Goal: Transaction & Acquisition: Subscribe to service/newsletter

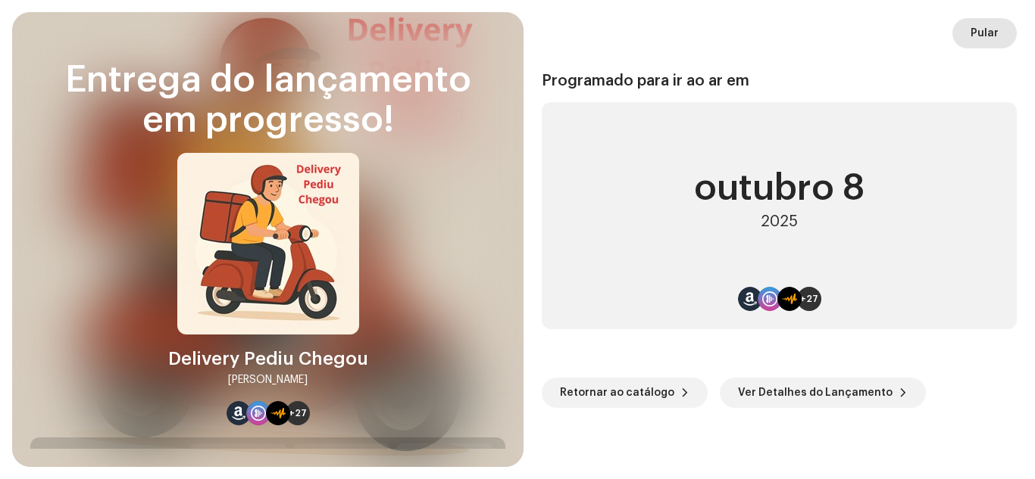
scroll to position [2565, 0]
click at [990, 33] on span "Pular" at bounding box center [984, 33] width 28 height 30
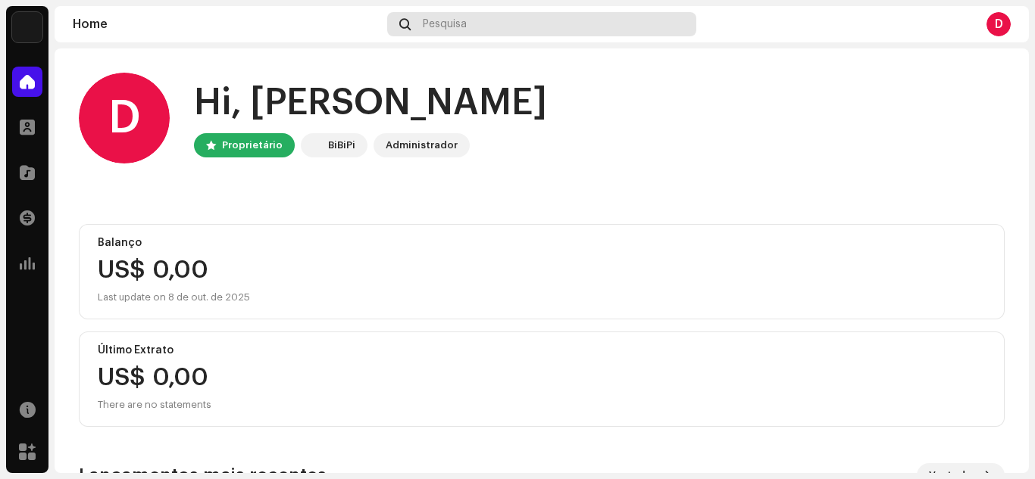
click at [504, 19] on div "Pesquisa" at bounding box center [541, 24] width 308 height 24
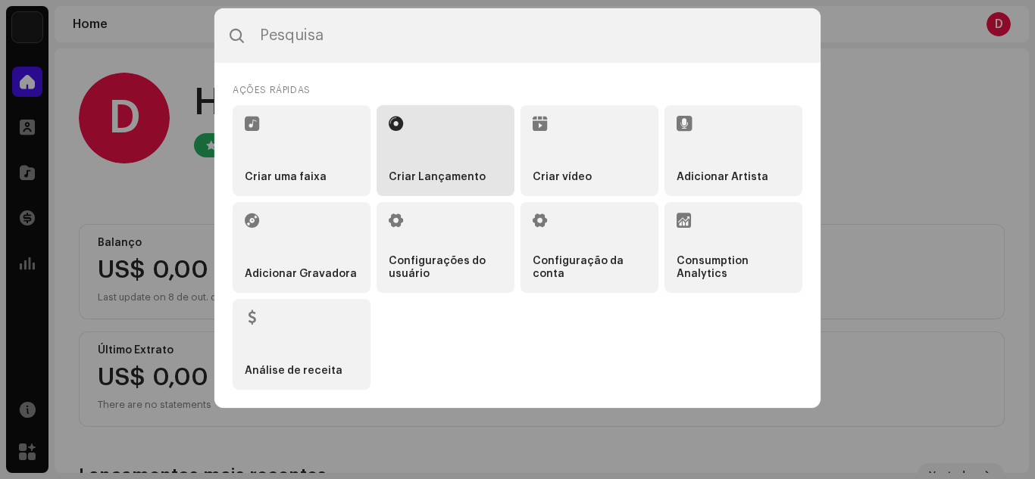
click at [439, 133] on li "Criar Lançamento" at bounding box center [445, 150] width 138 height 91
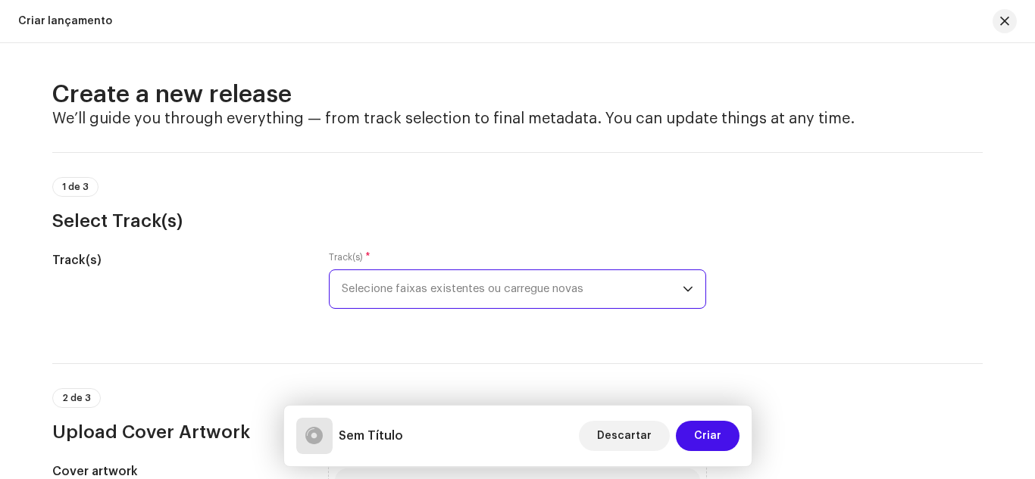
click at [443, 291] on span "Selecione faixas existentes ou carregue novas" at bounding box center [512, 289] width 341 height 38
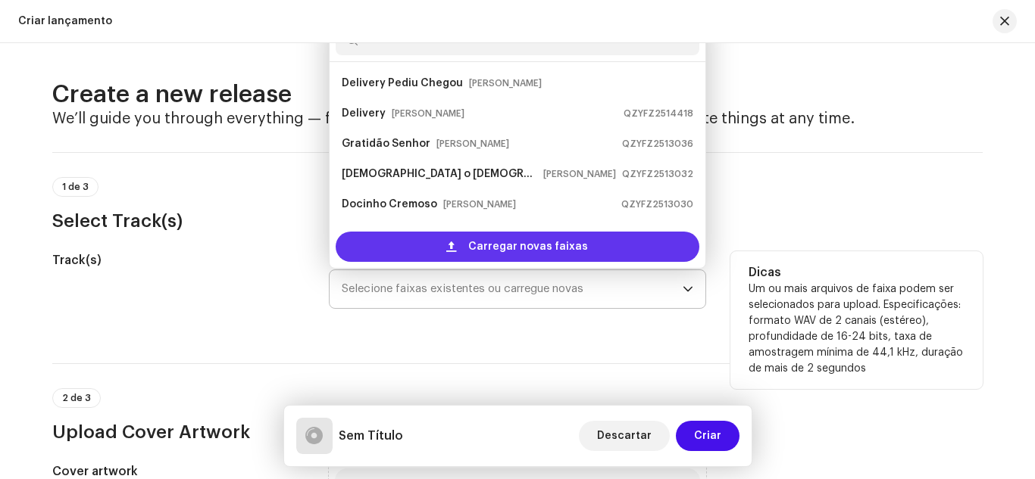
click at [456, 239] on div "Carregar novas faixas" at bounding box center [518, 247] width 364 height 30
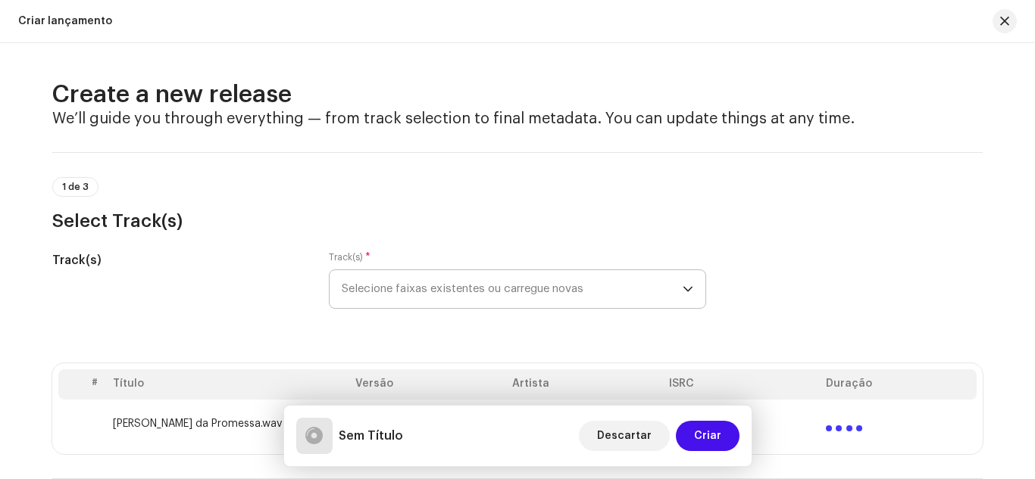
click at [274, 195] on div "1 de 3 Select Track(s)" at bounding box center [517, 205] width 930 height 56
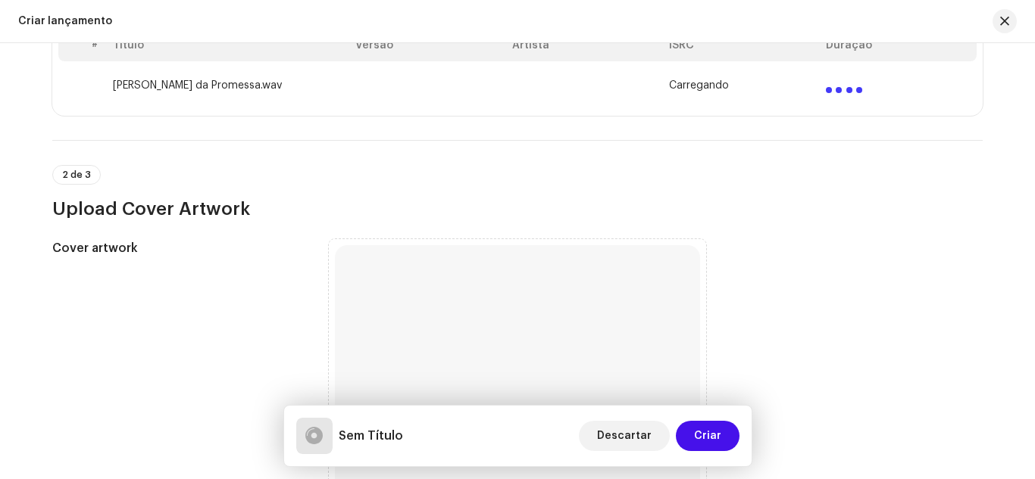
scroll to position [364, 0]
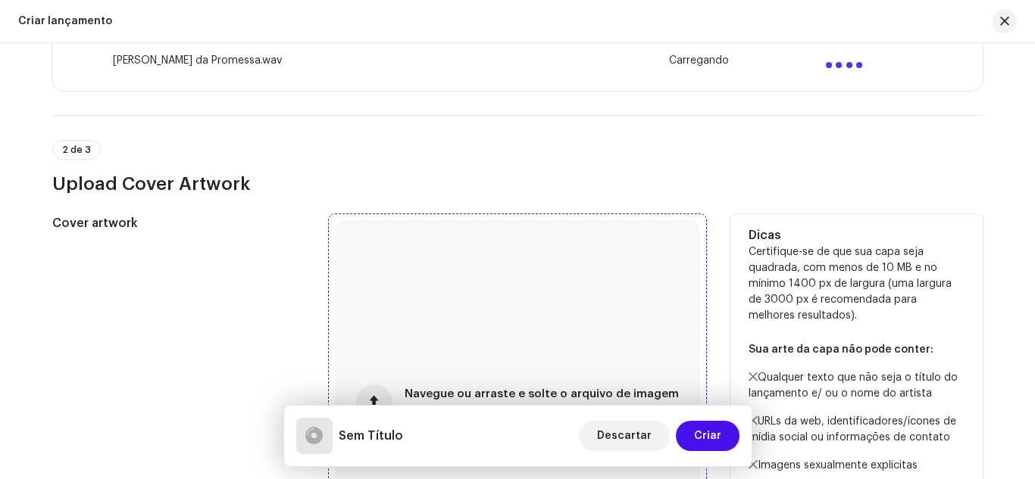
click at [385, 289] on div "Navegue ou arraste e solte o arquivo de imagem Compatível com JPG, JPEG, PNG, J…" at bounding box center [517, 402] width 365 height 365
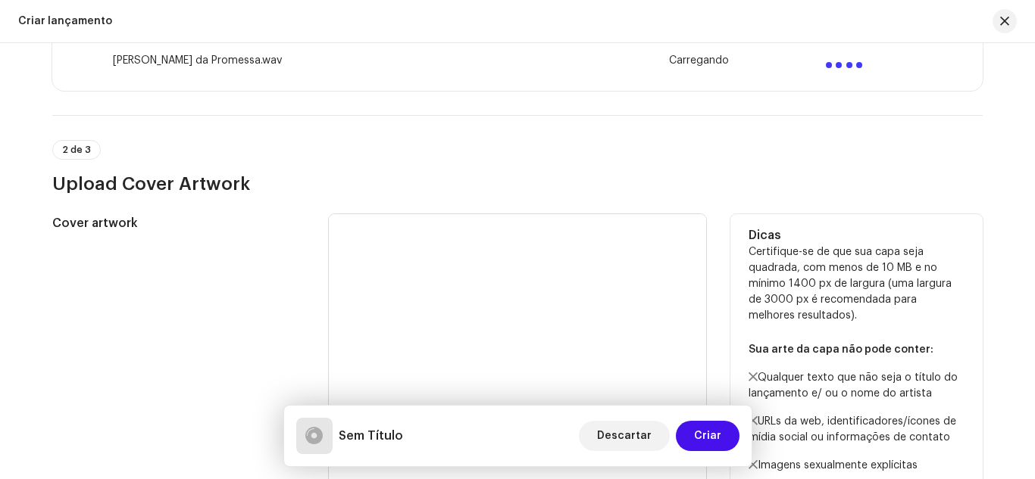
click at [285, 290] on div "Cover artwork" at bounding box center [178, 402] width 252 height 377
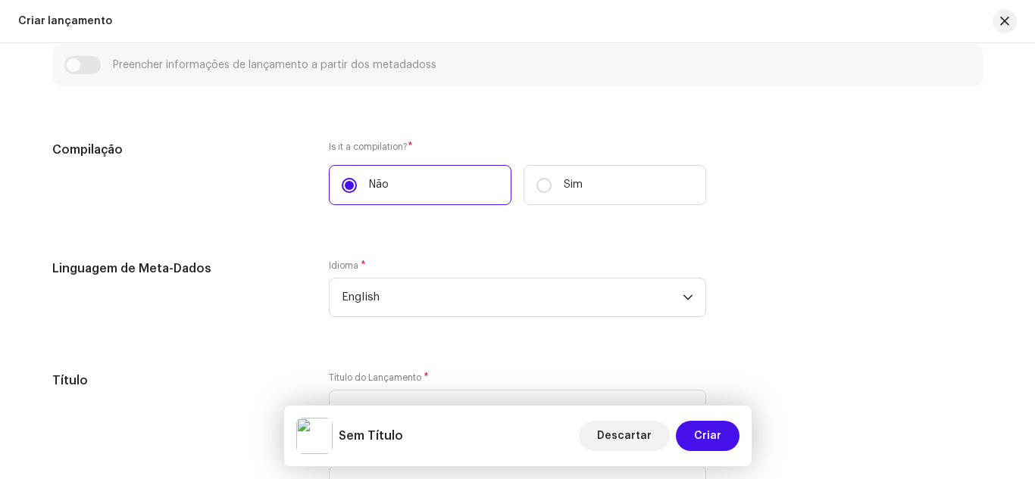
scroll to position [1060, 0]
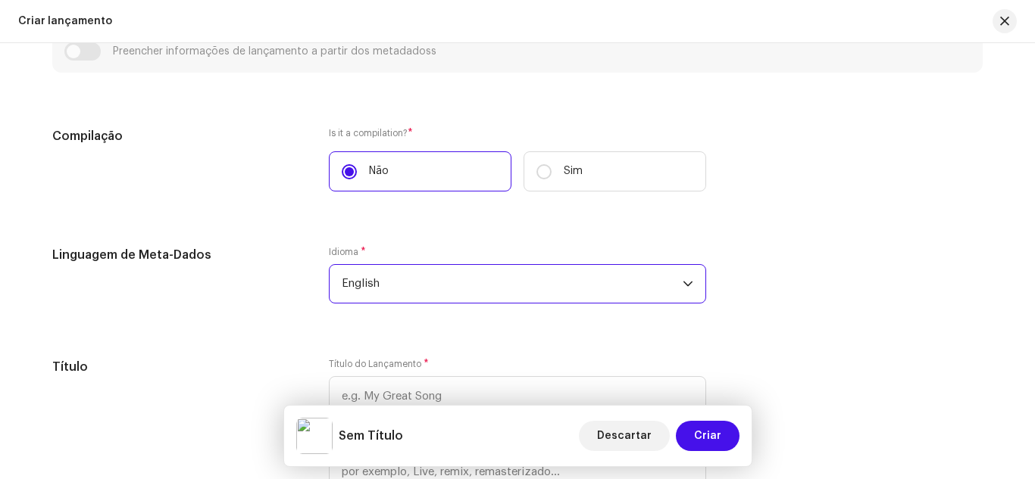
click at [403, 276] on span "English" at bounding box center [512, 284] width 341 height 38
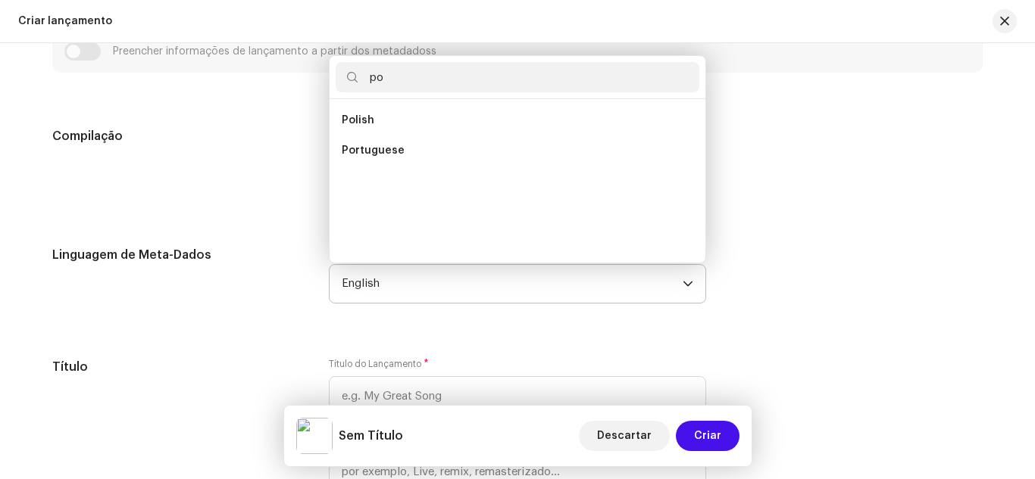
scroll to position [0, 0]
type input "por"
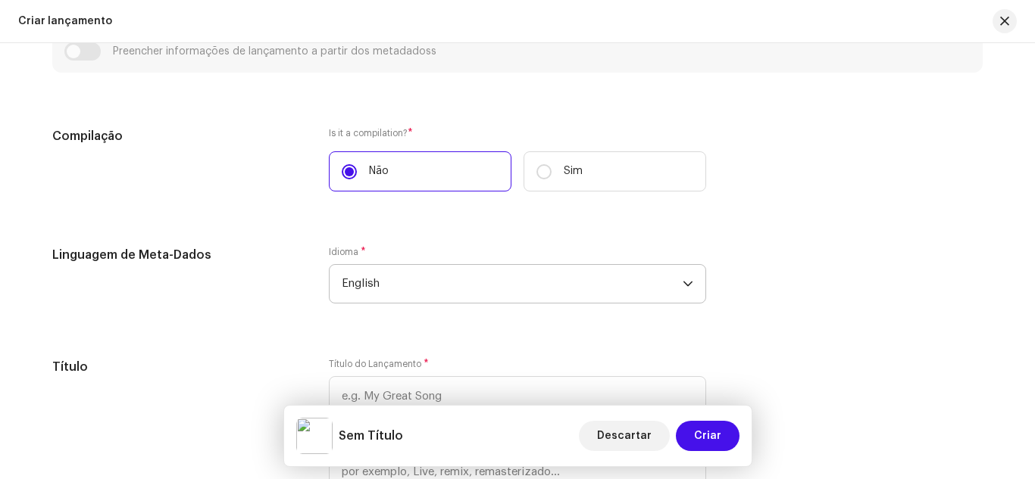
scroll to position [1122, 0]
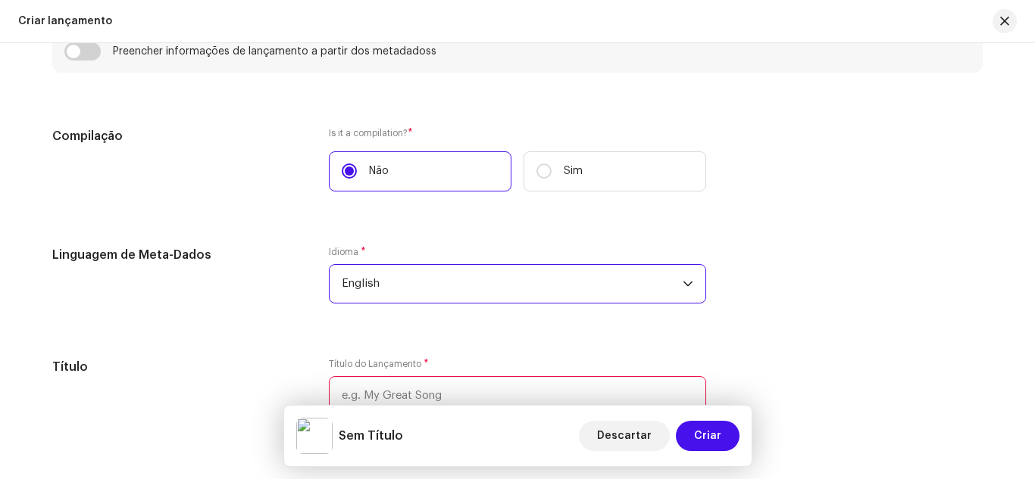
click at [386, 295] on span "English" at bounding box center [512, 284] width 341 height 38
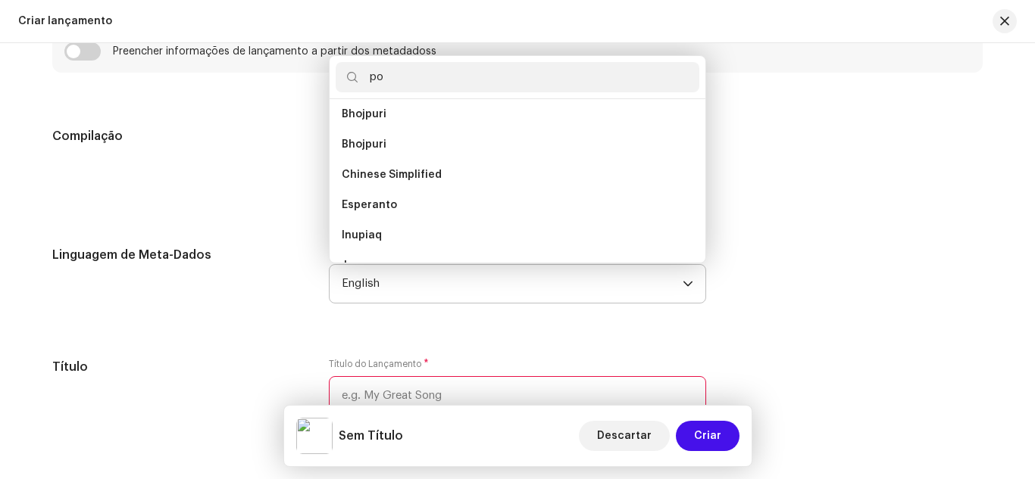
scroll to position [0, 0]
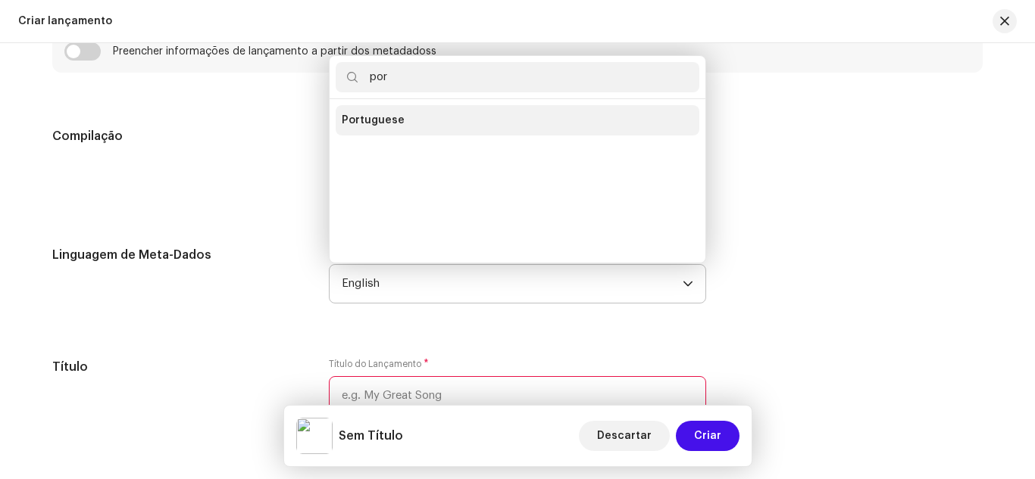
type input "por"
click at [401, 112] on li "Portuguese" at bounding box center [518, 120] width 364 height 30
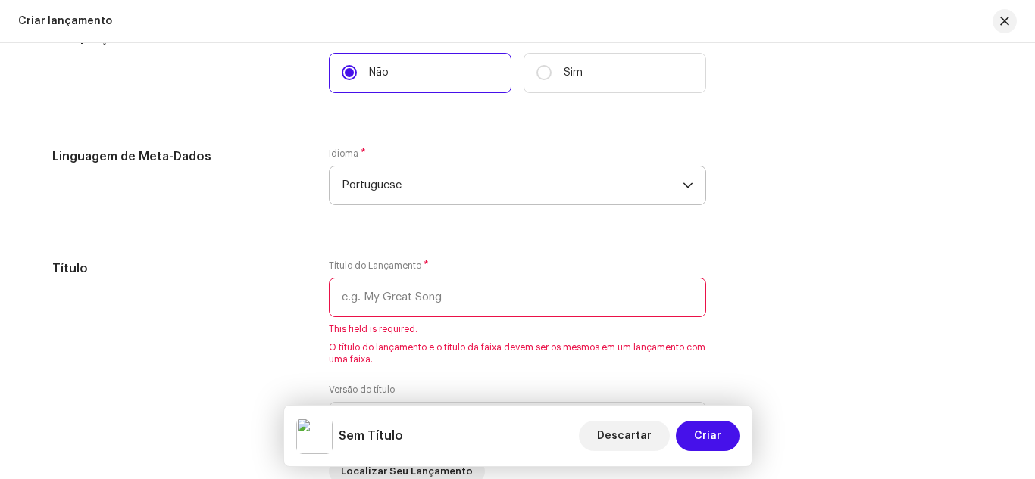
scroll to position [1243, 0]
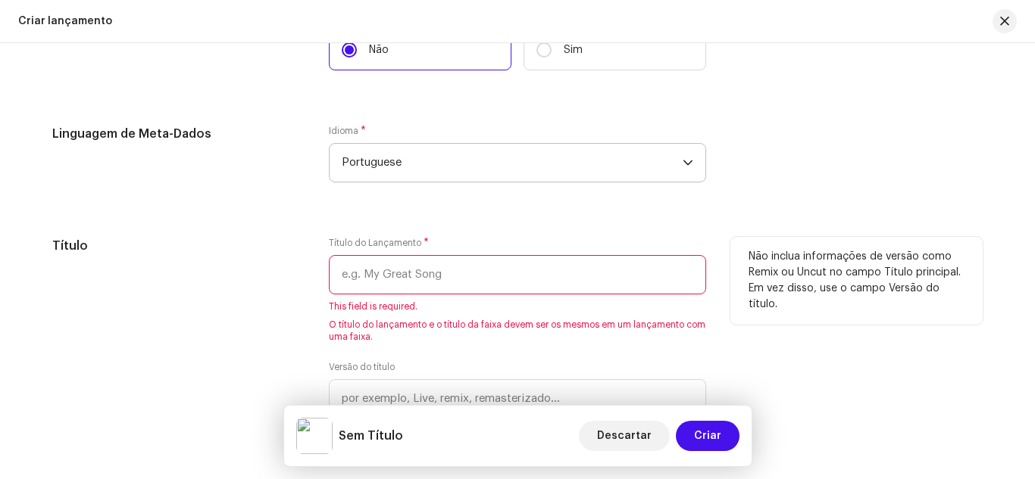
click at [381, 268] on input "text" at bounding box center [517, 274] width 377 height 39
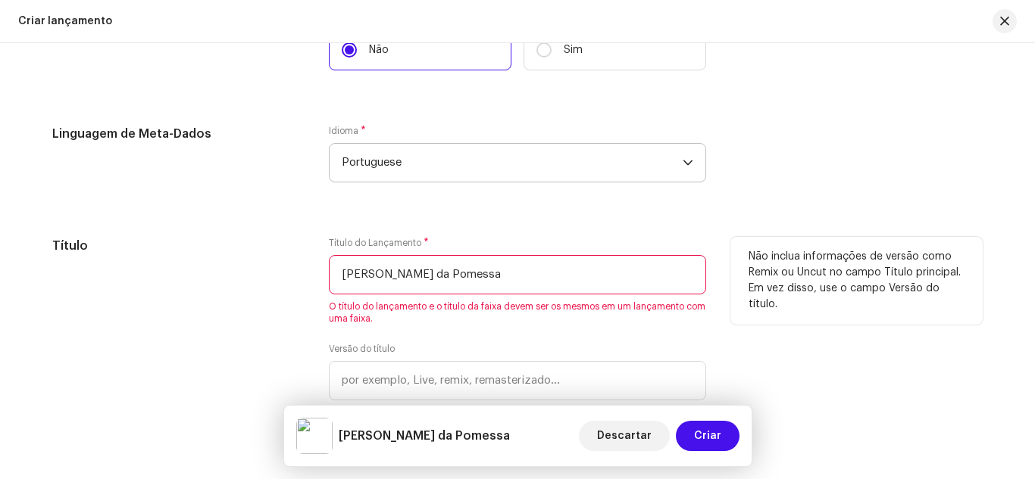
click at [426, 274] on input "[PERSON_NAME] da Pomessa" at bounding box center [517, 274] width 377 height 39
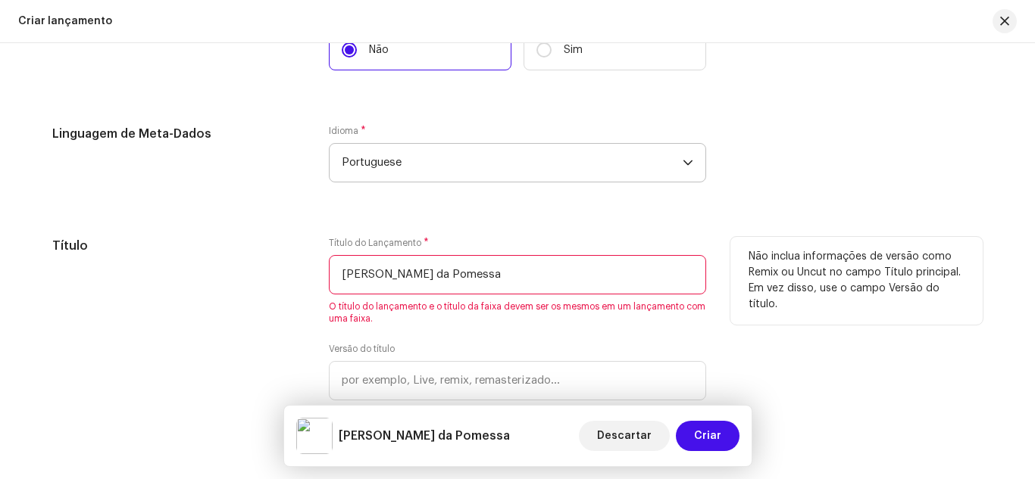
click at [426, 274] on input "[PERSON_NAME] da Pomessa" at bounding box center [517, 274] width 377 height 39
click at [427, 280] on input "[PERSON_NAME] da Pomessa" at bounding box center [517, 274] width 377 height 39
click at [473, 277] on input "[PERSON_NAME] da Promessa" at bounding box center [517, 274] width 377 height 39
type input "[PERSON_NAME] da Promessa"
click at [172, 268] on div "Título" at bounding box center [178, 340] width 252 height 206
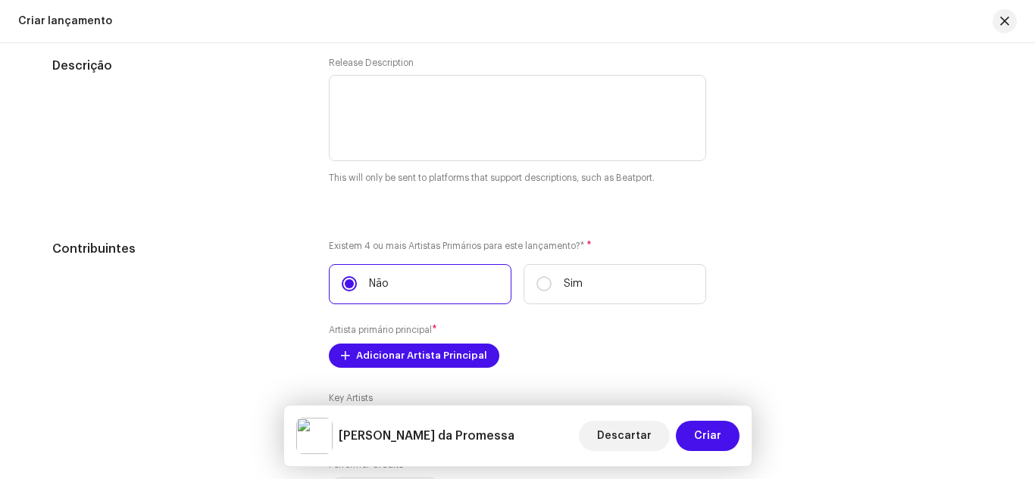
scroll to position [1667, 0]
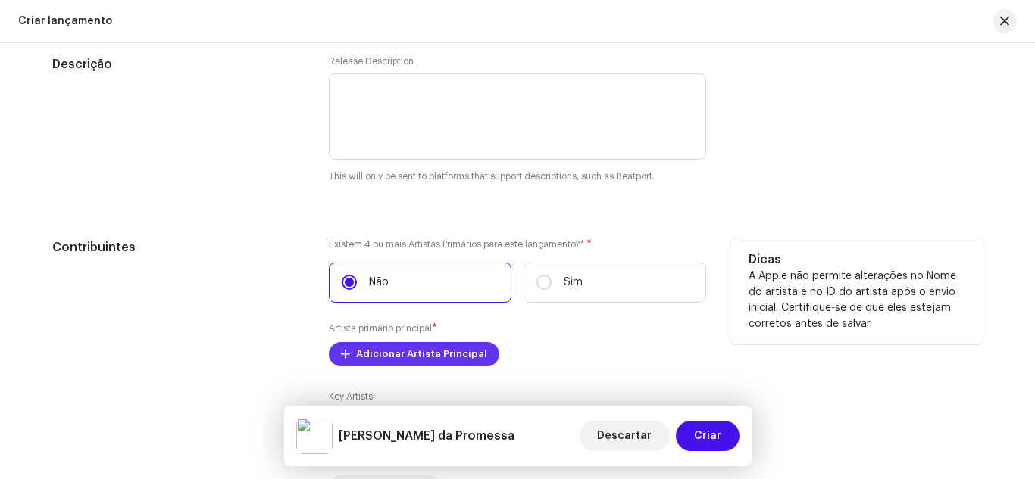
click at [374, 353] on span "Adicionar Artista Principal" at bounding box center [421, 354] width 131 height 30
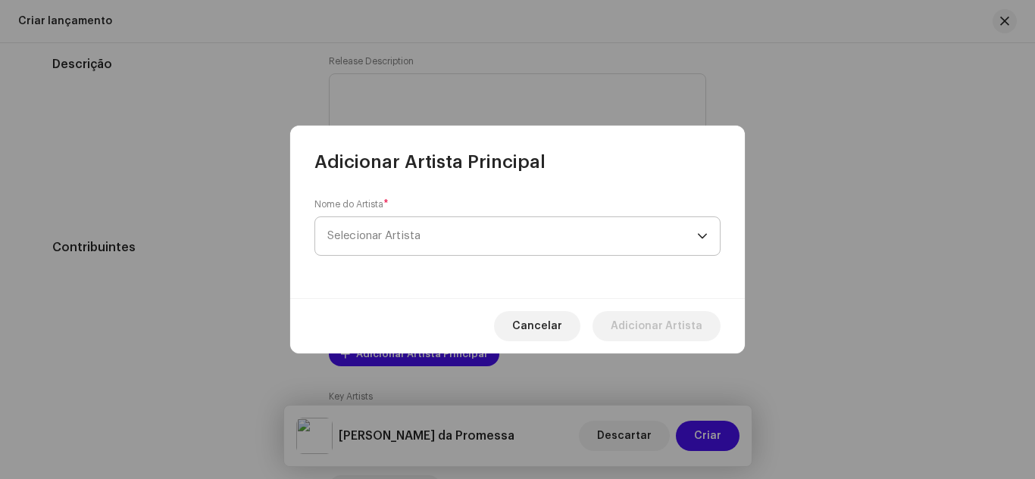
click at [404, 223] on span "Selecionar Artista" at bounding box center [512, 236] width 370 height 38
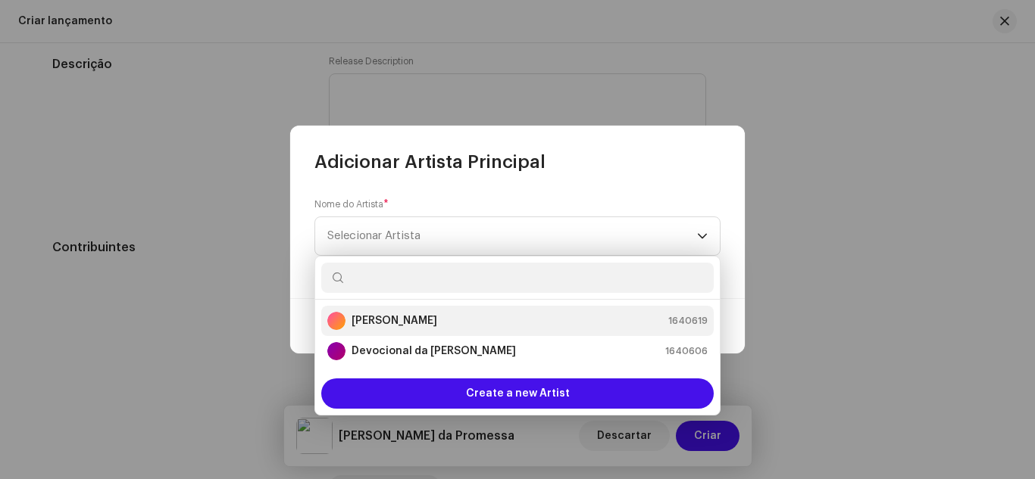
click at [389, 314] on strong "[PERSON_NAME]" at bounding box center [394, 321] width 86 height 15
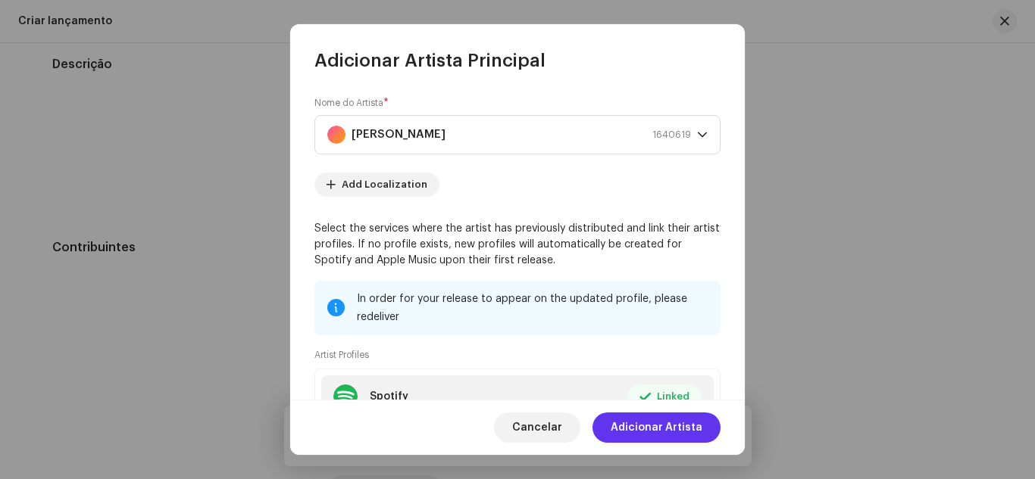
click at [656, 431] on span "Adicionar Artista" at bounding box center [656, 428] width 92 height 30
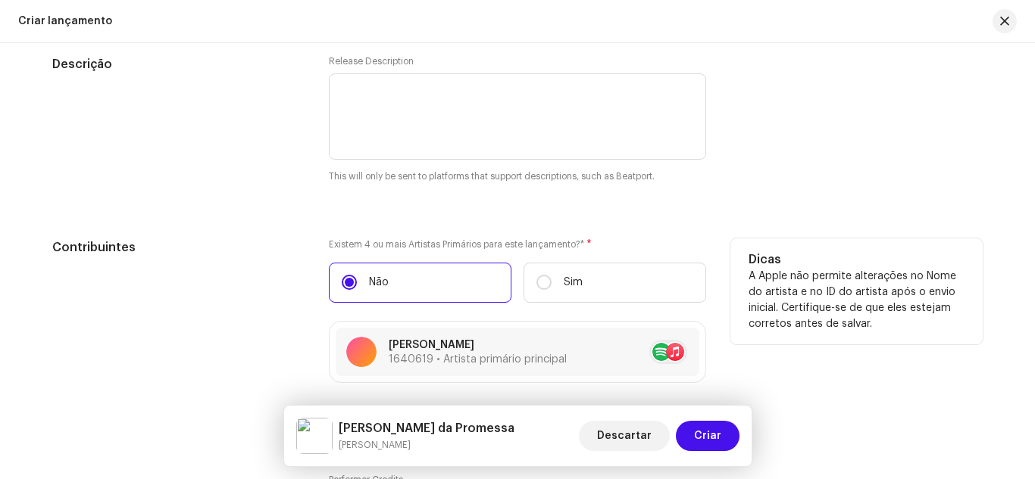
click at [281, 256] on h5 "Contribuintes" at bounding box center [178, 248] width 252 height 18
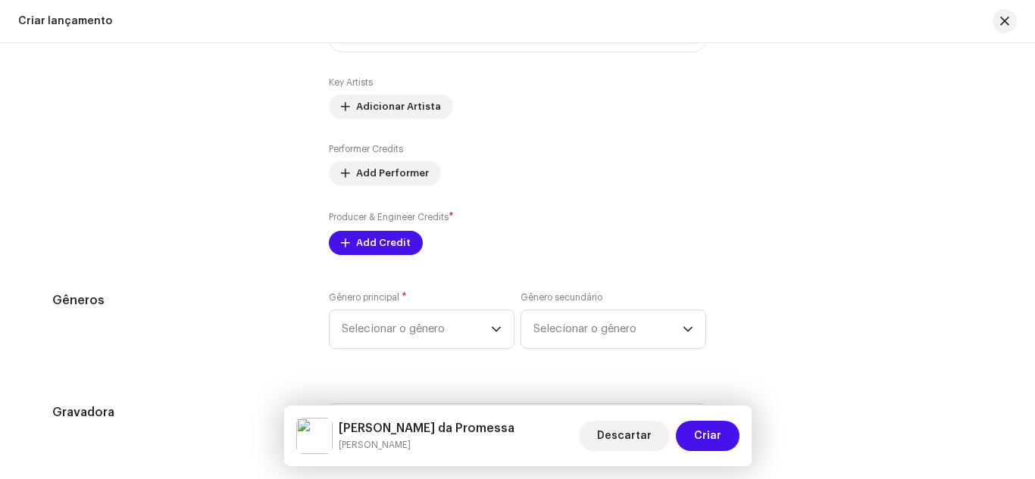
scroll to position [2000, 0]
click at [368, 237] on span "Add Credit" at bounding box center [383, 241] width 55 height 30
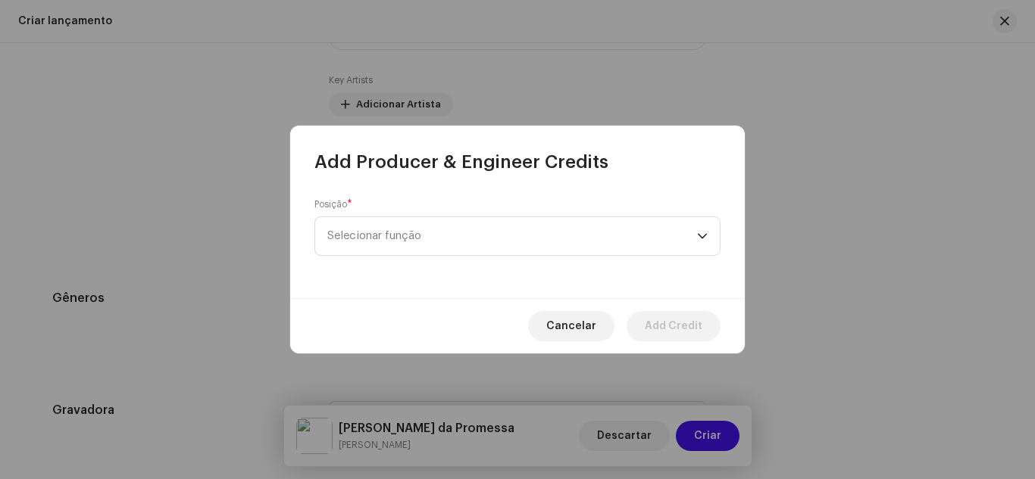
click at [368, 237] on span "Selecionar função" at bounding box center [512, 236] width 370 height 38
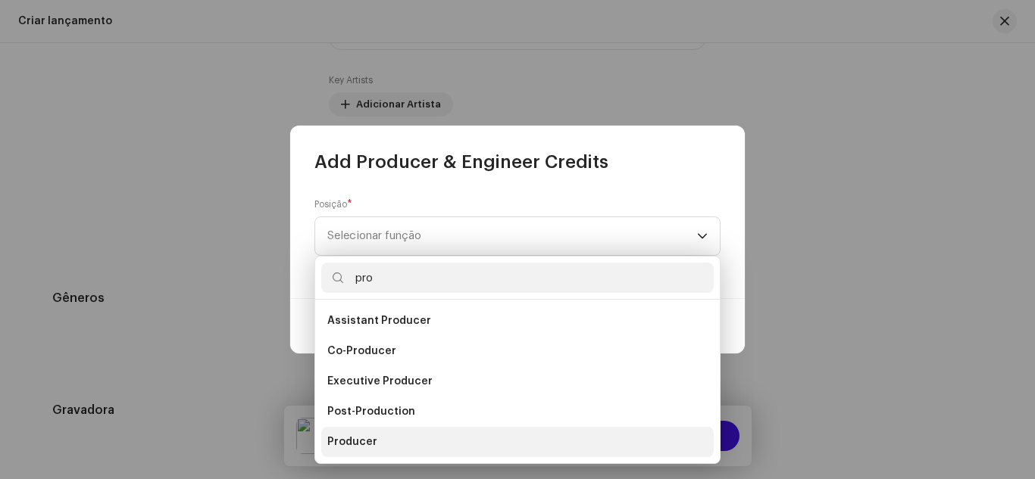
type input "pro"
click at [363, 441] on span "Producer" at bounding box center [352, 442] width 50 height 15
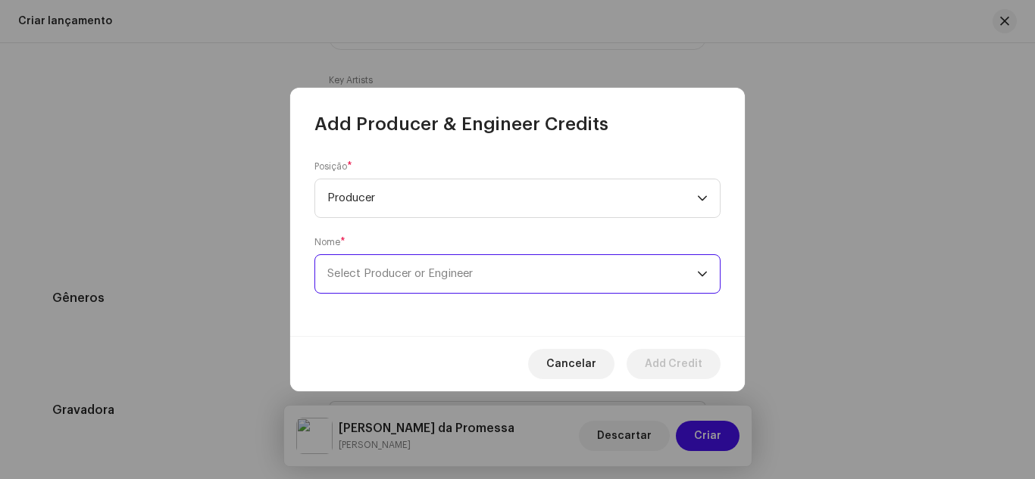
click at [374, 291] on span "Select Producer or Engineer" at bounding box center [512, 274] width 370 height 38
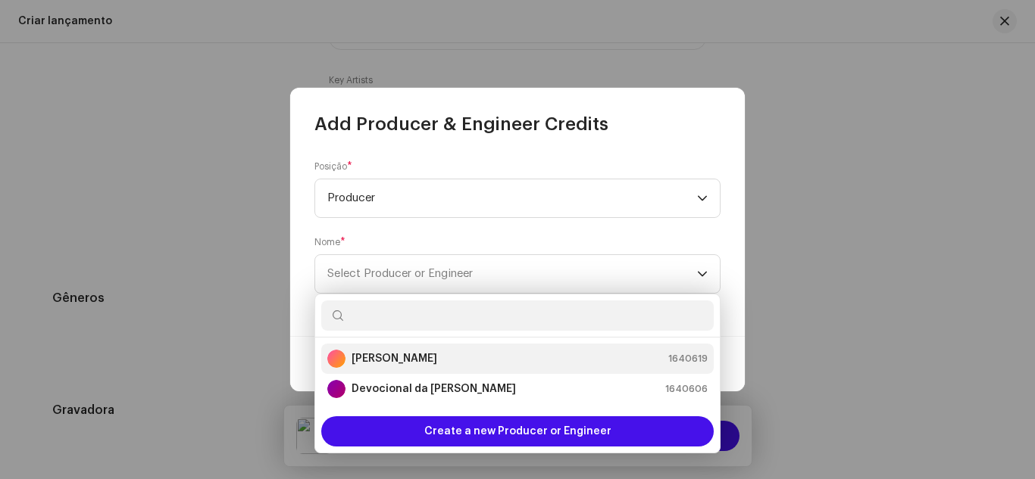
click at [374, 352] on strong "[PERSON_NAME]" at bounding box center [394, 358] width 86 height 15
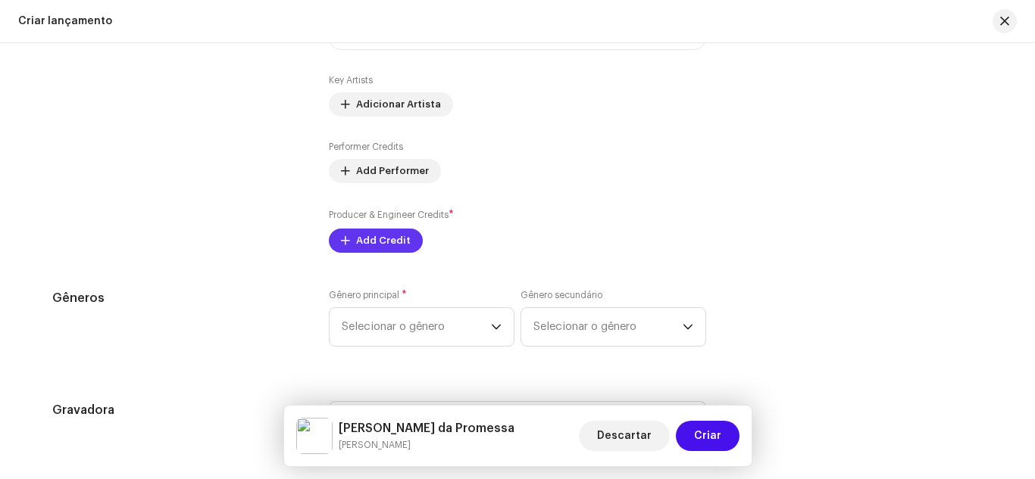
click at [383, 251] on span "Add Credit" at bounding box center [383, 241] width 55 height 30
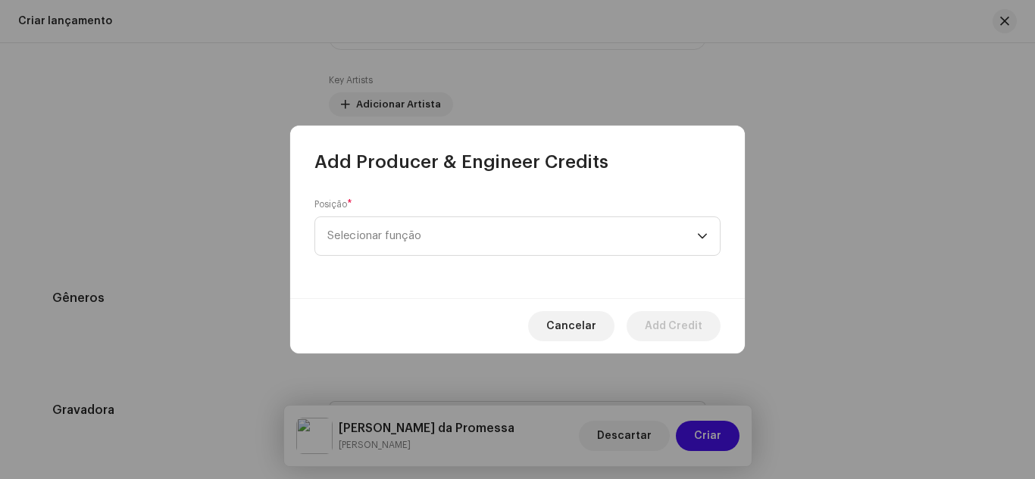
click at [383, 251] on span "Selecionar função" at bounding box center [512, 236] width 370 height 38
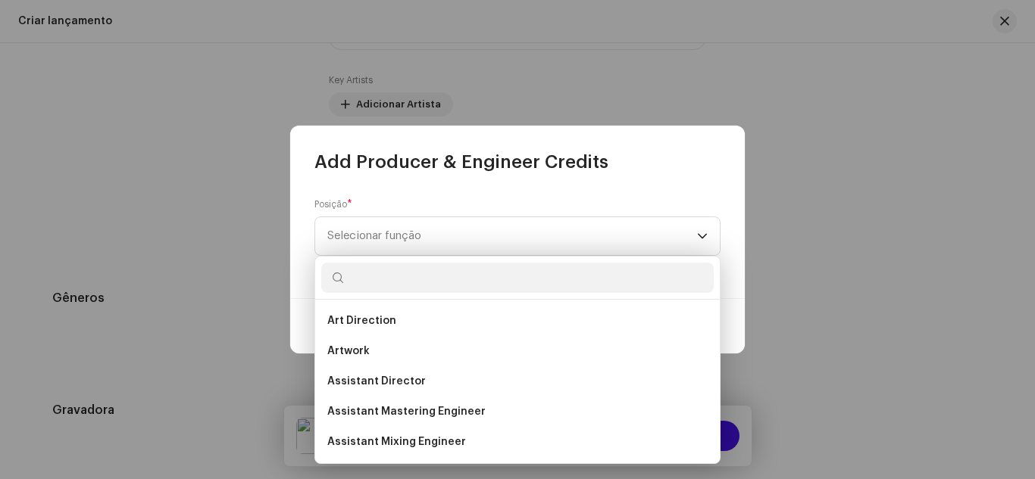
click at [383, 251] on span "Selecionar função" at bounding box center [512, 236] width 370 height 38
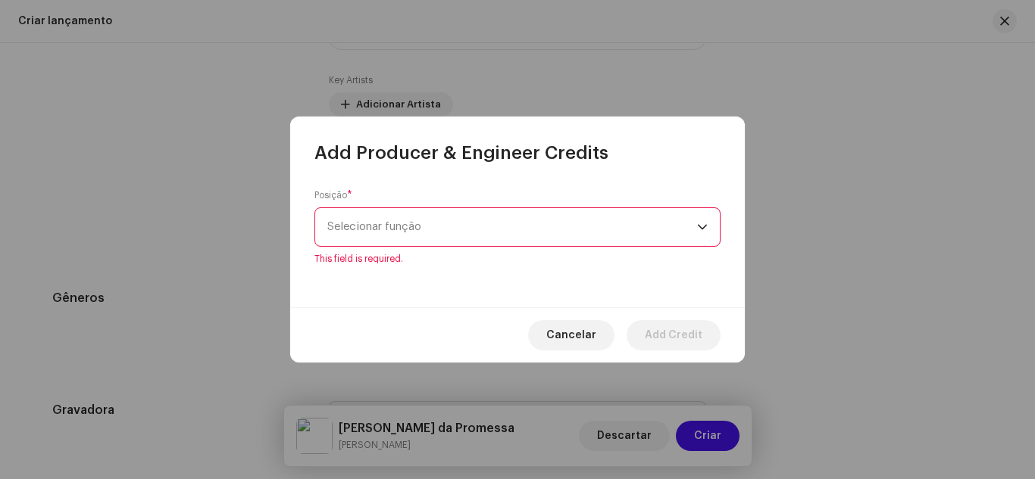
click at [383, 251] on div "Posição * Selecionar função This field is required." at bounding box center [517, 227] width 406 height 76
click at [383, 239] on span "Selecionar função" at bounding box center [512, 227] width 370 height 38
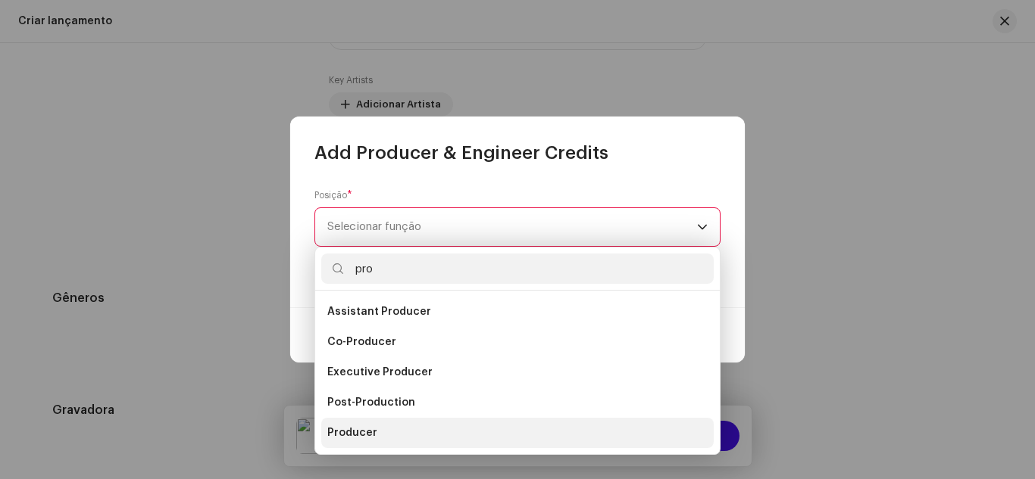
type input "pro"
click at [370, 436] on span "Producer" at bounding box center [352, 433] width 50 height 15
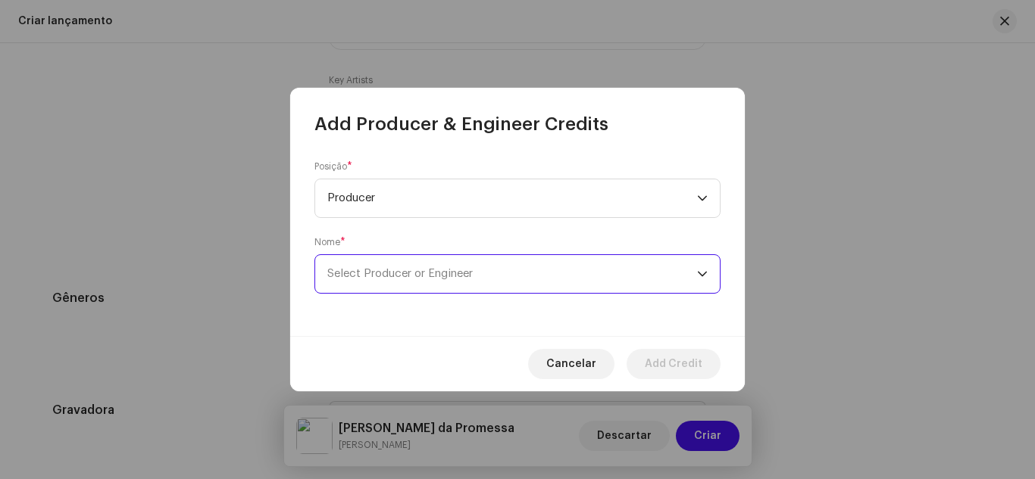
click at [379, 261] on span "Select Producer or Engineer" at bounding box center [512, 274] width 370 height 38
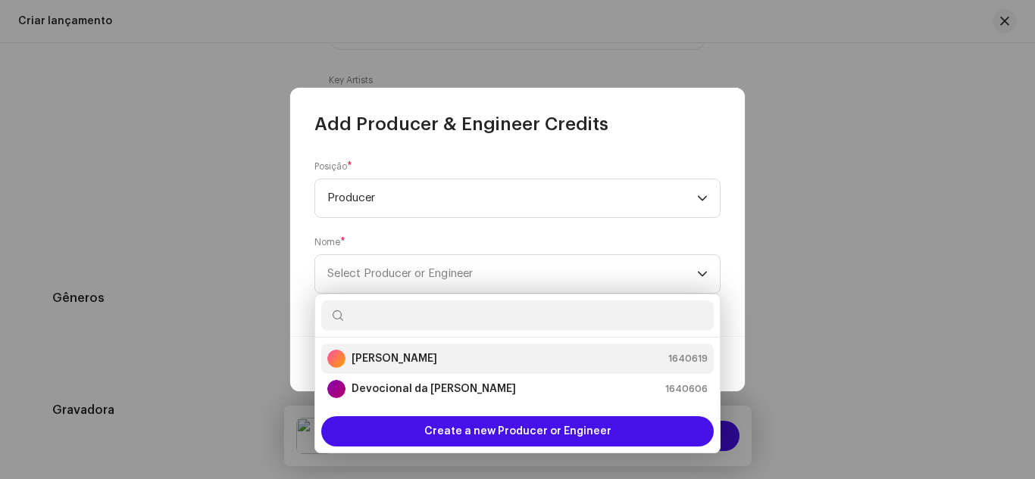
click at [367, 353] on strong "[PERSON_NAME]" at bounding box center [394, 358] width 86 height 15
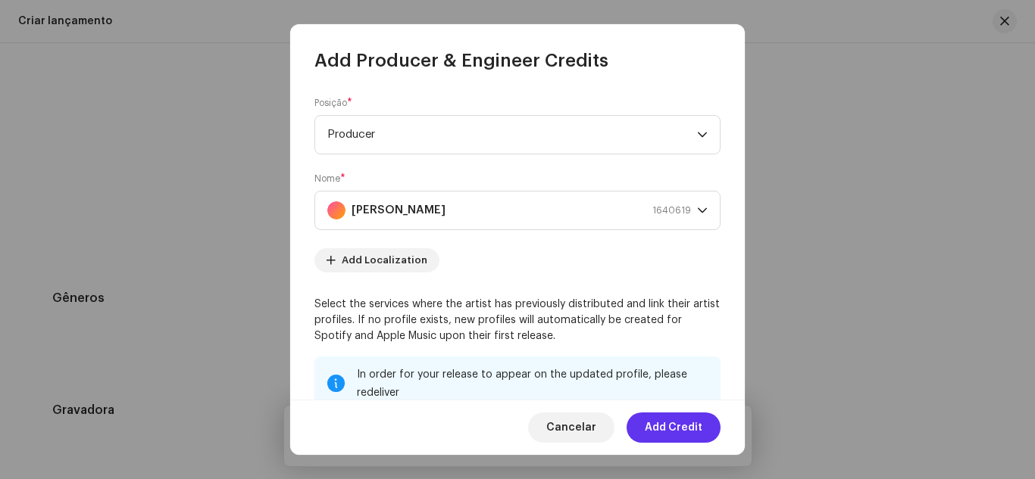
click at [660, 432] on span "Add Credit" at bounding box center [674, 428] width 58 height 30
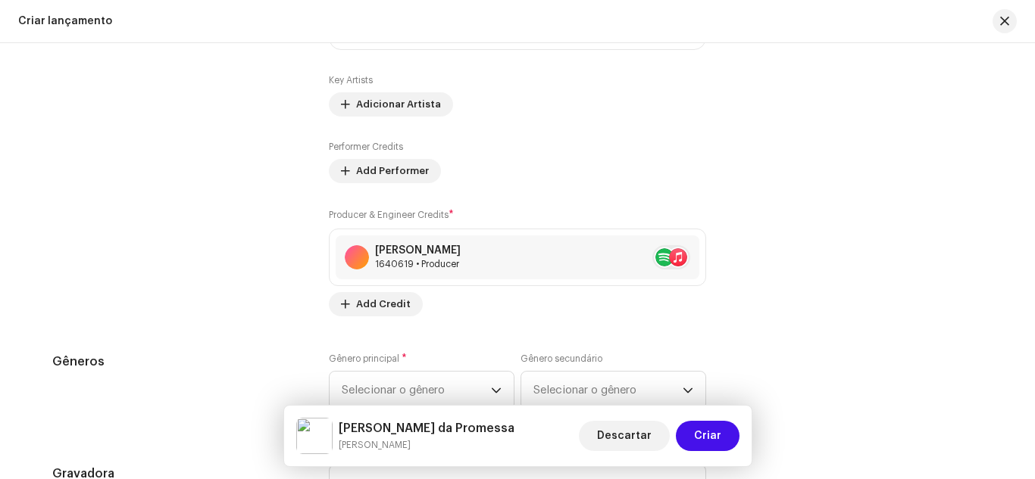
click at [298, 317] on div "Preencher informações de lançamento a partir dos metadadoss Compilação Is it a …" at bounding box center [517, 100] width 930 height 1896
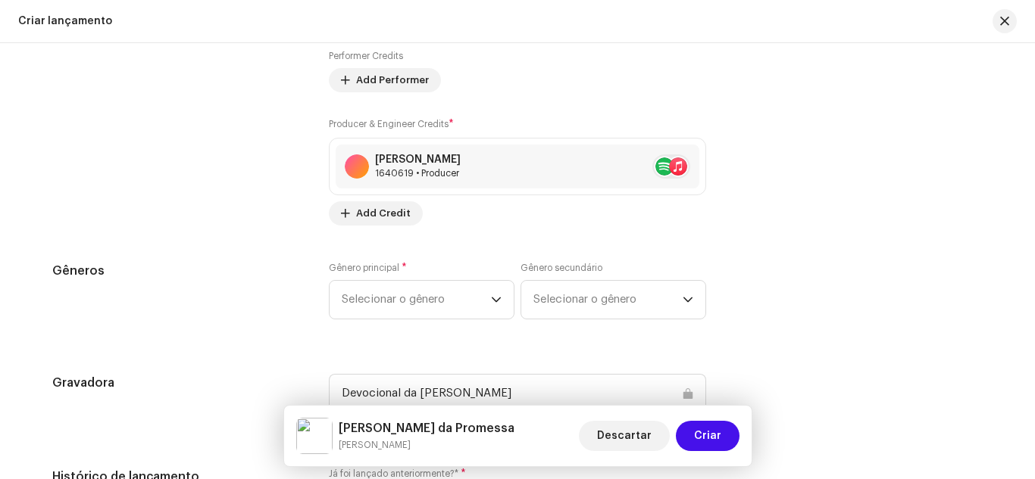
scroll to position [2122, 0]
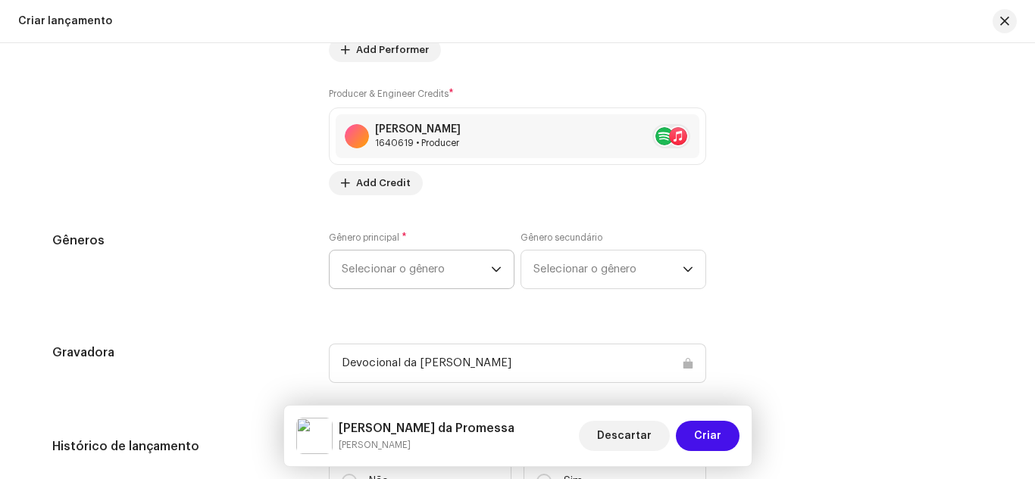
click at [493, 273] on icon "dropdown trigger" at bounding box center [496, 269] width 11 height 11
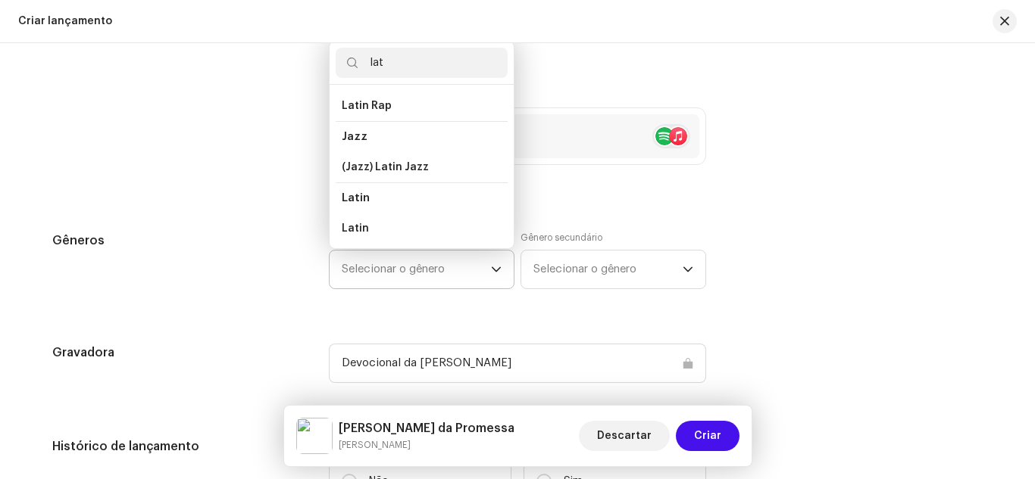
scroll to position [143, 0]
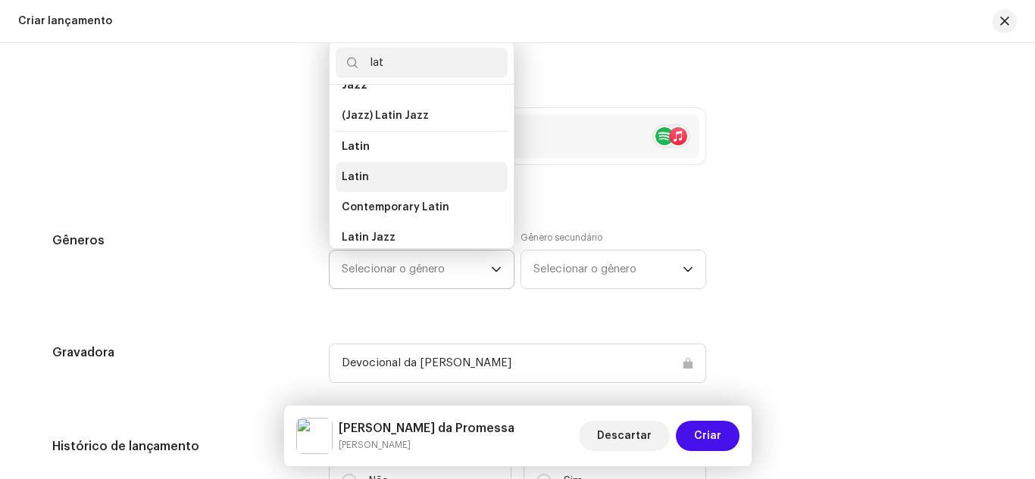
type input "lat"
click at [399, 170] on li "Latin" at bounding box center [422, 177] width 172 height 30
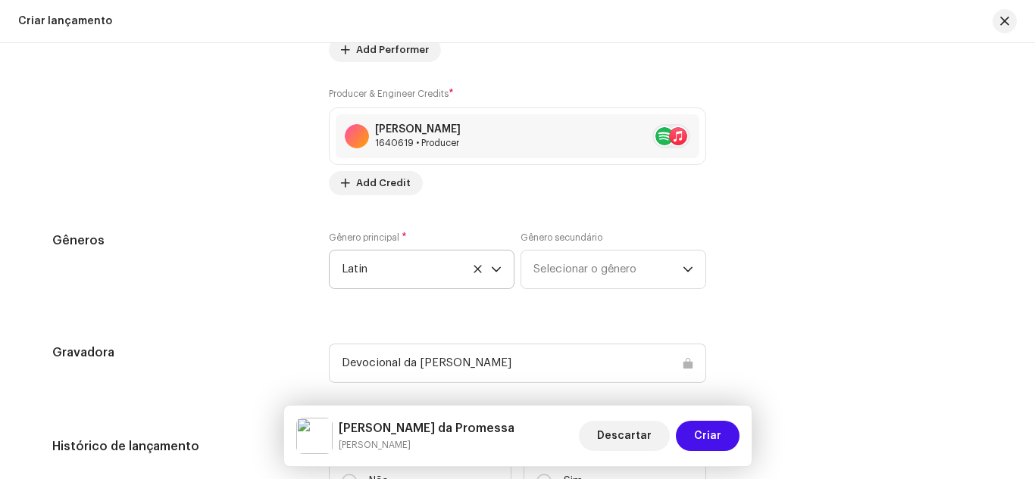
click at [267, 258] on div "Gêneros" at bounding box center [178, 270] width 252 height 76
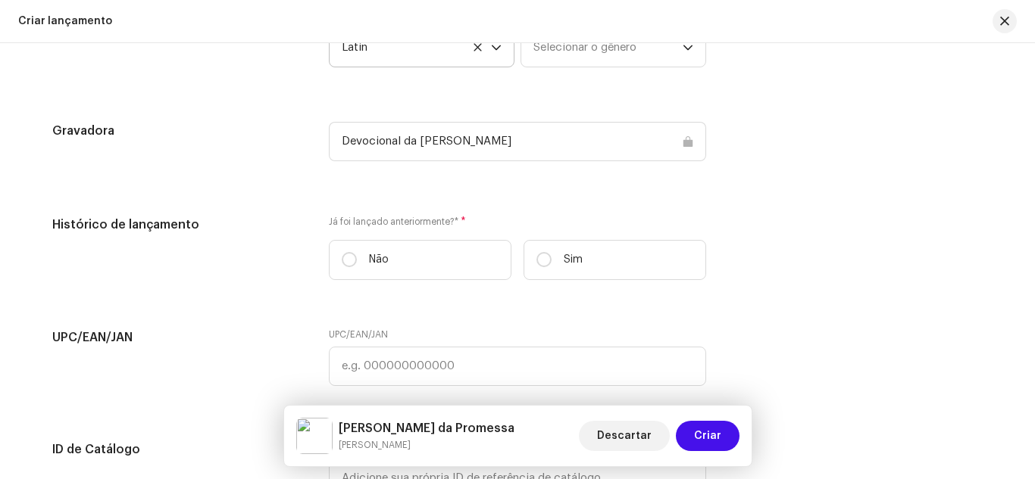
scroll to position [2485, 0]
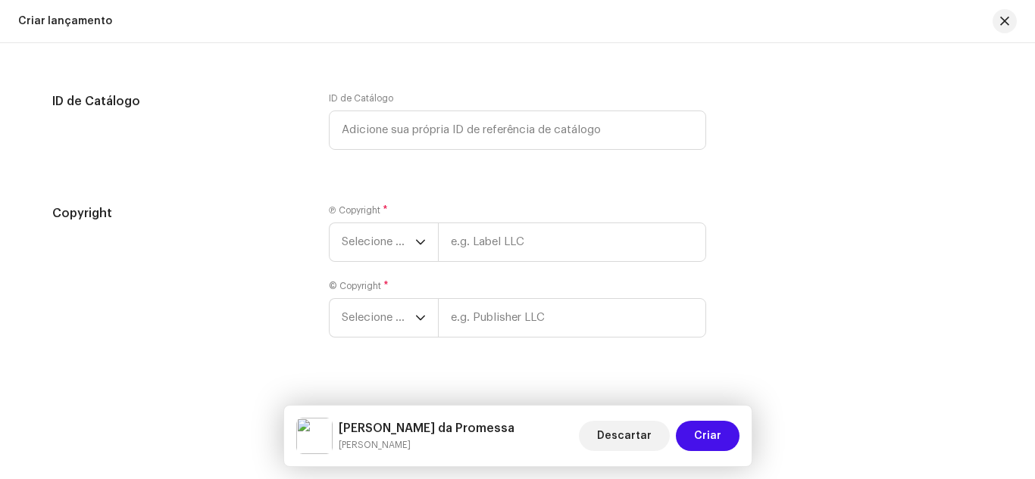
scroll to position [2714, 0]
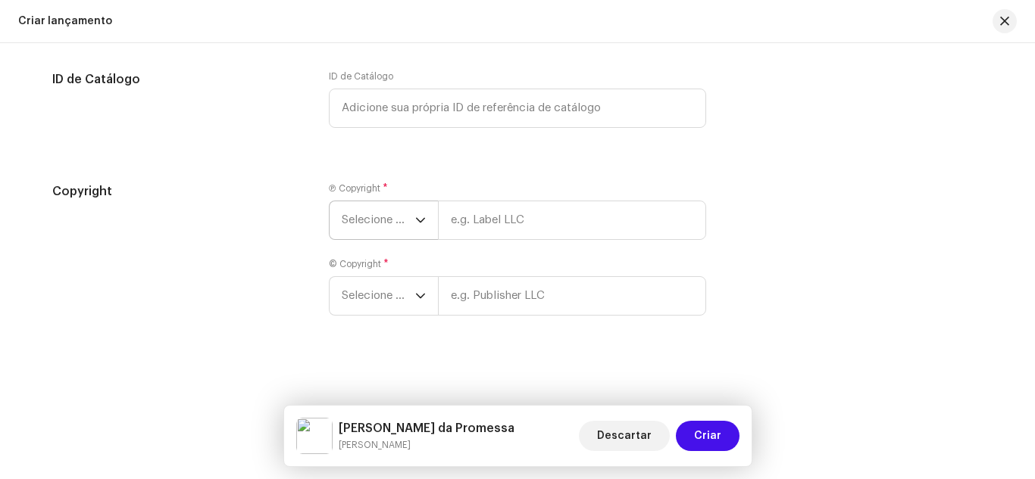
click at [415, 217] on icon "dropdown trigger" at bounding box center [420, 220] width 11 height 11
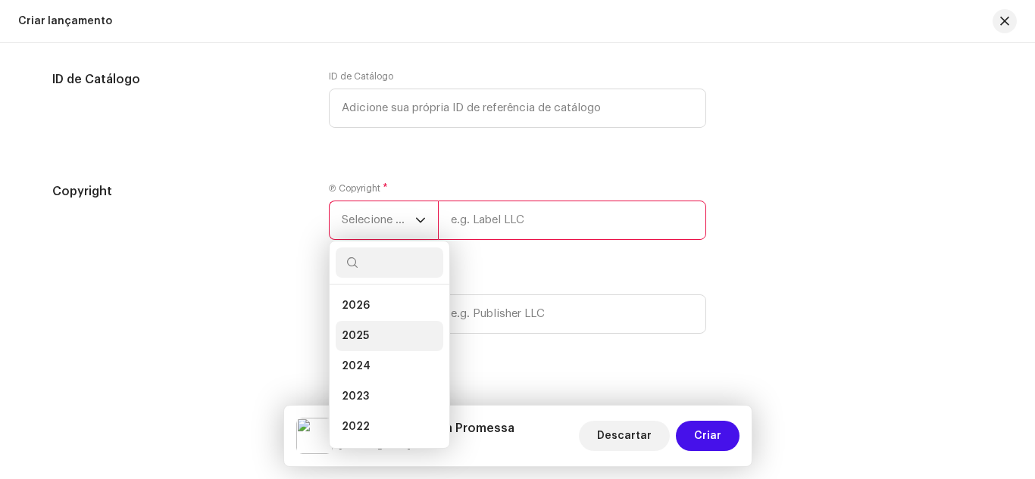
click at [367, 334] on li "2025" at bounding box center [390, 336] width 108 height 30
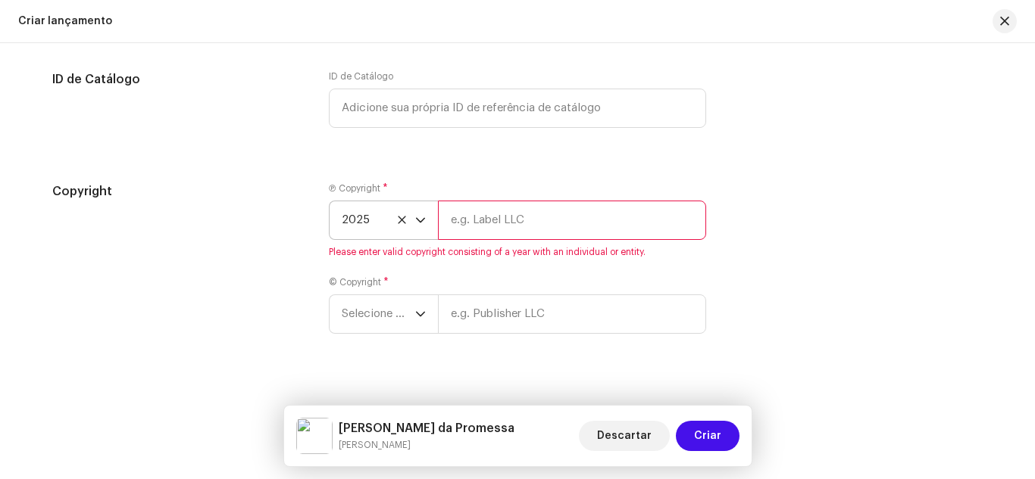
click at [488, 234] on input "text" at bounding box center [572, 220] width 268 height 39
type input "[PERSON_NAME]"
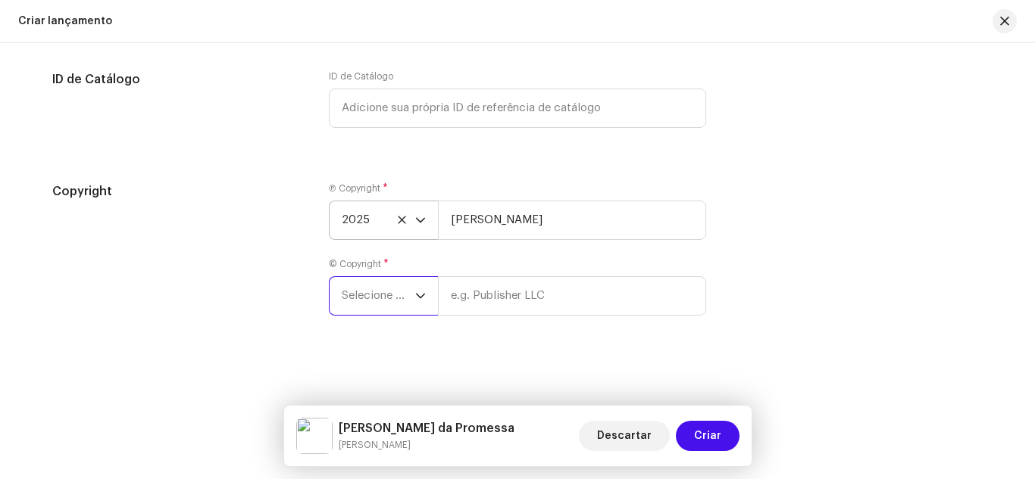
click at [370, 304] on span "Selecione o ano" at bounding box center [378, 296] width 73 height 38
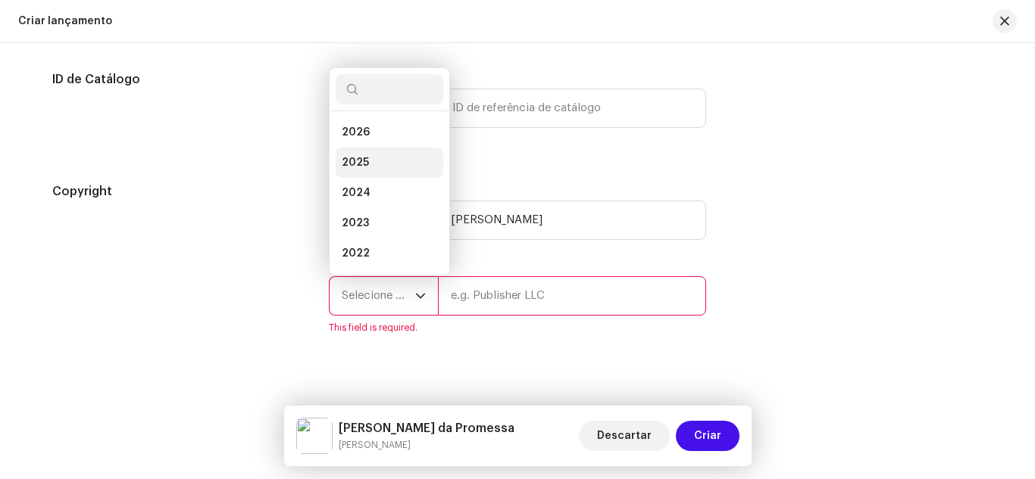
click at [379, 162] on li "2025" at bounding box center [390, 163] width 108 height 30
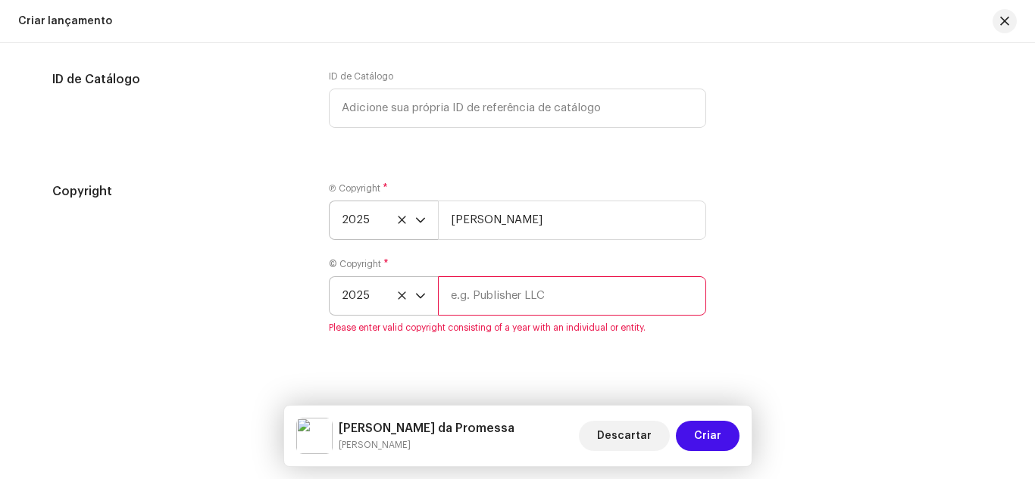
click at [478, 305] on input "text" at bounding box center [572, 295] width 268 height 39
type input "[PERSON_NAME]"
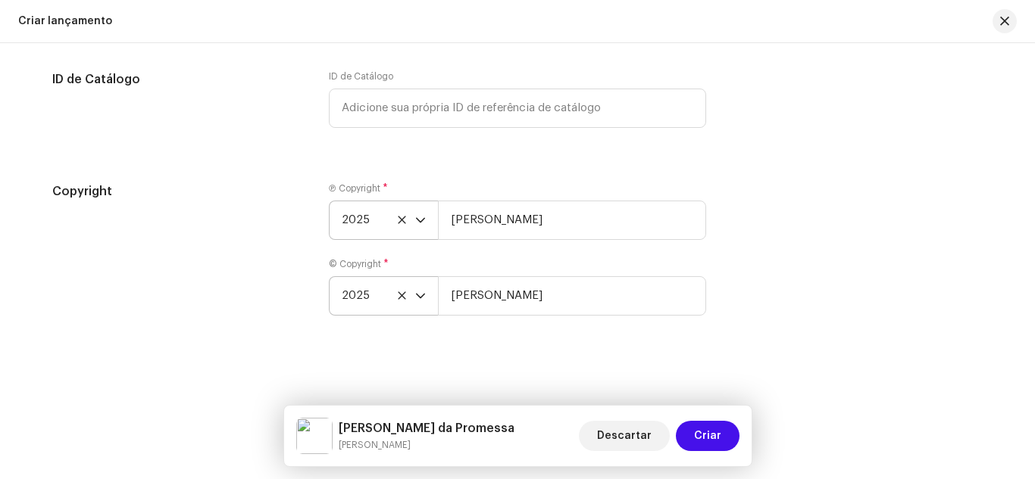
click at [806, 311] on div "Copyright Ⓟ Copyright * 2025 [PERSON_NAME] © Copyright * 2025 [PERSON_NAME]" at bounding box center [517, 258] width 930 height 151
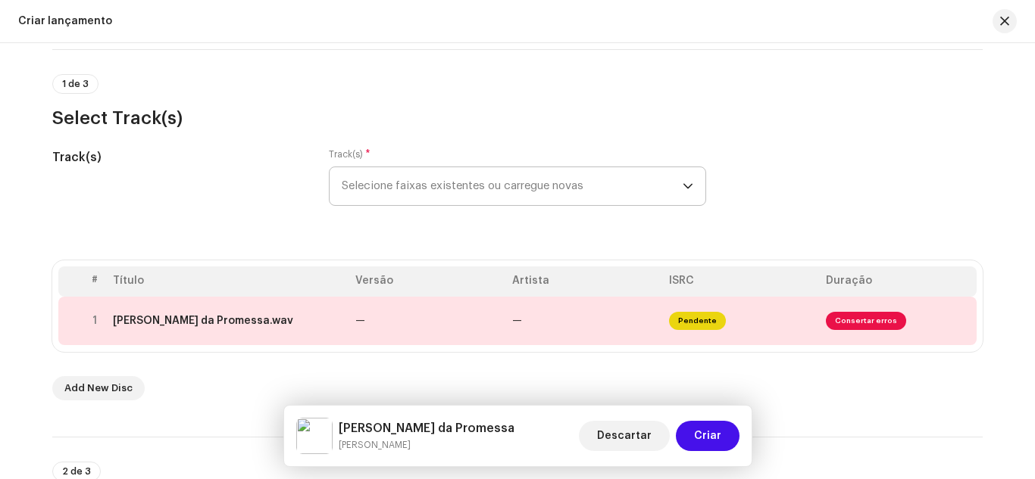
scroll to position [78, 0]
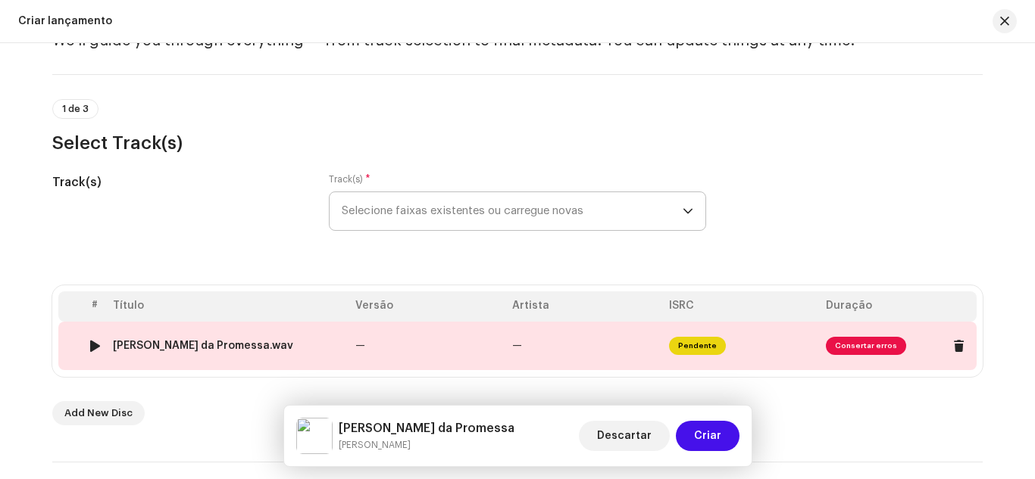
click at [862, 343] on span "Consertar erros" at bounding box center [866, 346] width 80 height 18
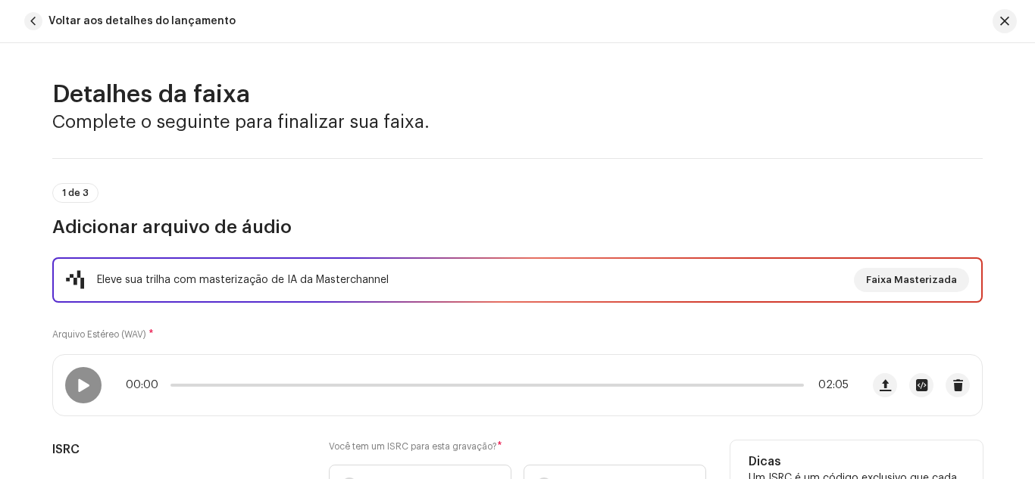
click at [185, 446] on h5 "ISRC" at bounding box center [178, 450] width 252 height 18
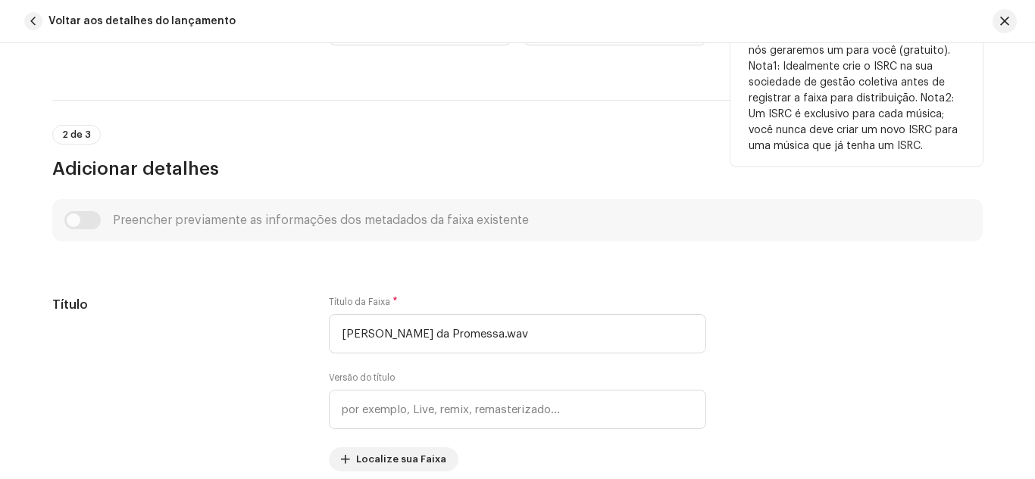
scroll to position [485, 0]
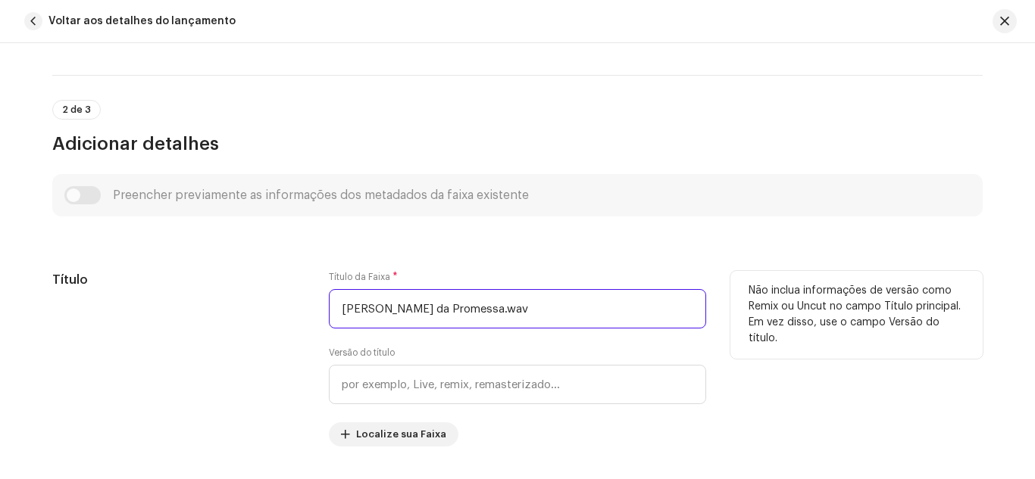
click at [492, 304] on input "[PERSON_NAME] da Promessa.wav" at bounding box center [517, 308] width 377 height 39
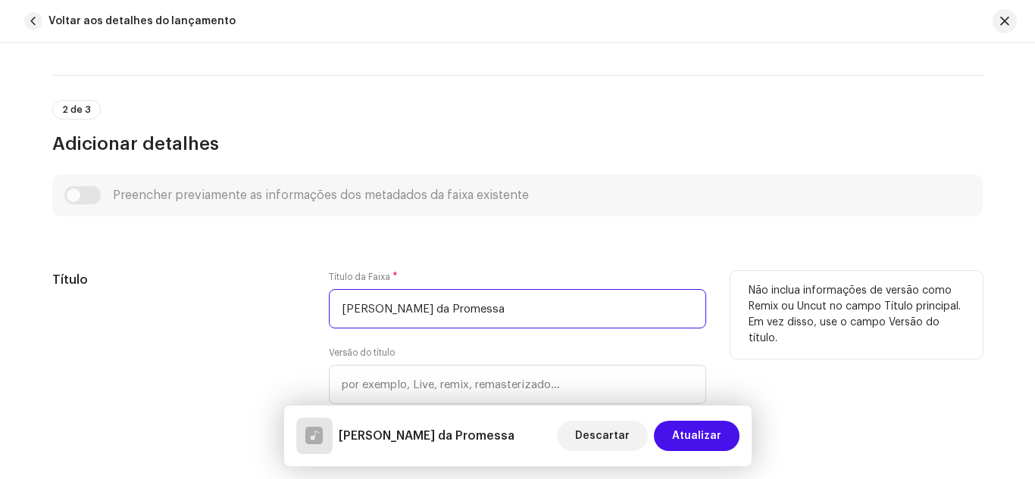
type input "[PERSON_NAME] da Promessa"
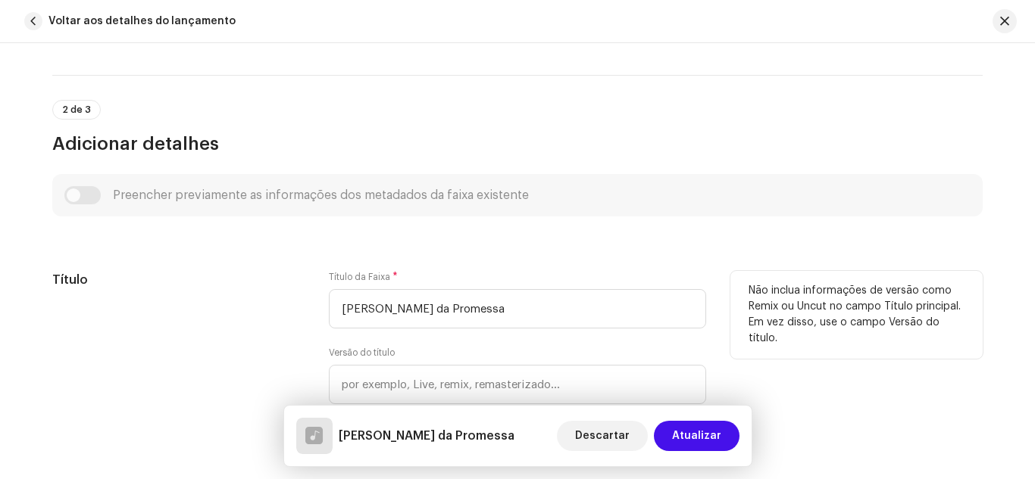
click at [292, 287] on h5 "Título" at bounding box center [178, 280] width 252 height 18
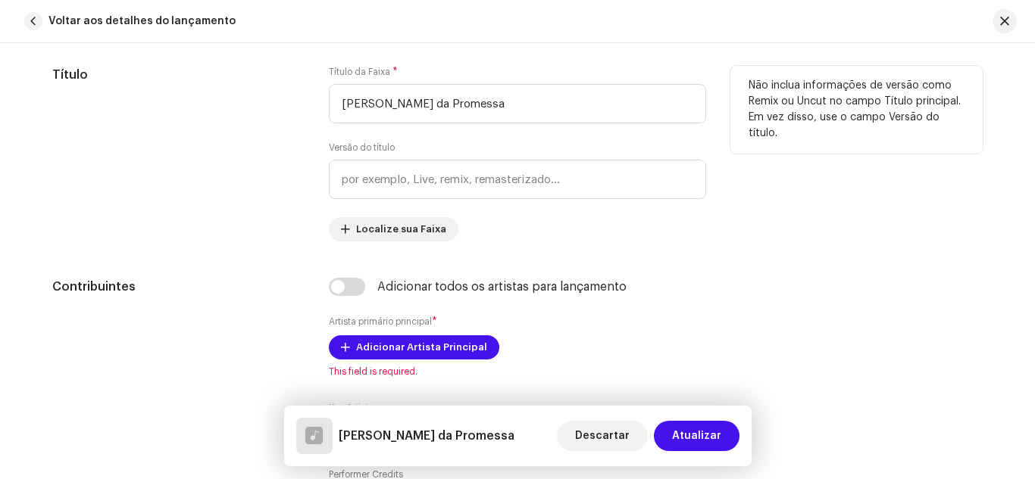
scroll to position [757, 0]
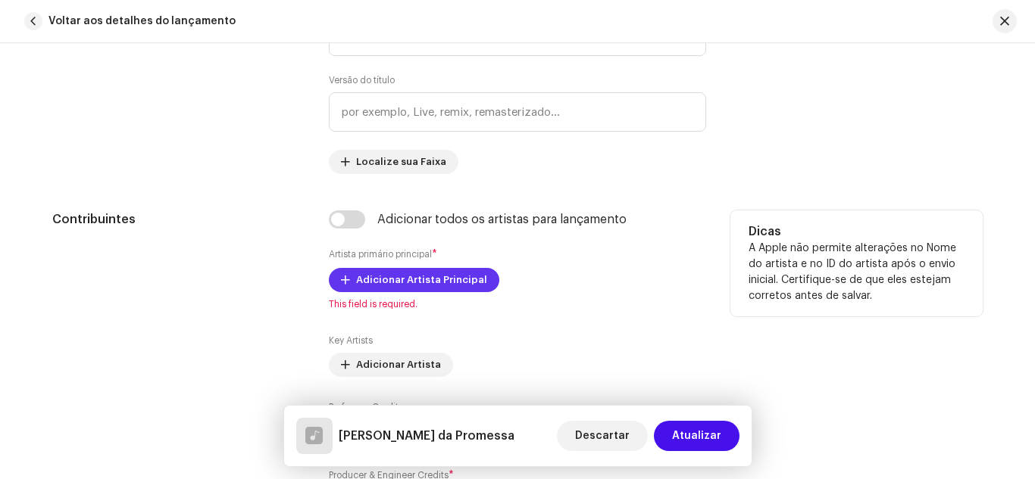
click at [369, 278] on span "Adicionar Artista Principal" at bounding box center [421, 280] width 131 height 30
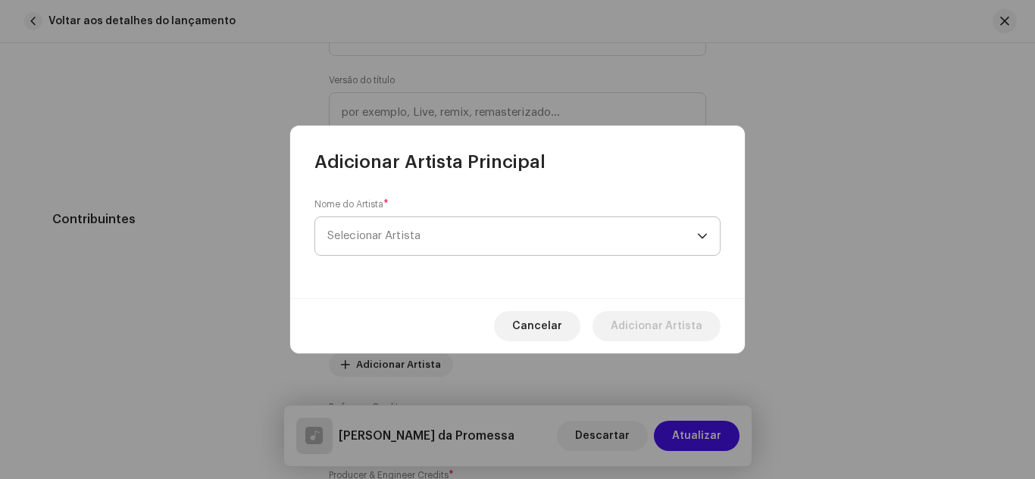
click at [379, 236] on span "Selecionar Artista" at bounding box center [373, 235] width 93 height 11
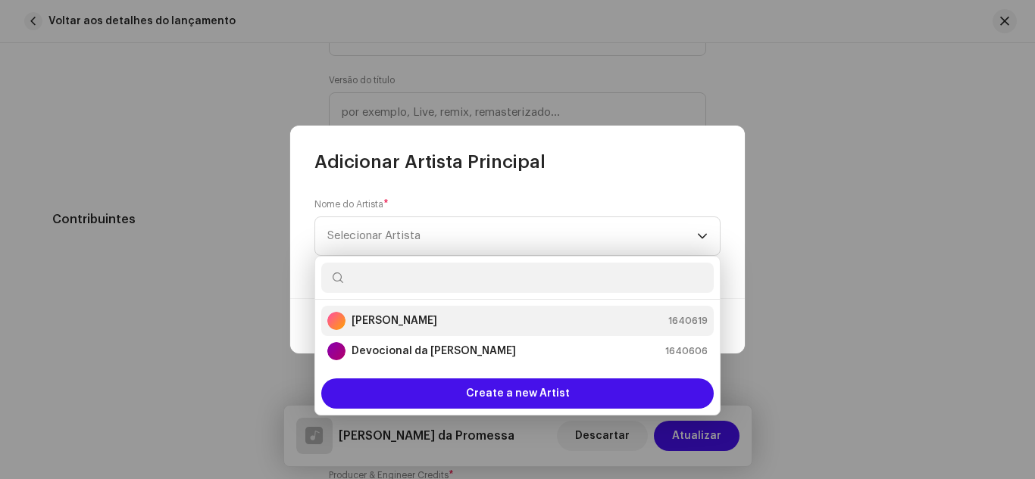
click at [396, 320] on strong "[PERSON_NAME]" at bounding box center [394, 321] width 86 height 15
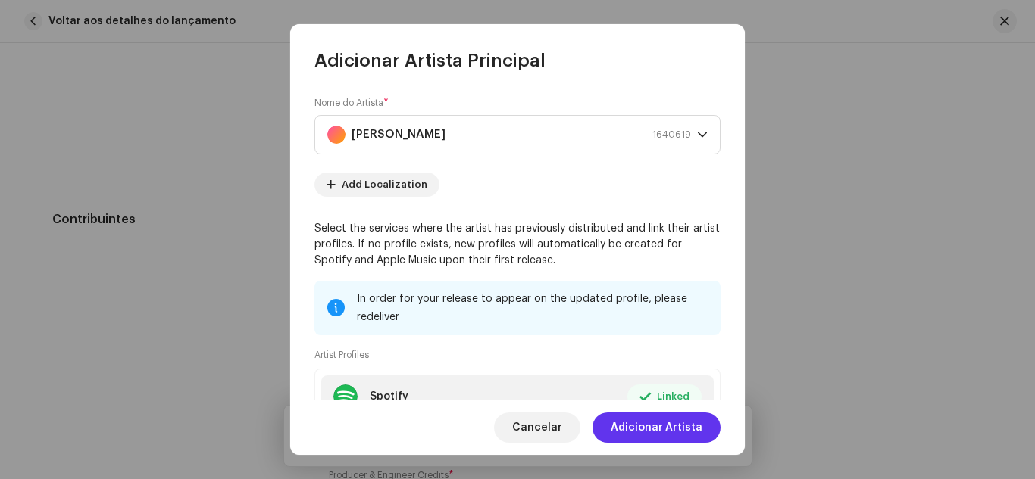
click at [661, 426] on span "Adicionar Artista" at bounding box center [656, 428] width 92 height 30
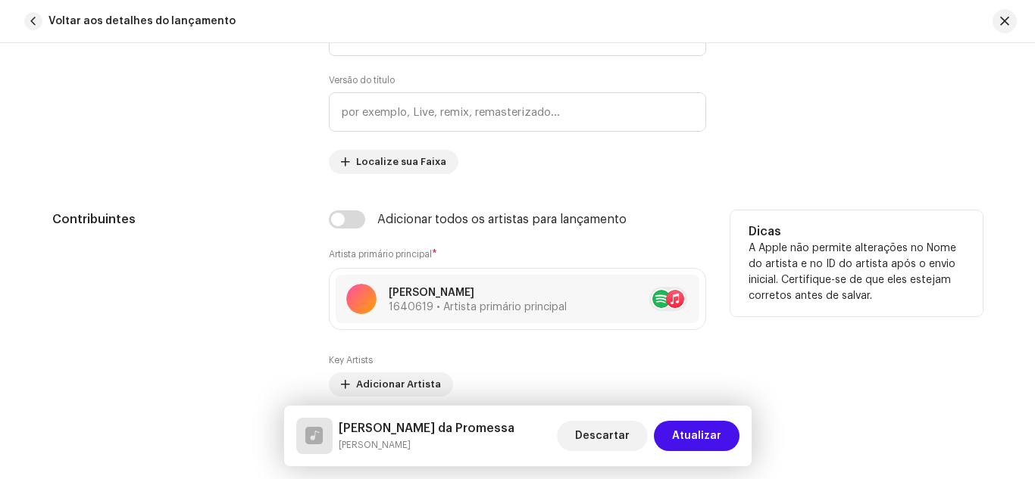
click at [226, 296] on div "Contribuintes" at bounding box center [178, 381] width 252 height 341
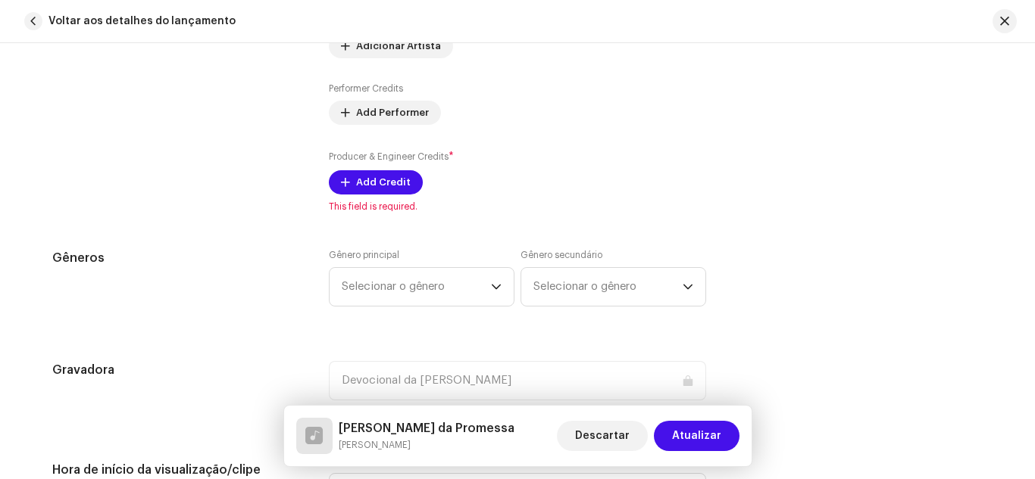
scroll to position [1121, 0]
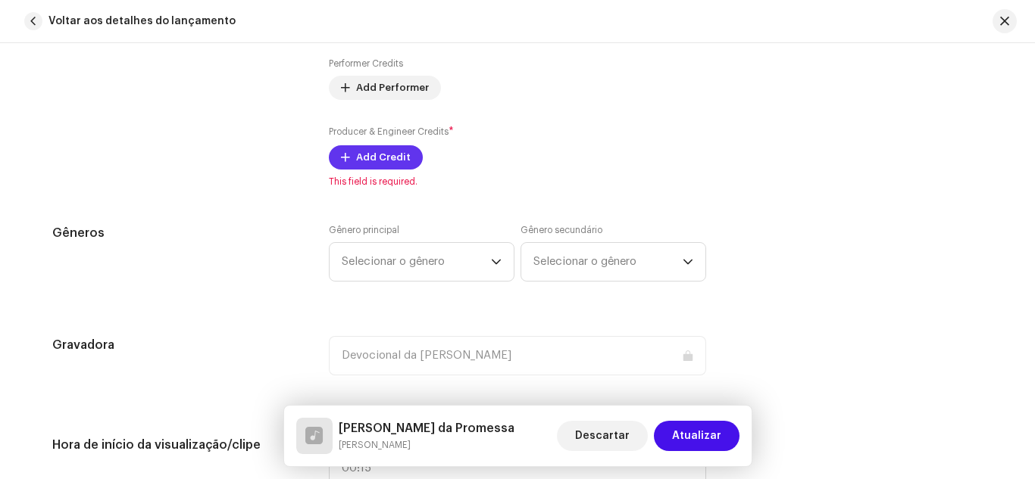
click at [367, 153] on span "Add Credit" at bounding box center [383, 157] width 55 height 30
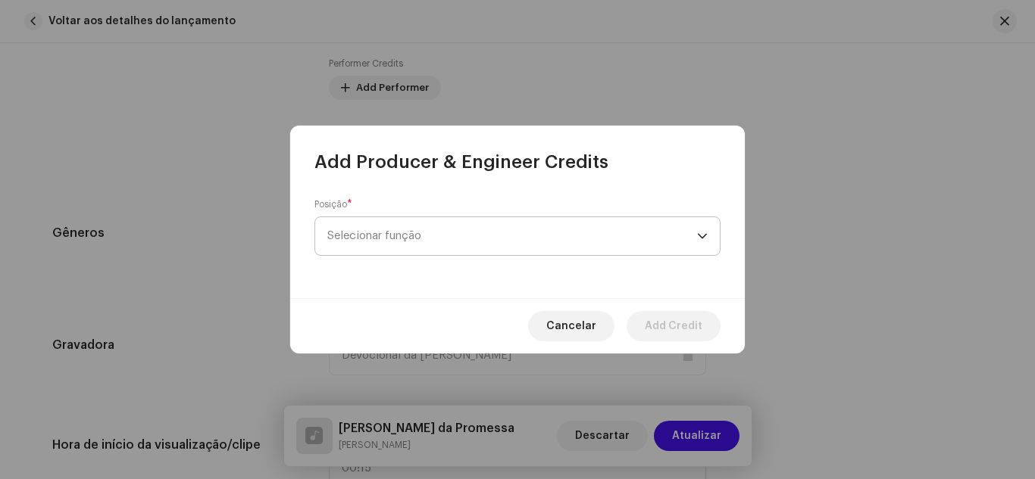
click at [416, 234] on span "Selecionar função" at bounding box center [512, 236] width 370 height 38
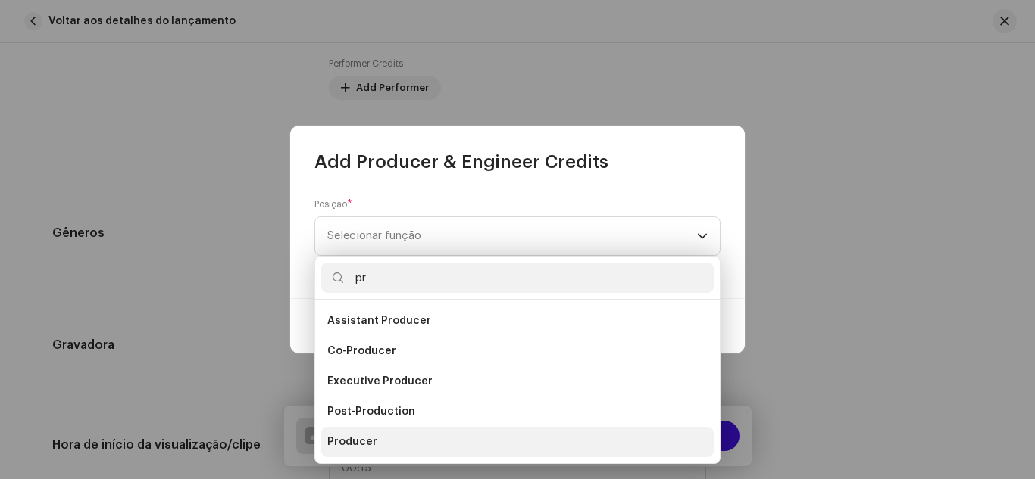
type input "pr"
click at [383, 441] on li "Producer" at bounding box center [517, 442] width 392 height 30
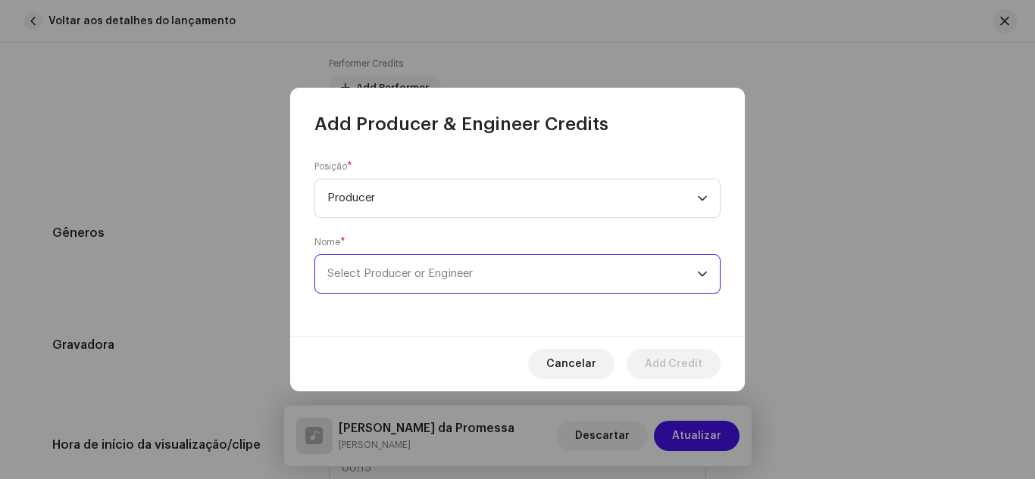
click at [345, 278] on span "Select Producer or Engineer" at bounding box center [399, 273] width 145 height 11
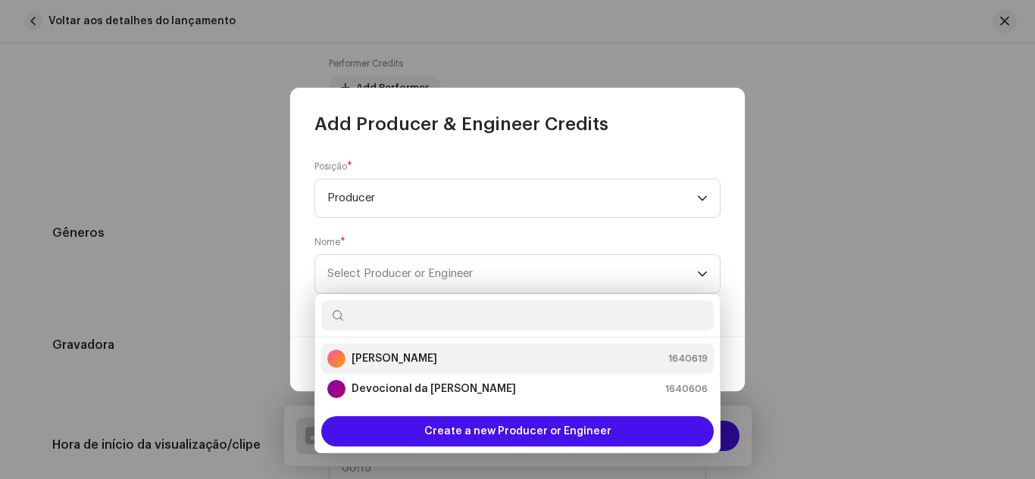
click at [386, 367] on div "[PERSON_NAME]" at bounding box center [382, 359] width 110 height 18
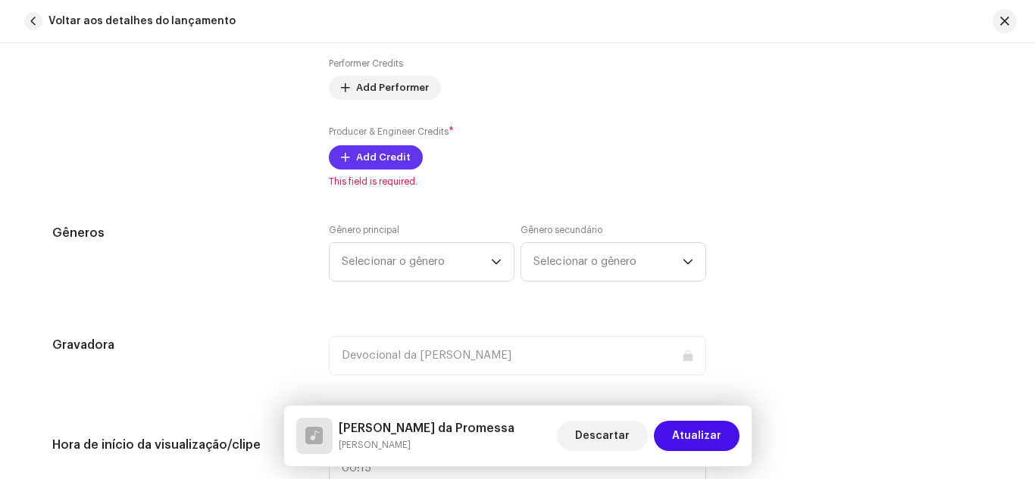
click at [383, 155] on span "Add Credit" at bounding box center [383, 157] width 55 height 30
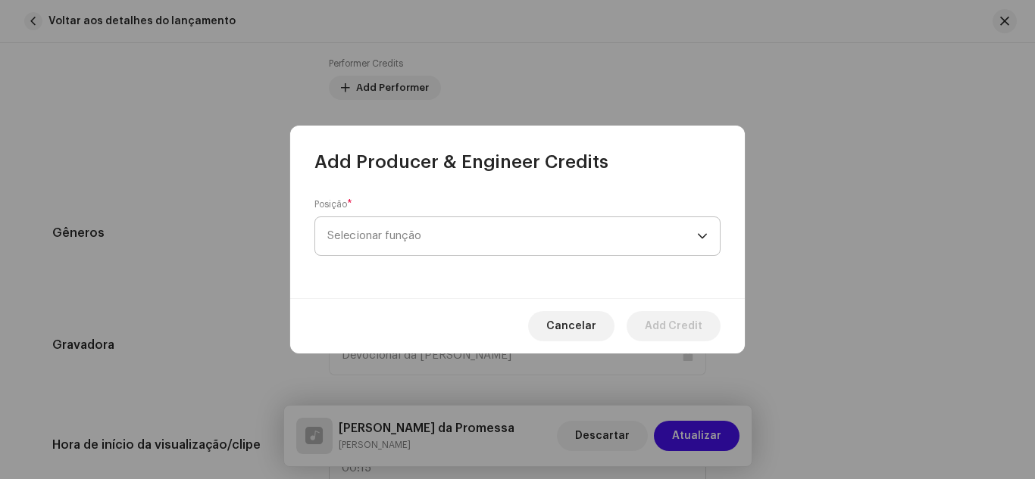
click at [386, 248] on span "Selecionar função" at bounding box center [512, 236] width 370 height 38
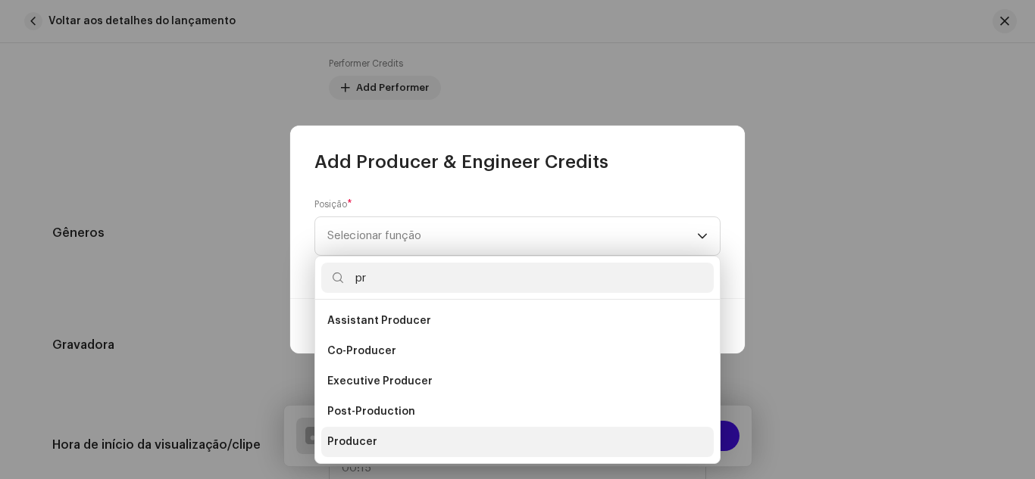
type input "pr"
click at [356, 435] on span "Producer" at bounding box center [352, 442] width 50 height 15
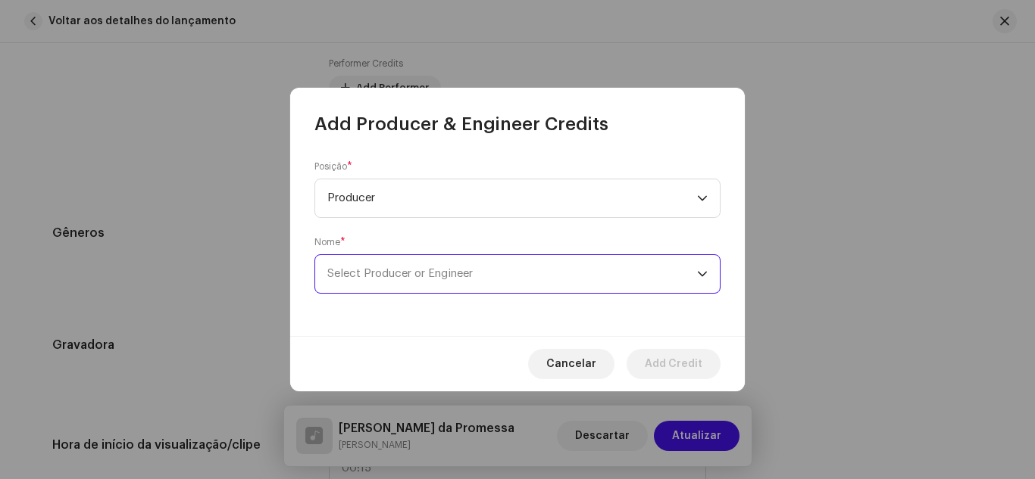
click at [380, 271] on span "Select Producer or Engineer" at bounding box center [399, 273] width 145 height 11
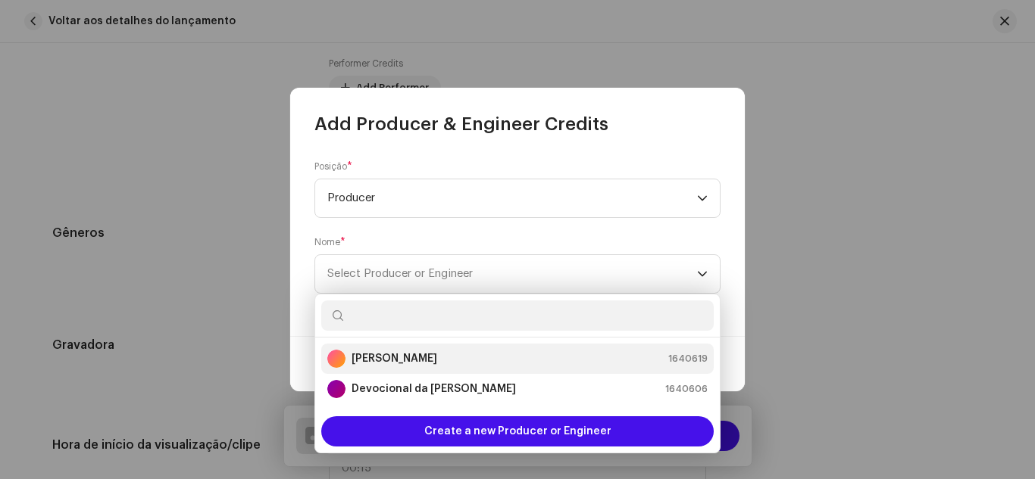
click at [380, 362] on strong "[PERSON_NAME]" at bounding box center [394, 358] width 86 height 15
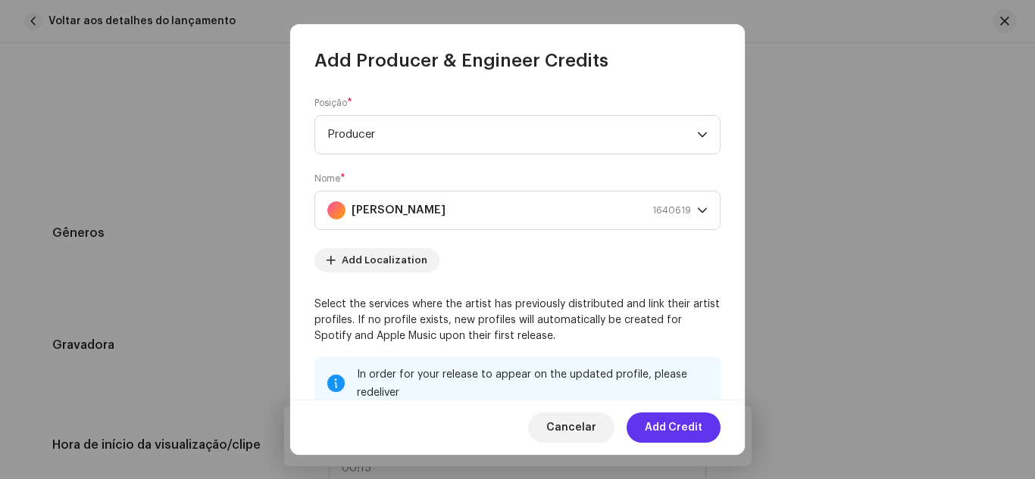
click at [673, 424] on span "Add Credit" at bounding box center [674, 428] width 58 height 30
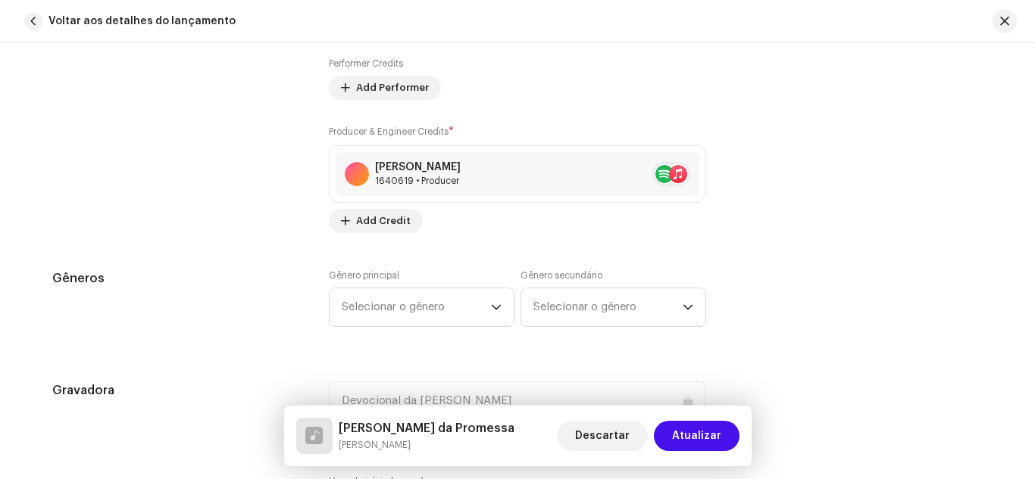
click at [318, 276] on div "Gêneros Gênero principal Selecionar o gênero Gênero secundário Selecionar o gên…" at bounding box center [517, 308] width 930 height 76
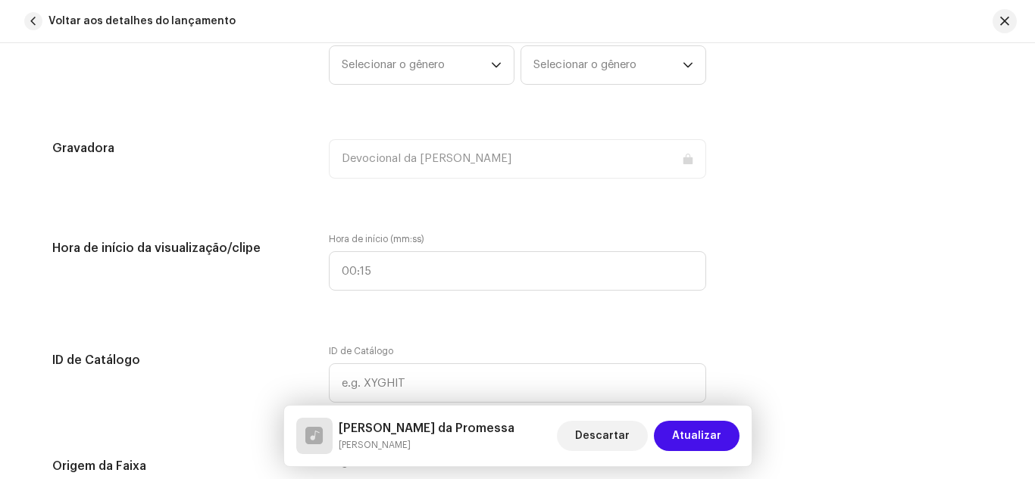
scroll to position [1394, 0]
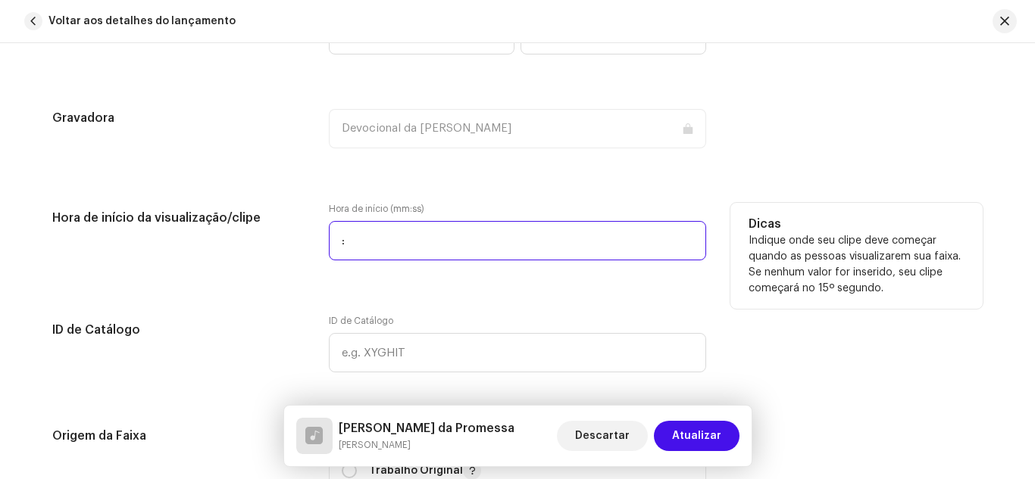
click at [386, 242] on input ":" at bounding box center [517, 240] width 377 height 39
type input "00:00"
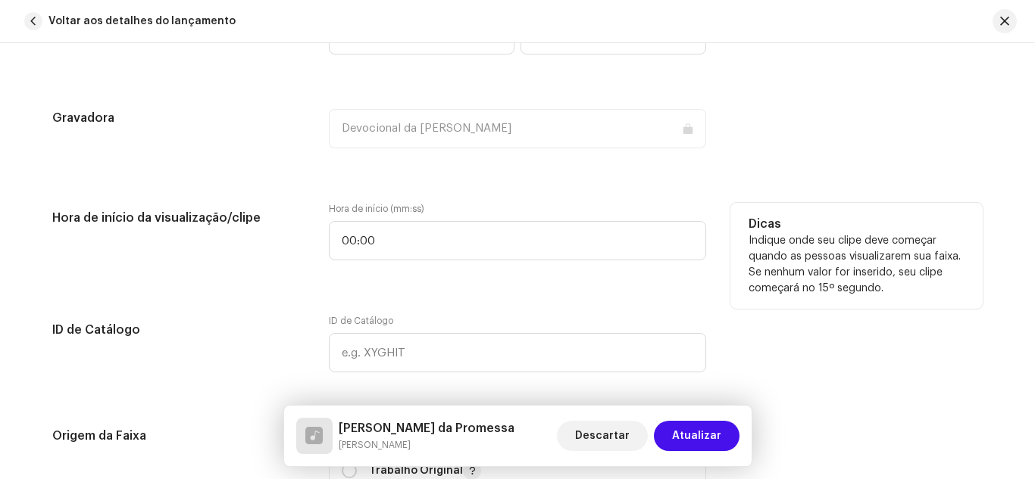
click at [305, 267] on div "Hora de início da visualização/clipe Hora de início (mm:ss) 00:00 Dicas Indique…" at bounding box center [517, 241] width 930 height 76
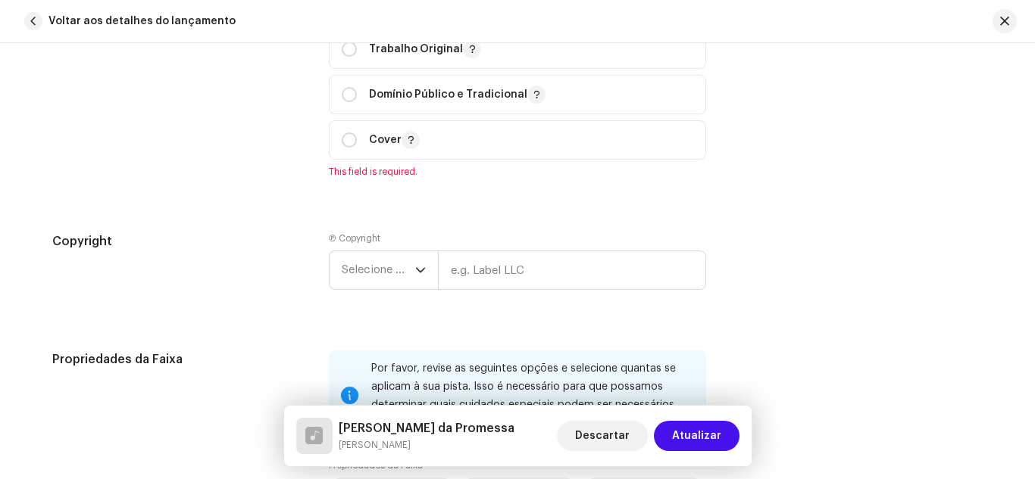
scroll to position [1818, 0]
click at [349, 48] on input "radio" at bounding box center [349, 46] width 15 height 15
radio input "true"
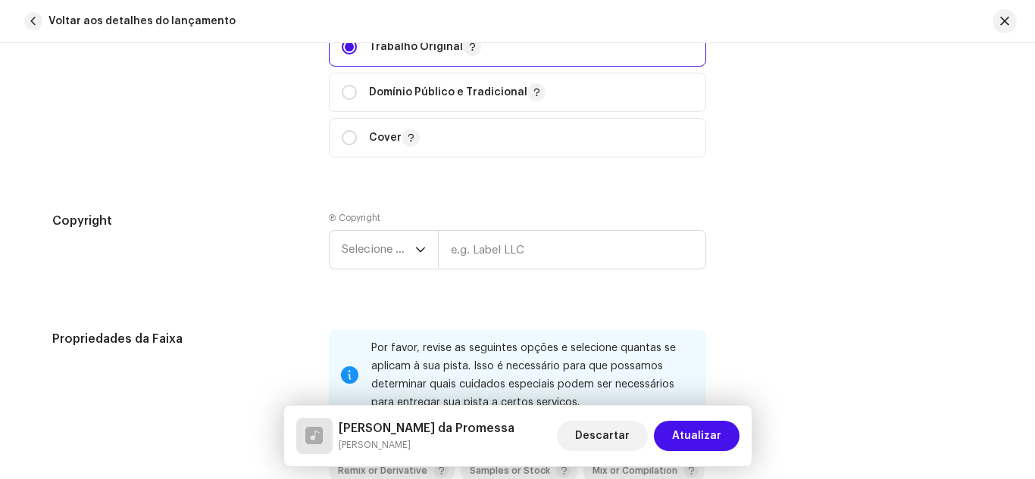
click at [269, 244] on div "Copyright" at bounding box center [178, 253] width 252 height 82
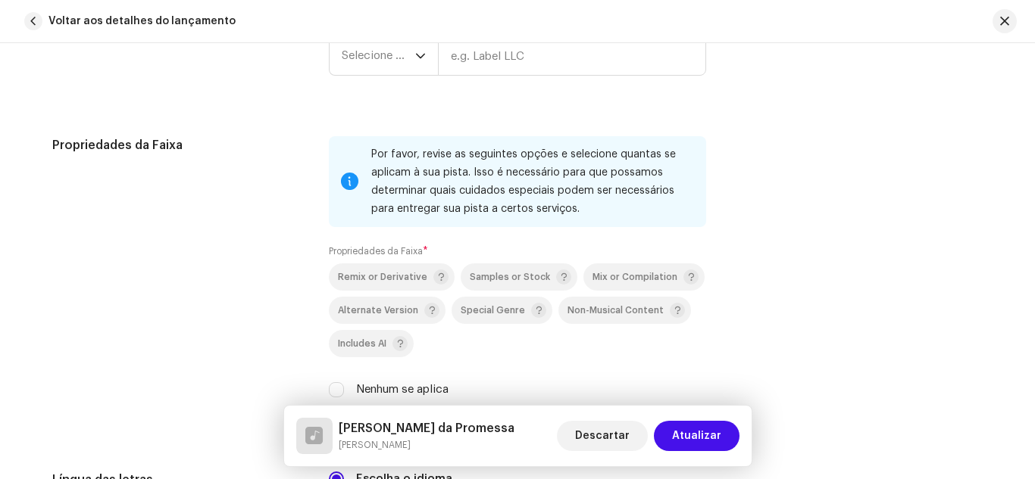
scroll to position [2212, 0]
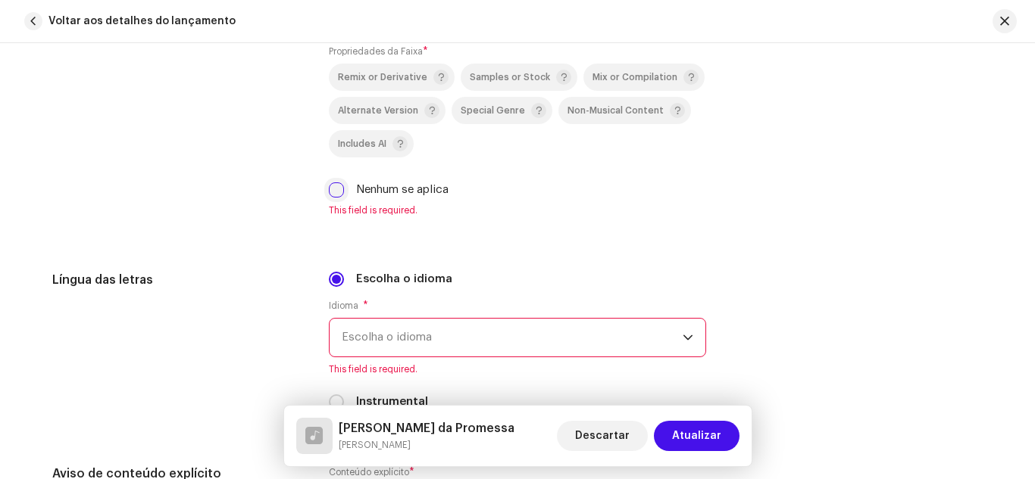
click at [337, 191] on input "Nenhum se aplica" at bounding box center [336, 190] width 15 height 15
checkbox input "true"
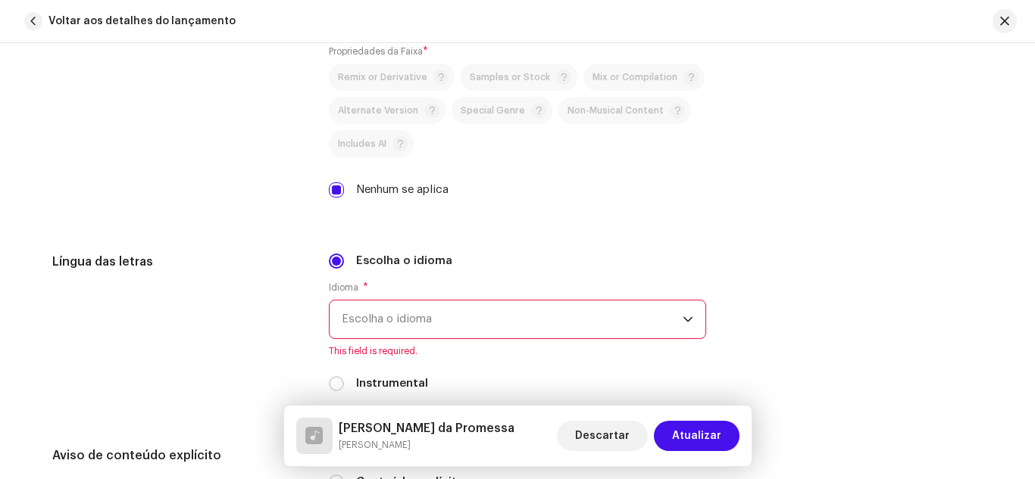
click at [380, 307] on span "Escolha o idioma" at bounding box center [512, 320] width 341 height 38
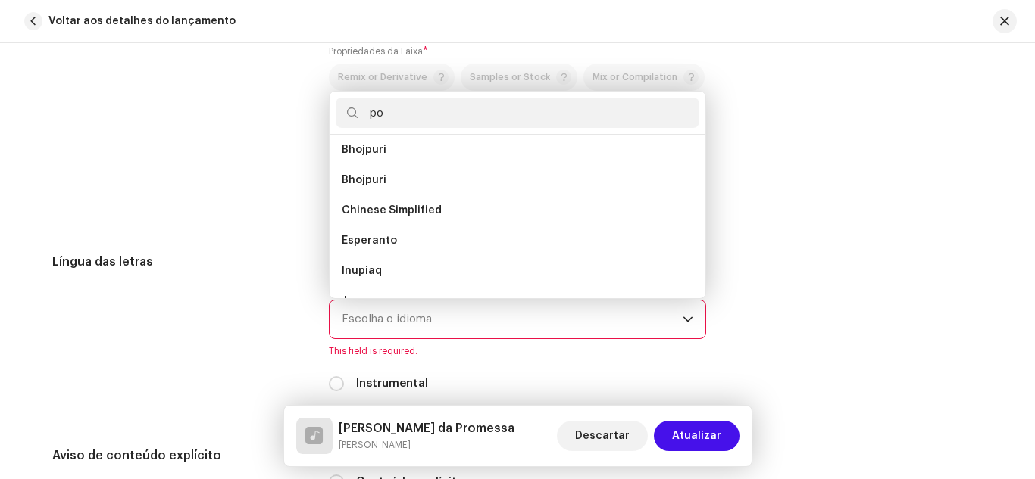
scroll to position [0, 0]
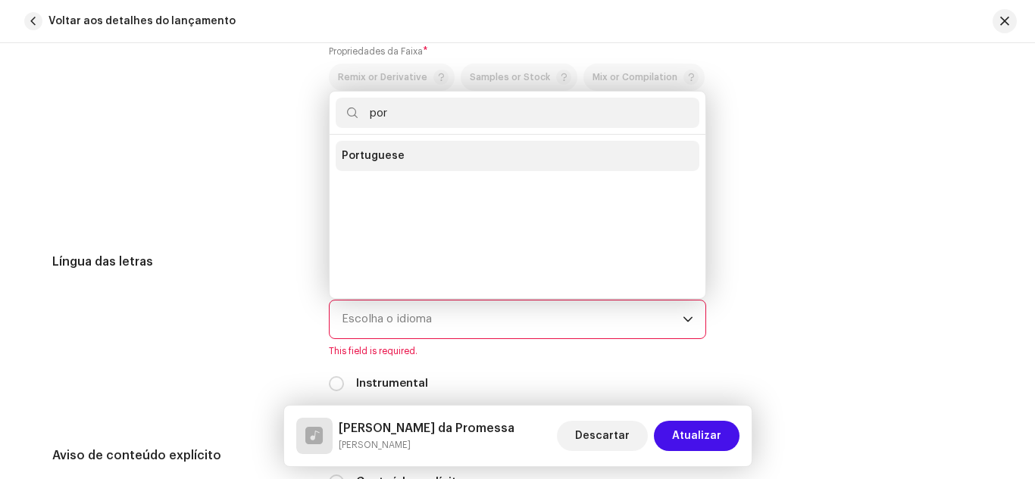
type input "por"
click at [376, 155] on span "Portuguese" at bounding box center [373, 155] width 63 height 15
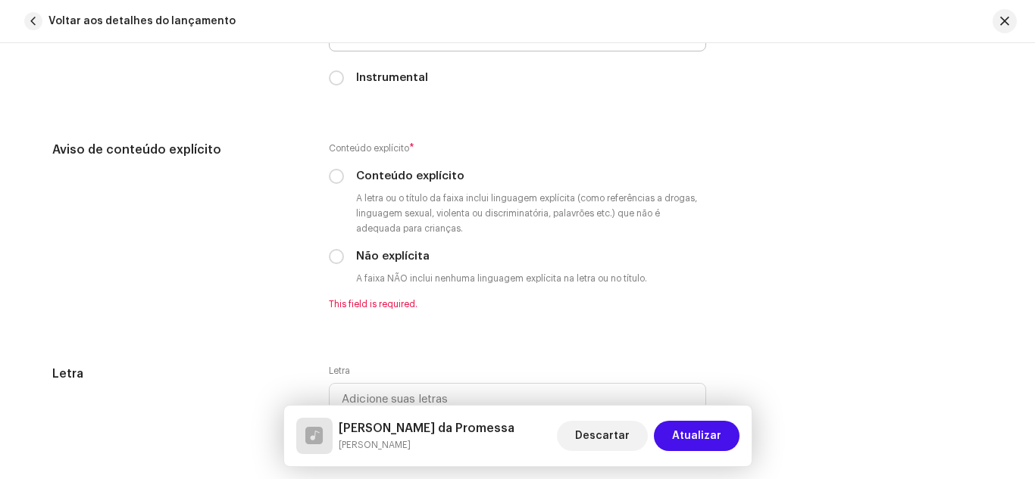
scroll to position [2515, 0]
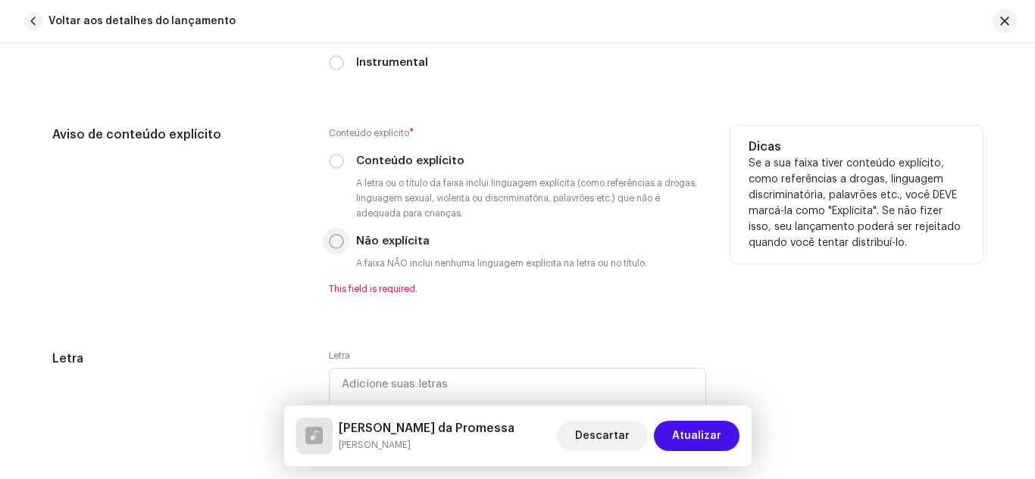
click at [336, 240] on input "Não explícita" at bounding box center [336, 241] width 15 height 15
radio input "true"
click at [282, 245] on div "Aviso de conteúdo explícito" at bounding box center [178, 211] width 252 height 170
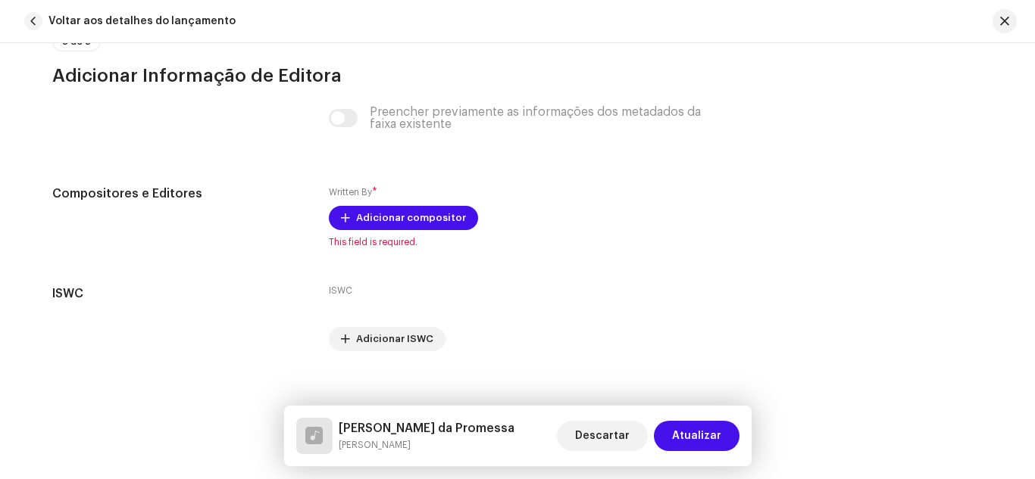
scroll to position [2987, 0]
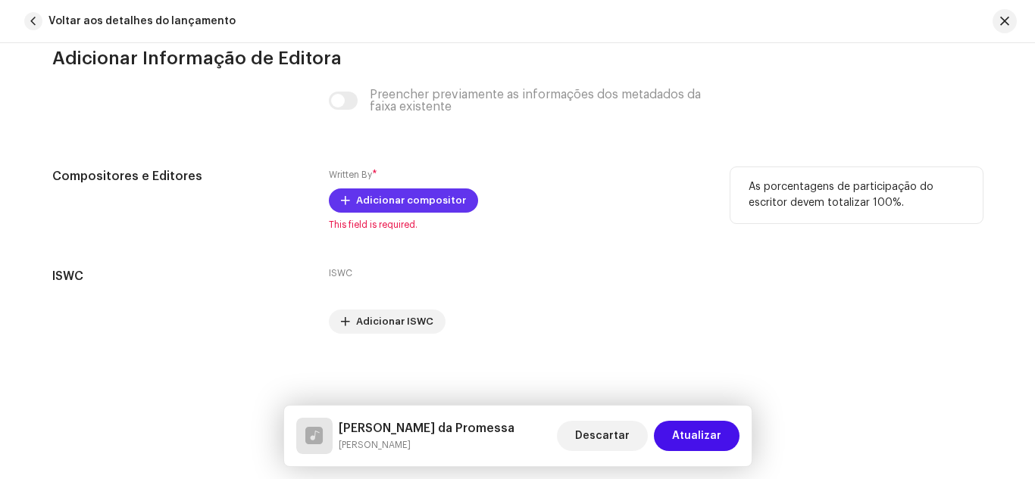
click at [405, 191] on span "Adicionar compositor" at bounding box center [411, 201] width 110 height 30
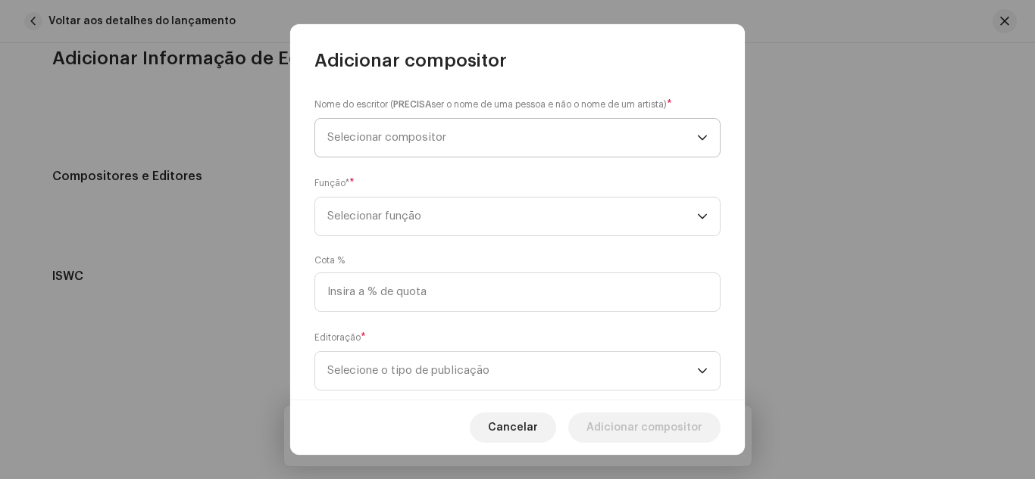
click at [420, 135] on span "Selecionar compositor" at bounding box center [386, 137] width 119 height 11
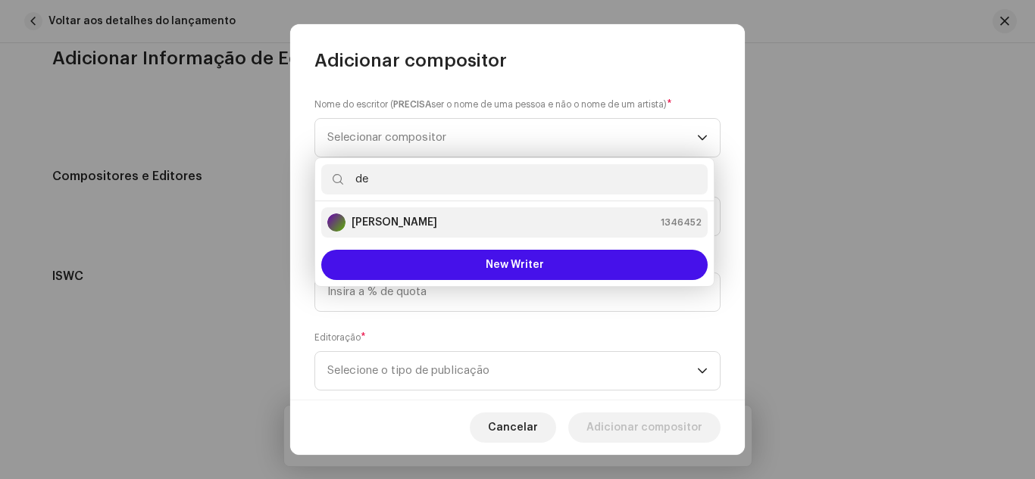
type input "de"
click at [404, 221] on strong "[PERSON_NAME]" at bounding box center [394, 222] width 86 height 15
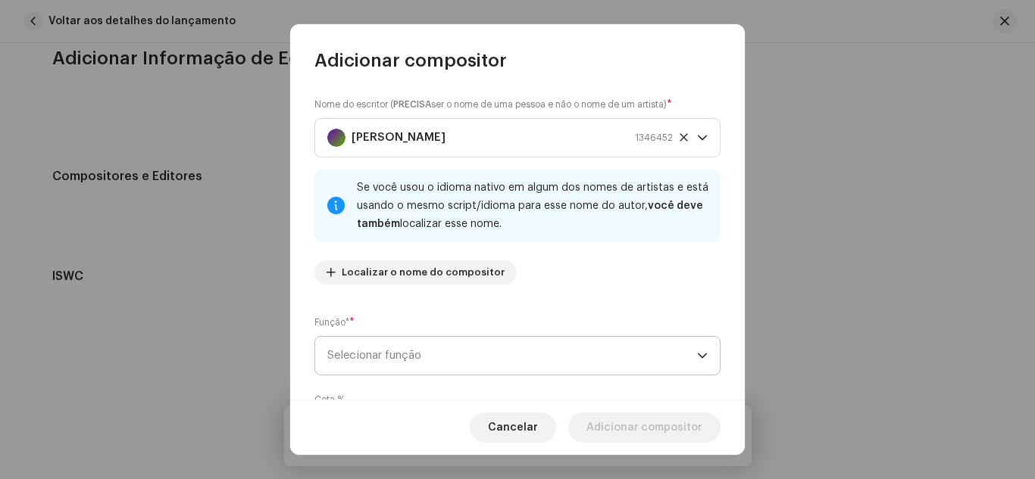
click at [394, 351] on span "Selecionar função" at bounding box center [512, 356] width 370 height 38
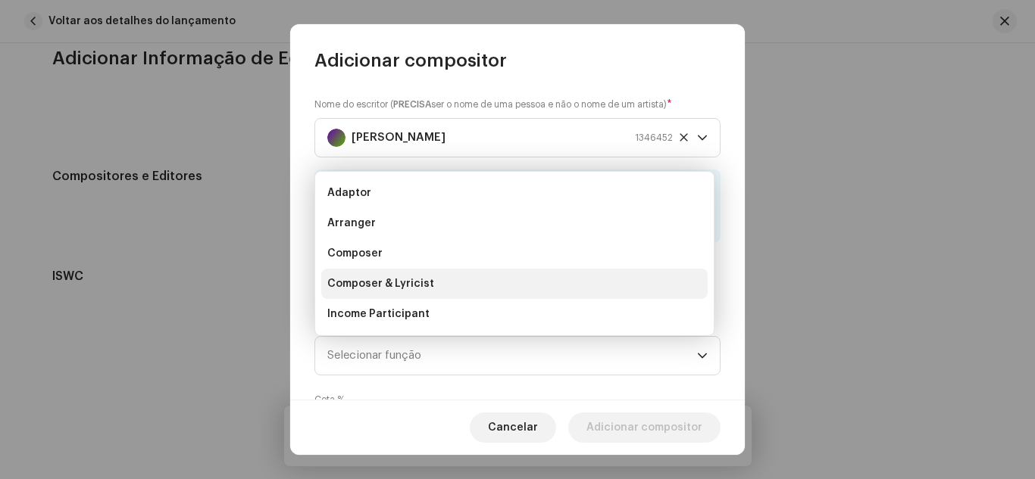
click at [414, 283] on span "Composer & Lyricist" at bounding box center [380, 283] width 107 height 15
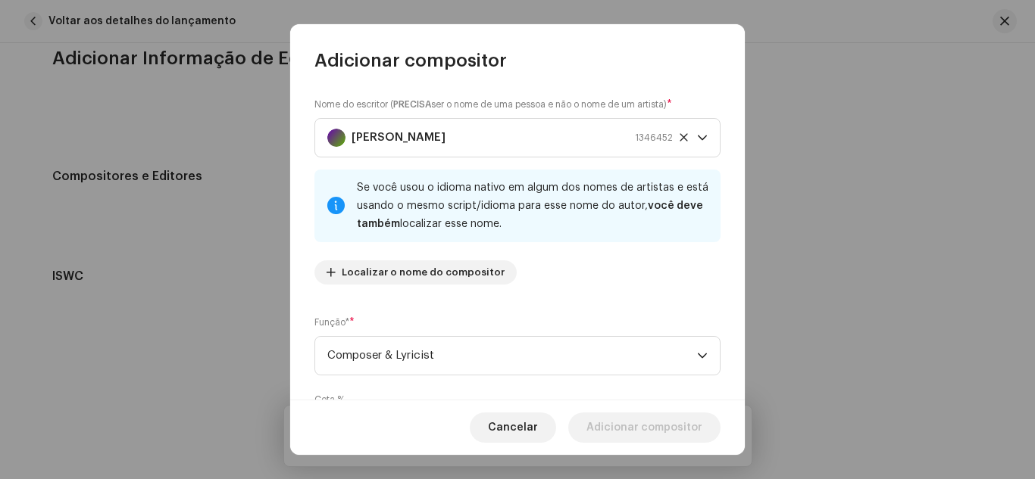
click at [304, 377] on div "Nome do escritor ( PRECISA ser o nome de uma pessoa e não o nome de um artista)…" at bounding box center [517, 237] width 454 height 328
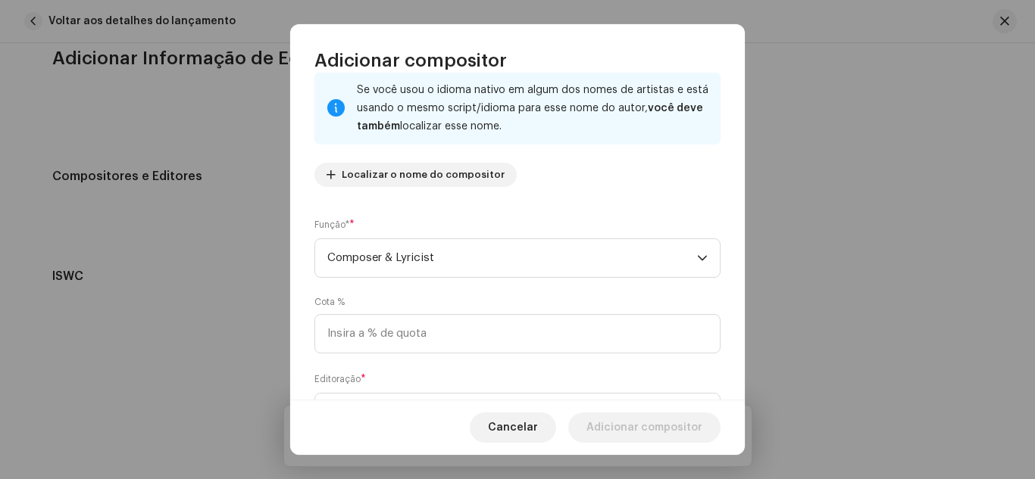
scroll to position [121, 0]
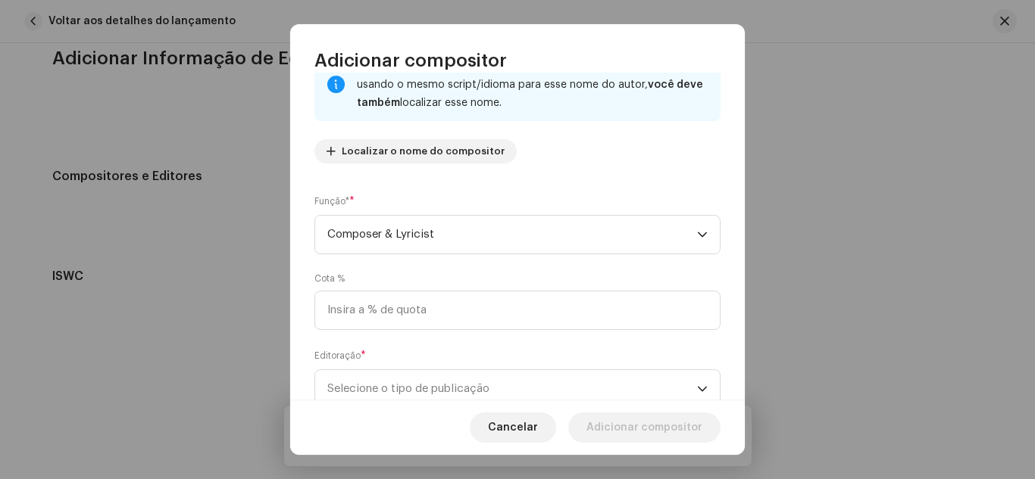
click at [349, 289] on div "Cota %" at bounding box center [517, 302] width 406 height 58
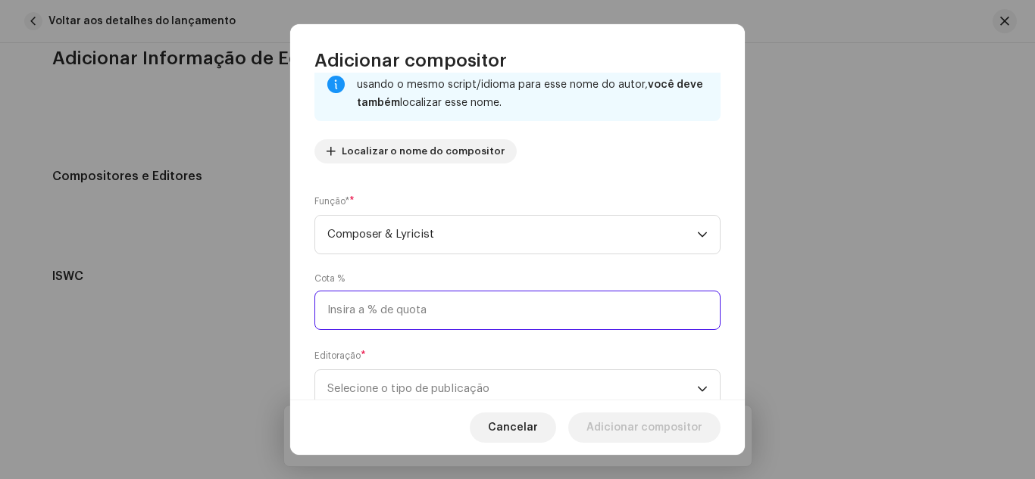
click at [336, 317] on input at bounding box center [517, 310] width 406 height 39
type input "100,00"
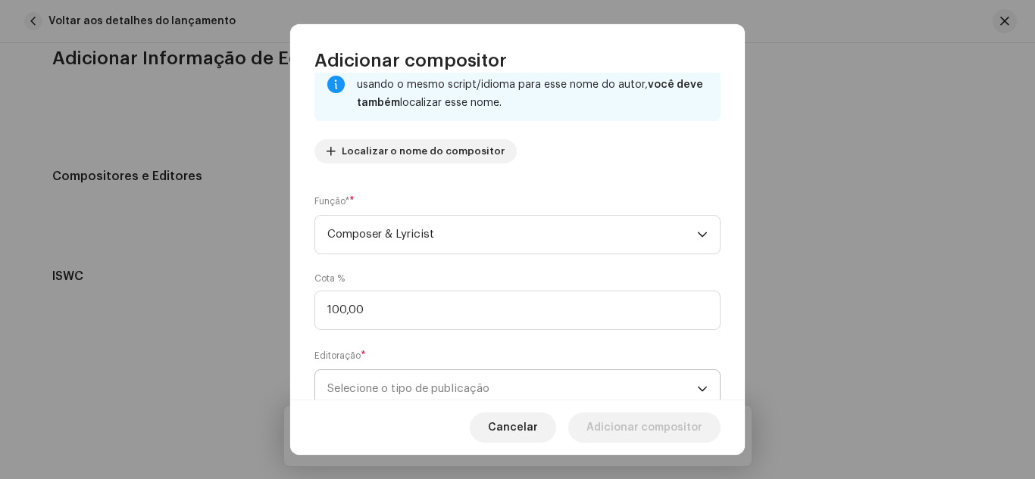
click at [363, 380] on span "Selecione o tipo de publicação" at bounding box center [512, 389] width 370 height 38
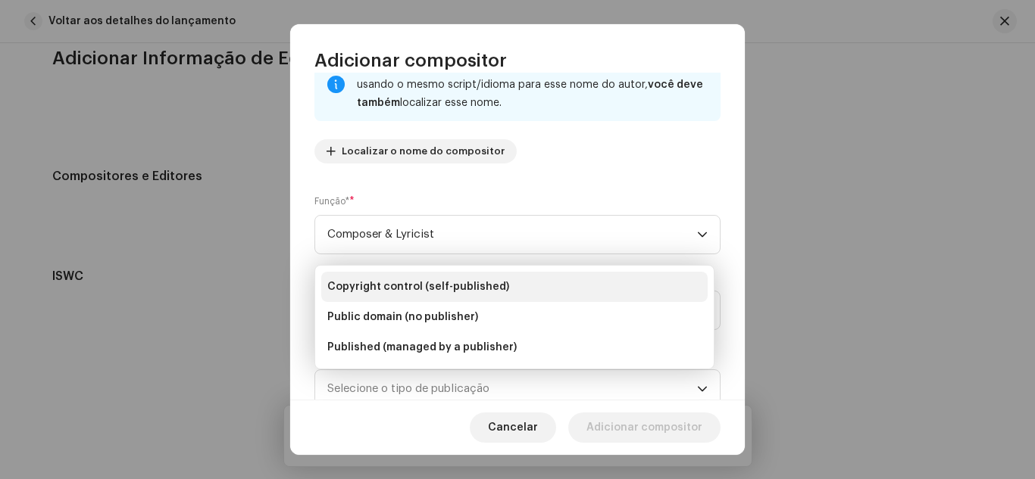
click at [392, 290] on span "Copyright control (self-published)" at bounding box center [418, 286] width 182 height 15
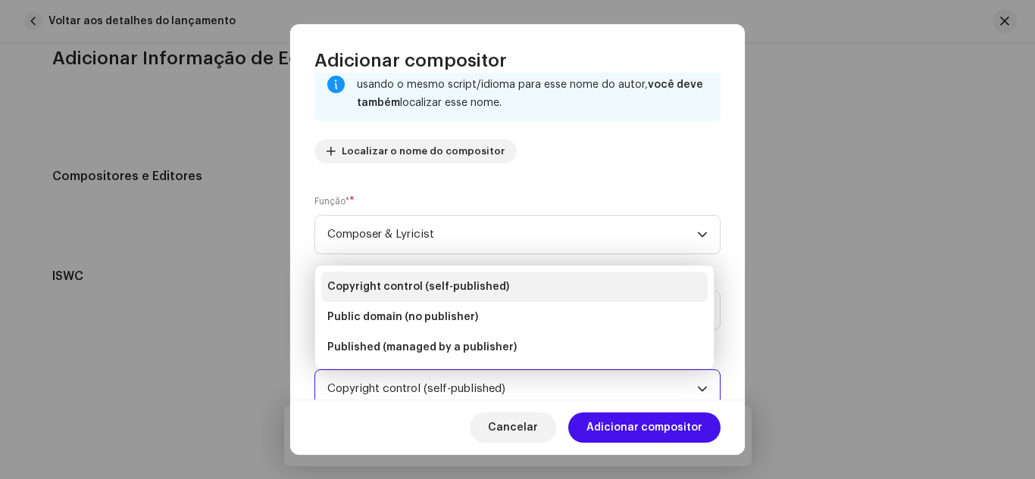
scroll to position [129, 0]
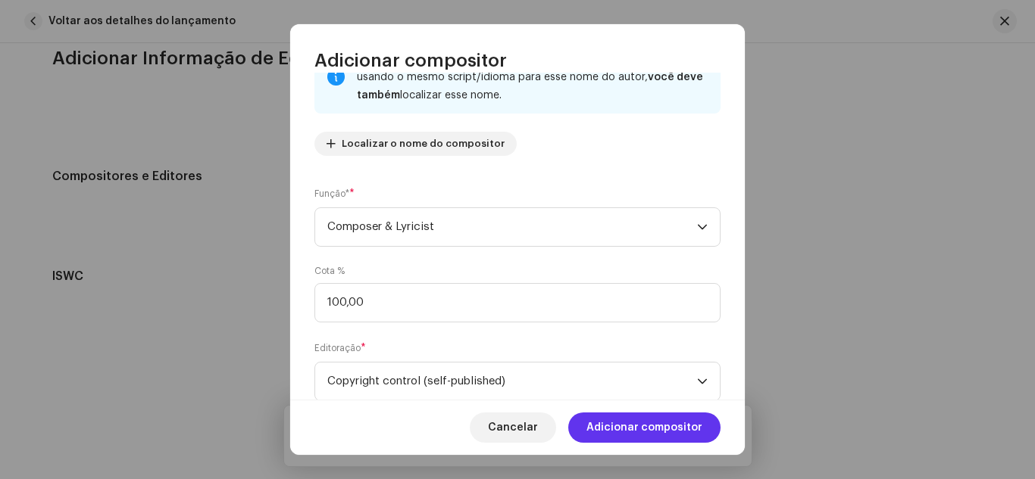
click at [626, 428] on span "Adicionar compositor" at bounding box center [644, 428] width 116 height 30
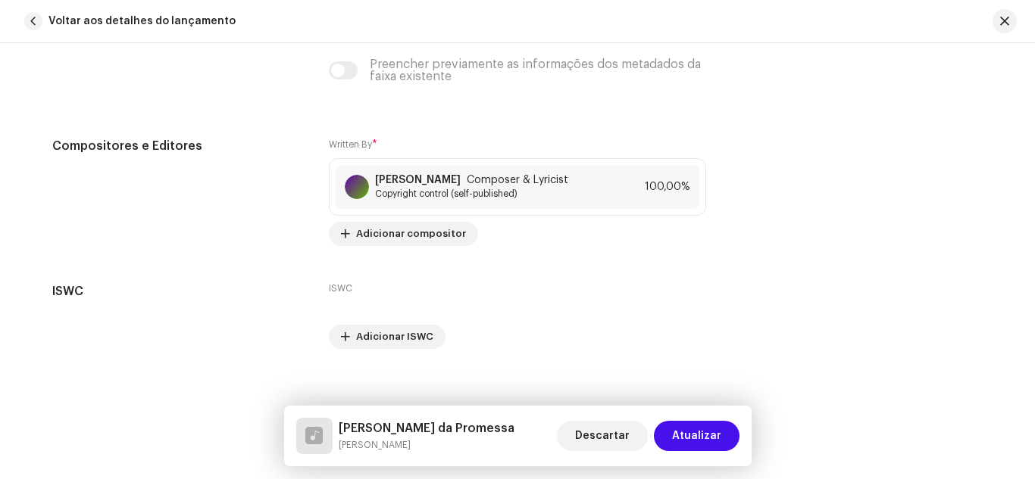
scroll to position [3033, 0]
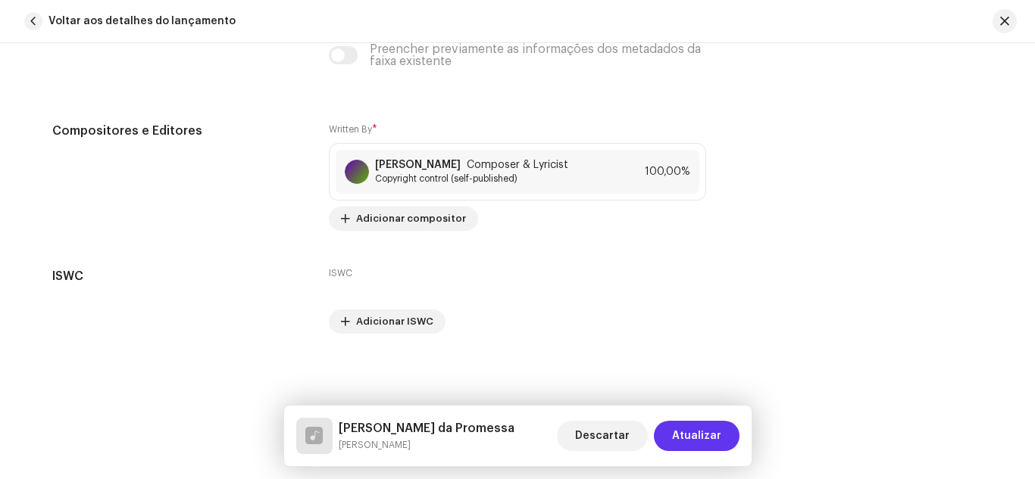
click at [704, 430] on span "Atualizar" at bounding box center [696, 436] width 49 height 30
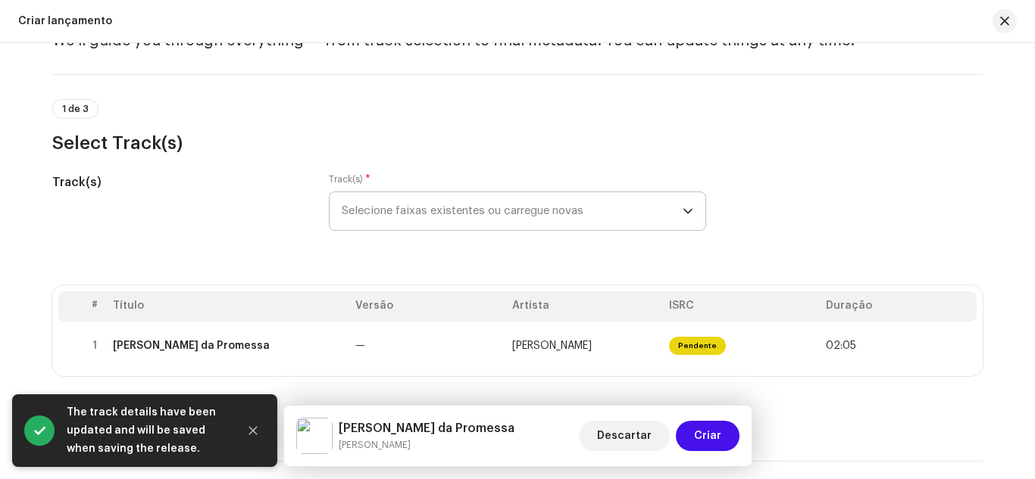
click at [704, 430] on span "Criar" at bounding box center [707, 436] width 27 height 30
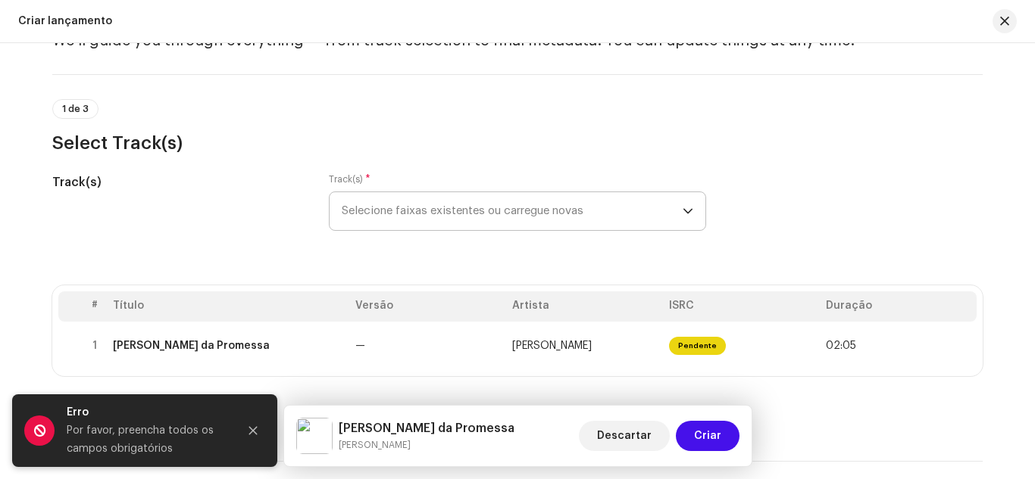
click at [783, 391] on div "# Título Versão Artista ISRC Duração 1 [PERSON_NAME] da Promessa — [PERSON_NAME…" at bounding box center [517, 355] width 930 height 139
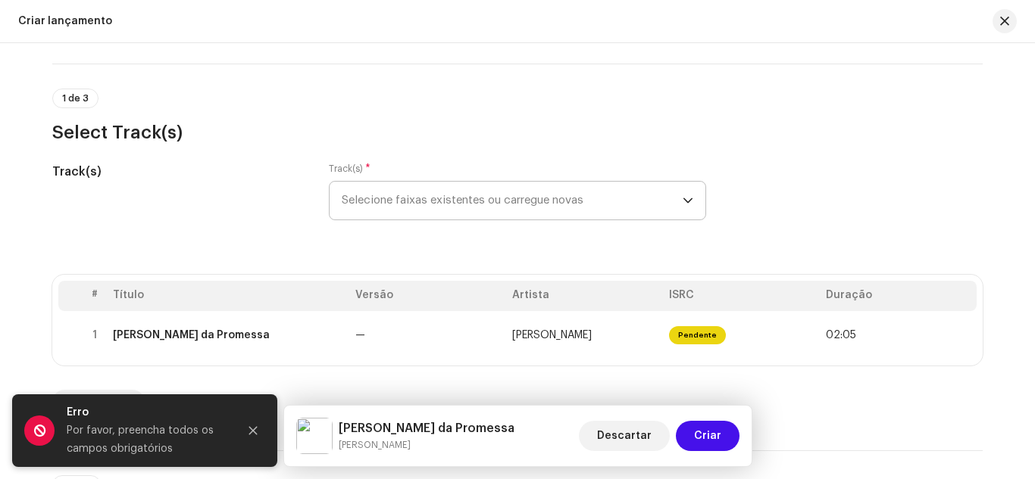
scroll to position [91, 0]
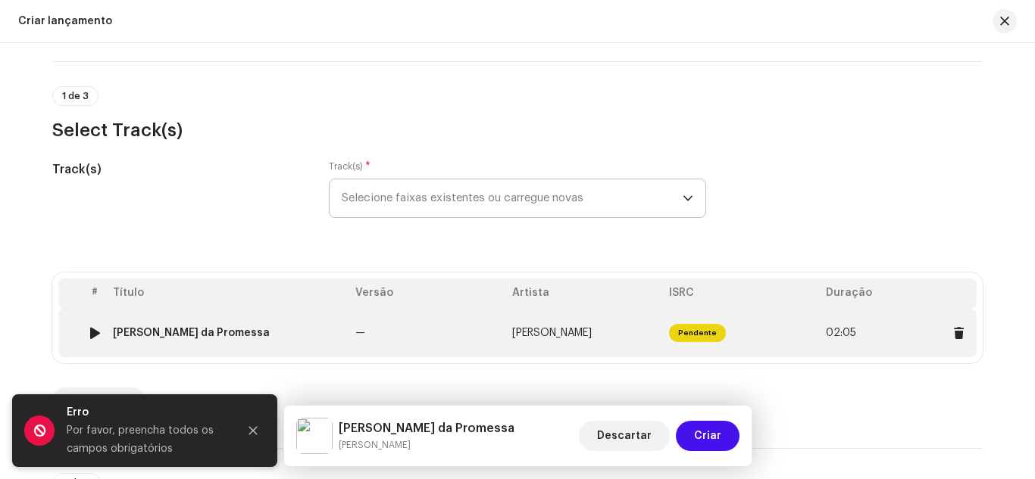
click at [729, 347] on td "Pendente" at bounding box center [741, 333] width 157 height 48
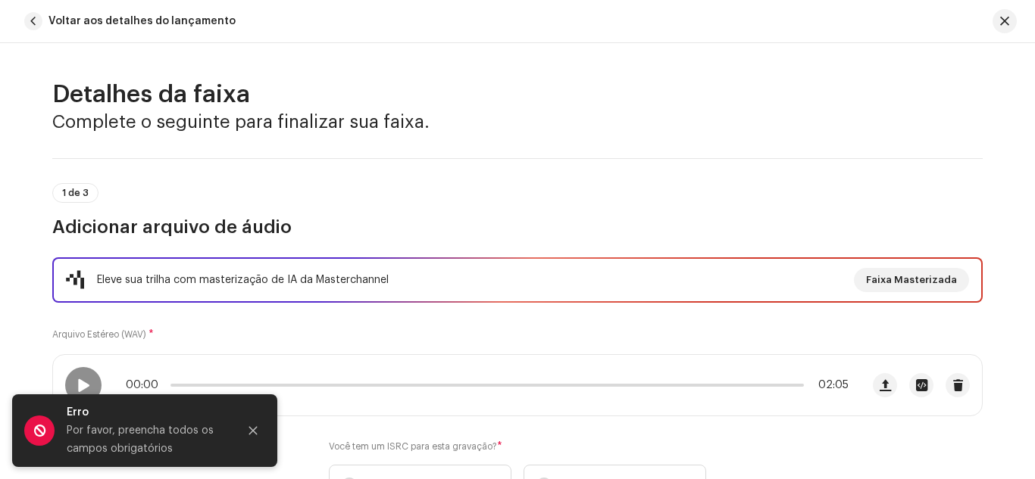
click at [532, 324] on div "Eleve sua trilha com masterização de IA da Masterchannel Faixa Masterizada Arqu…" at bounding box center [517, 391] width 930 height 266
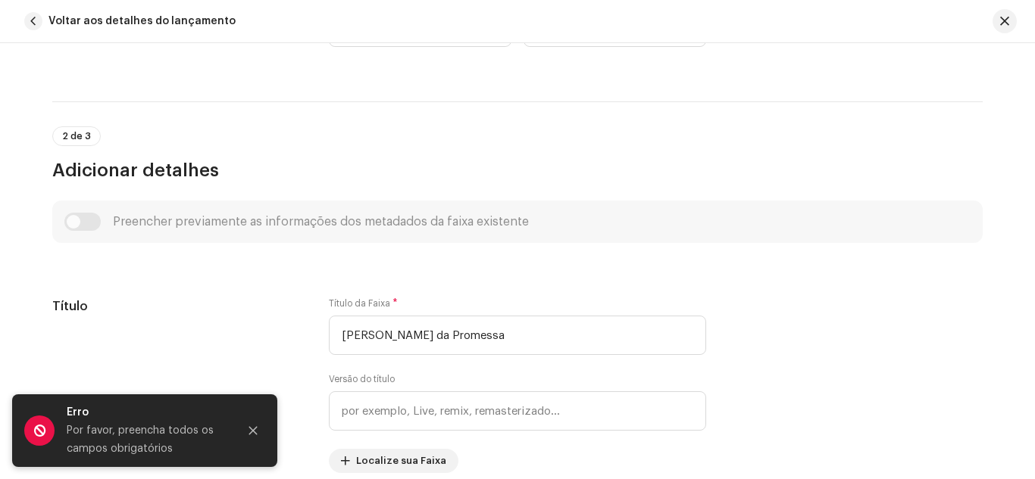
scroll to position [485, 0]
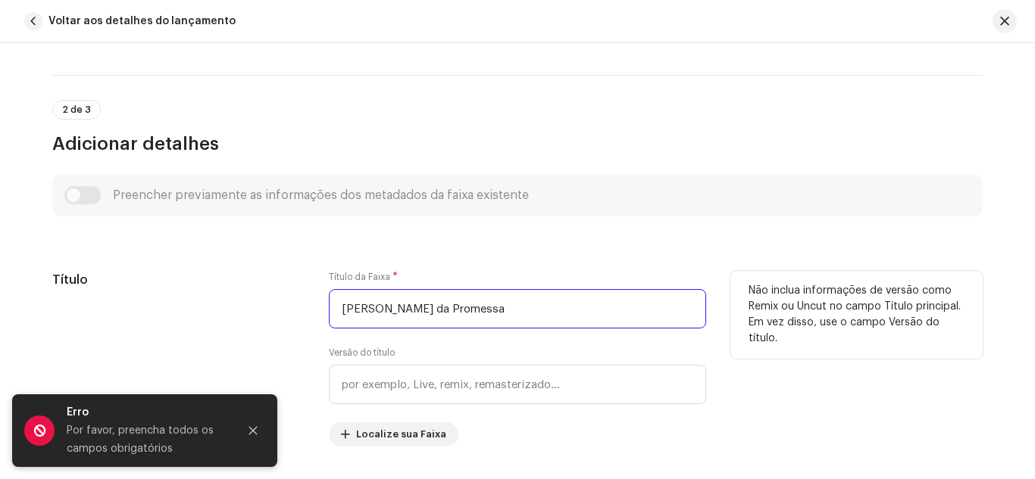
click at [364, 308] on input "[PERSON_NAME] da Promessa" at bounding box center [517, 308] width 377 height 39
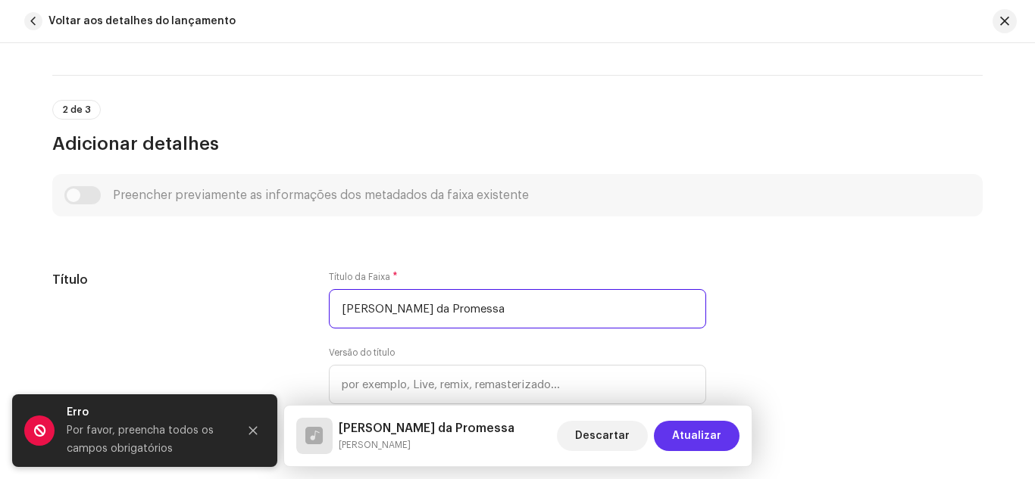
type input "[PERSON_NAME] da Promessa"
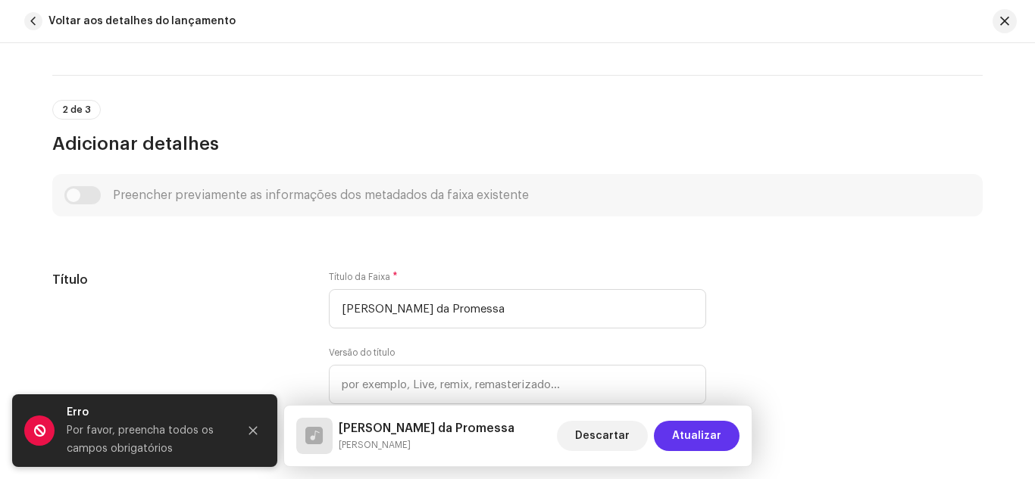
click at [702, 430] on span "Atualizar" at bounding box center [696, 436] width 49 height 30
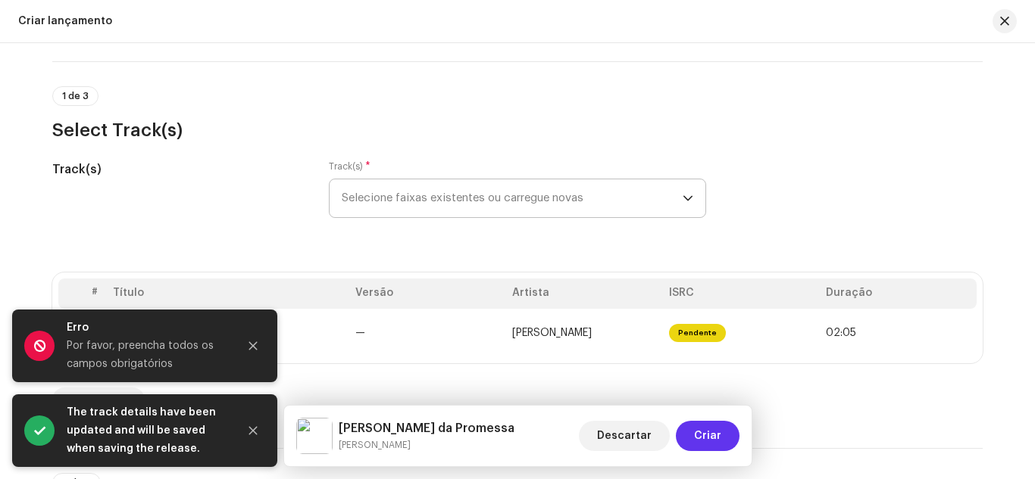
click at [697, 438] on span "Criar" at bounding box center [707, 436] width 27 height 30
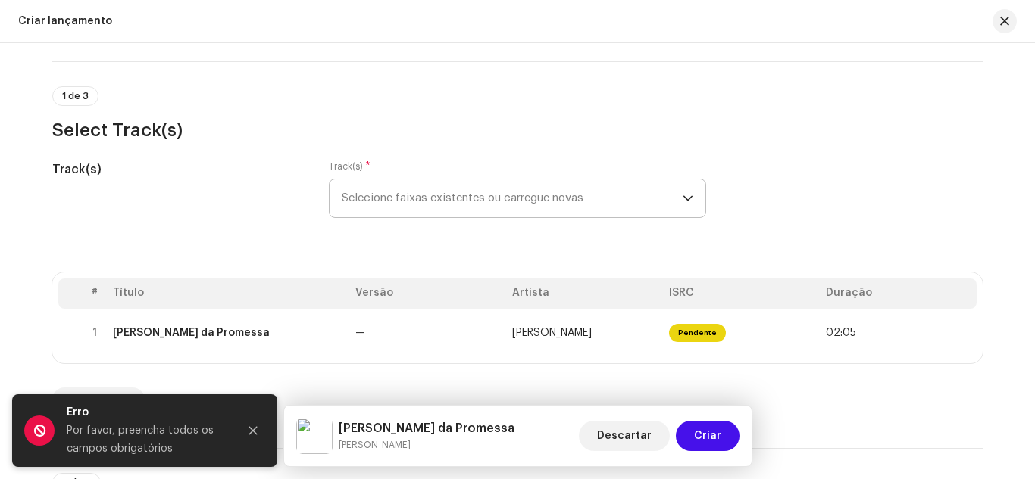
click at [818, 393] on div "Add New Disc" at bounding box center [517, 400] width 930 height 24
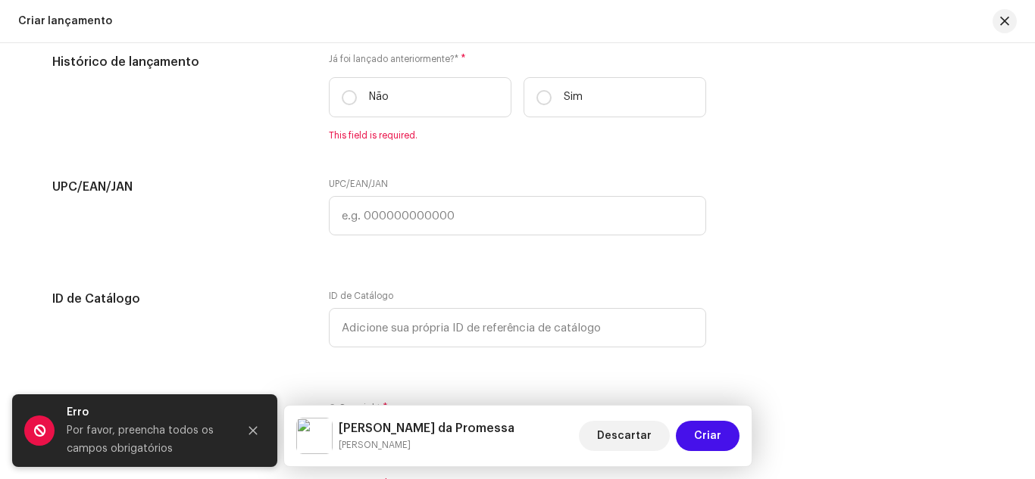
scroll to position [2484, 0]
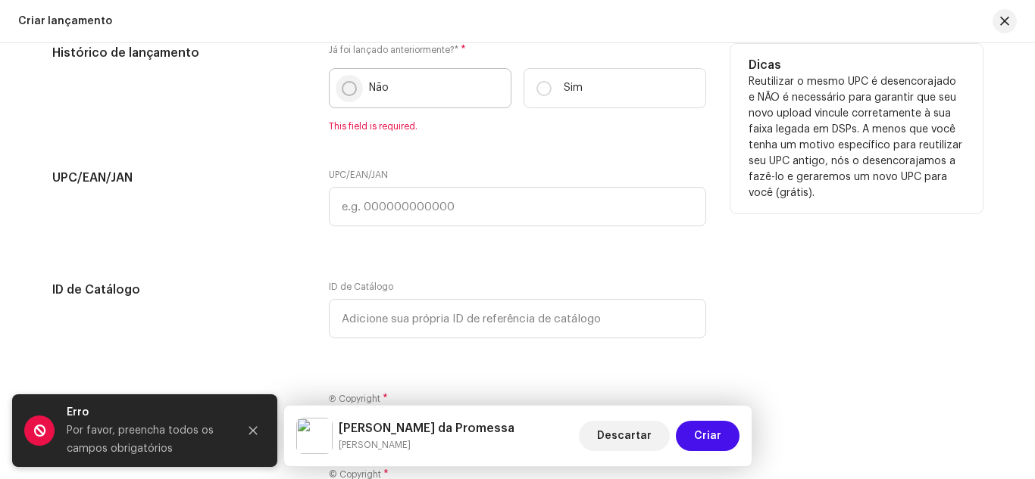
click at [347, 83] on input "Não" at bounding box center [349, 88] width 15 height 15
radio input "true"
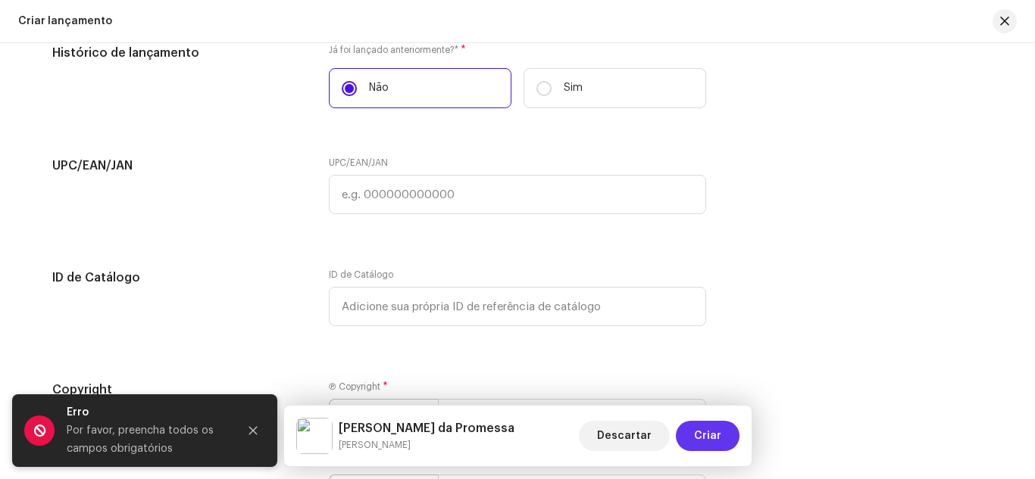
click at [723, 430] on button "Criar" at bounding box center [708, 436] width 64 height 30
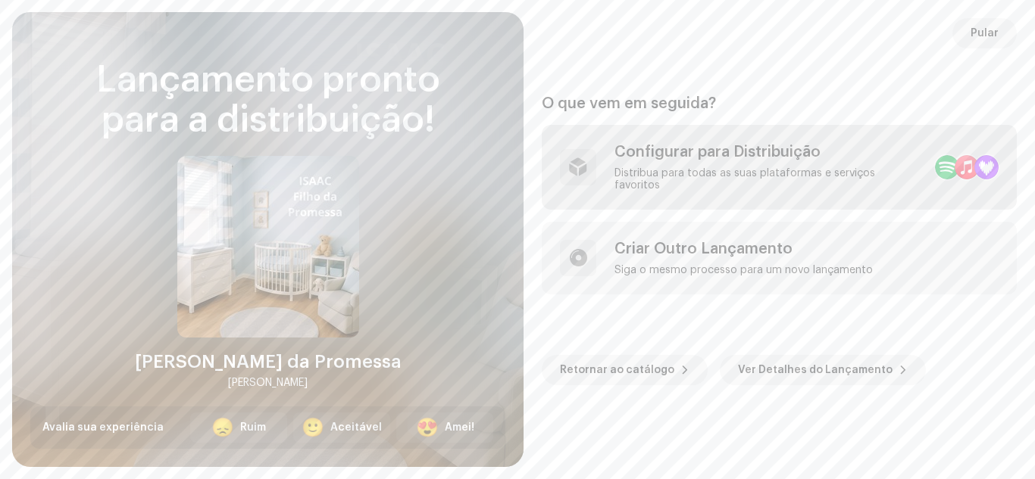
click at [783, 158] on div "Configurar para Distribuição" at bounding box center [768, 152] width 308 height 18
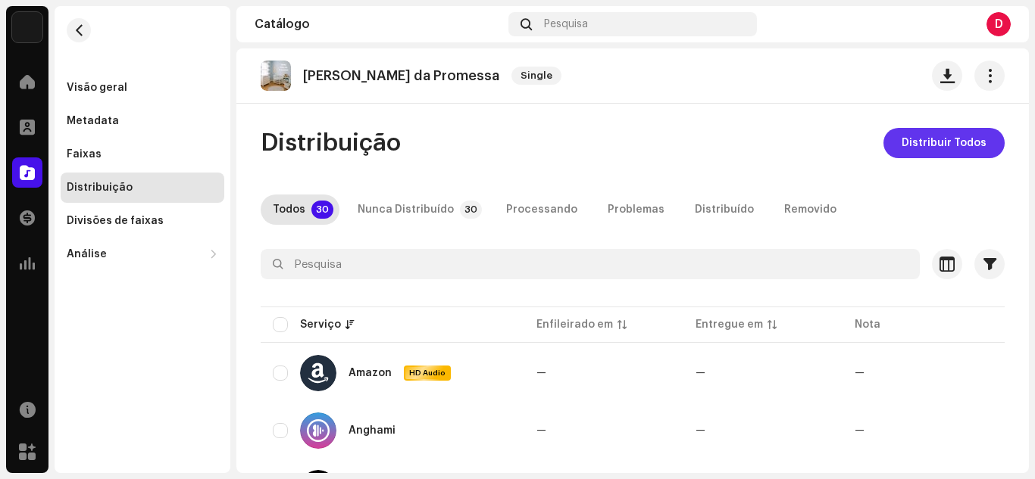
click at [945, 136] on span "Distribuir Todos" at bounding box center [943, 143] width 85 height 30
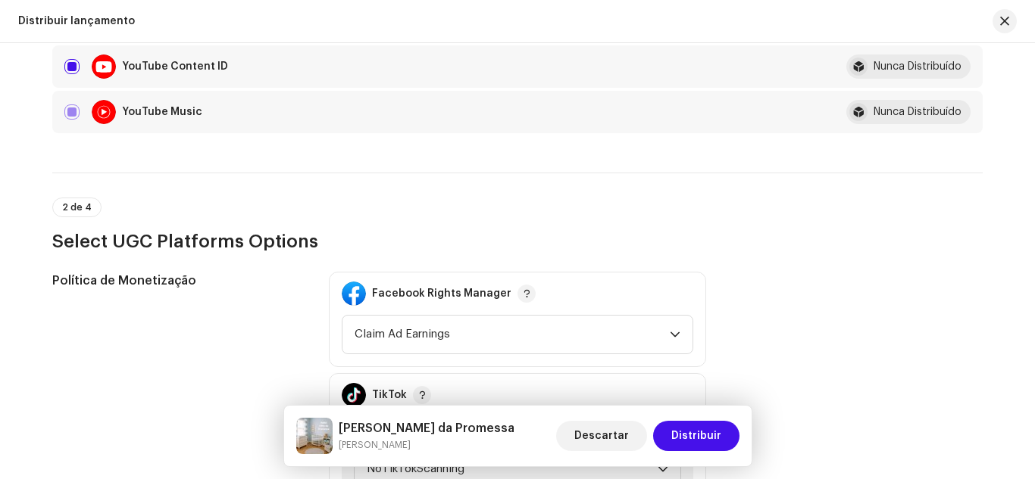
scroll to position [1909, 0]
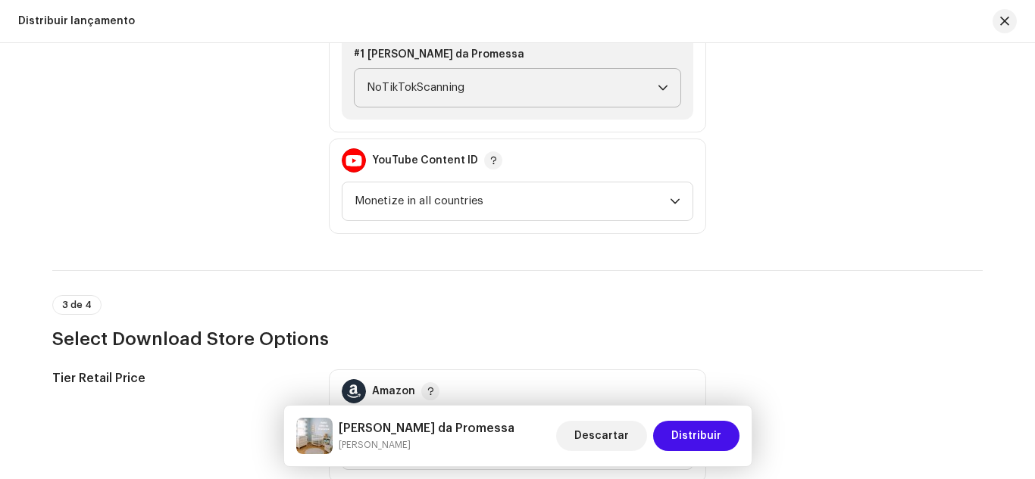
click at [663, 83] on icon "dropdown trigger" at bounding box center [662, 88] width 11 height 11
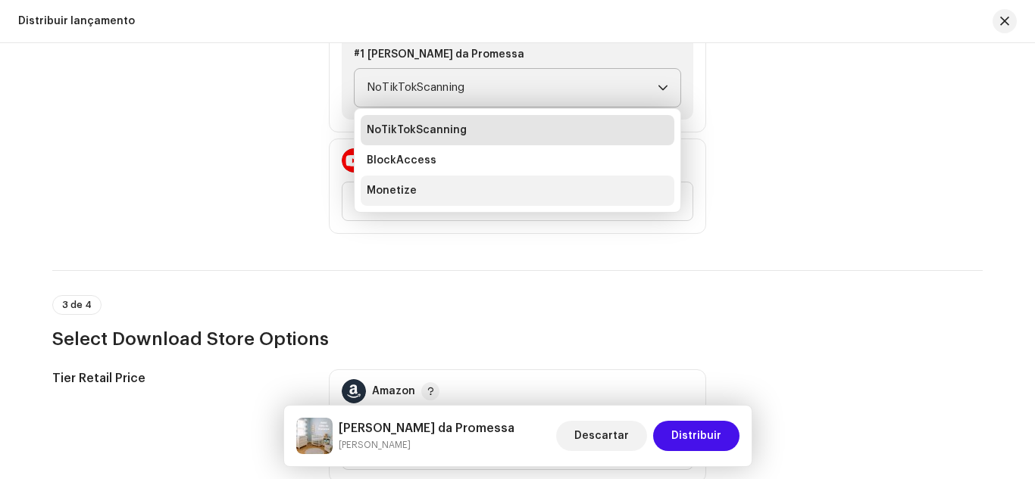
click at [604, 192] on li "Monetize" at bounding box center [518, 191] width 314 height 30
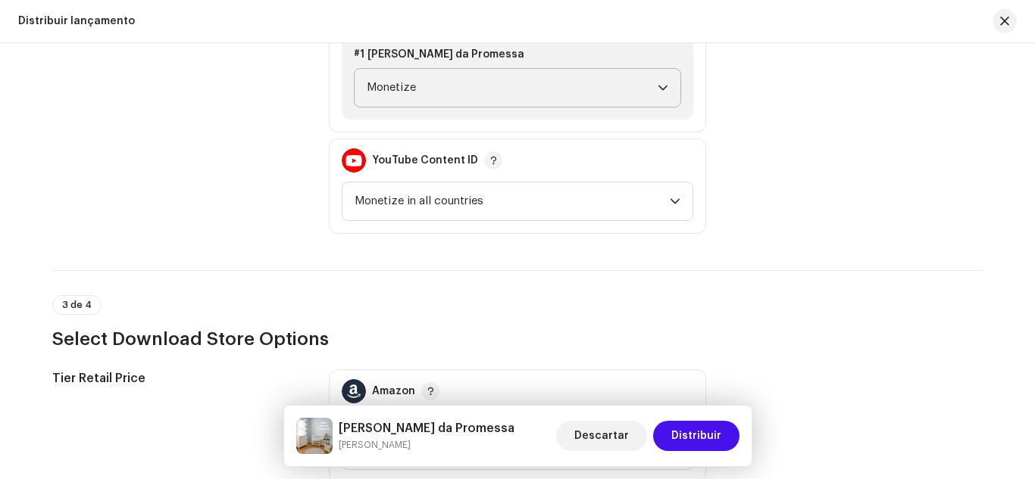
click at [754, 133] on div "Política de [PERSON_NAME] Facebook Rights Manager Claim Ad Earnings TikTok #1 […" at bounding box center [517, 62] width 930 height 344
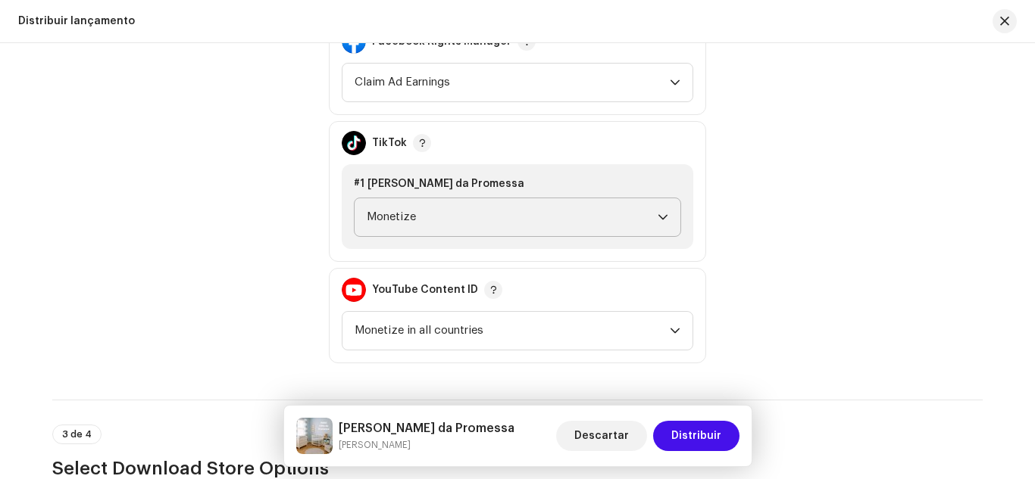
scroll to position [1727, 0]
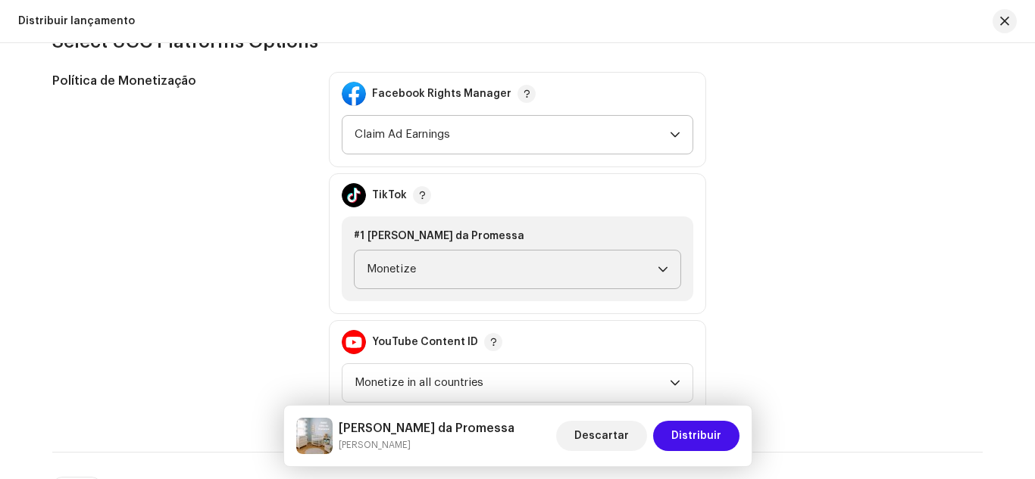
click at [674, 137] on icon "dropdown trigger" at bounding box center [675, 135] width 11 height 11
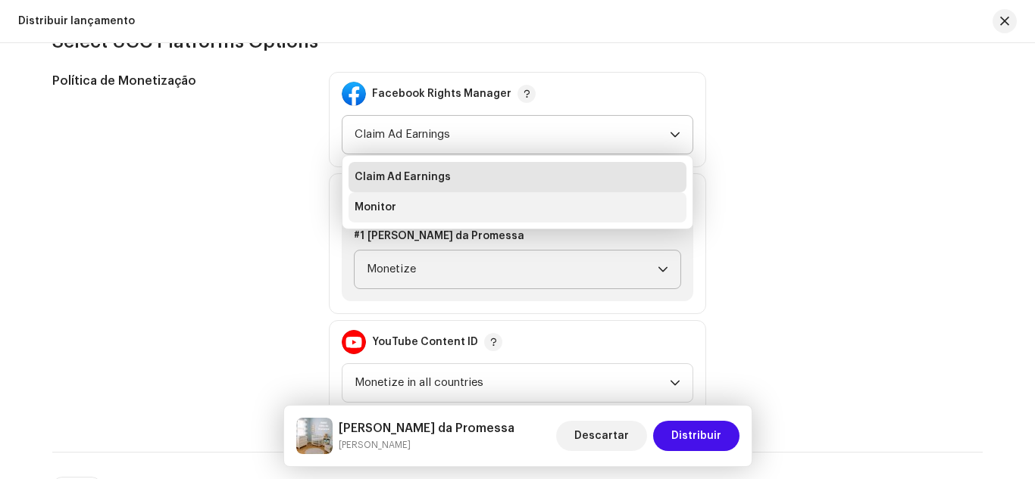
click at [593, 205] on li "Monitor" at bounding box center [517, 207] width 338 height 30
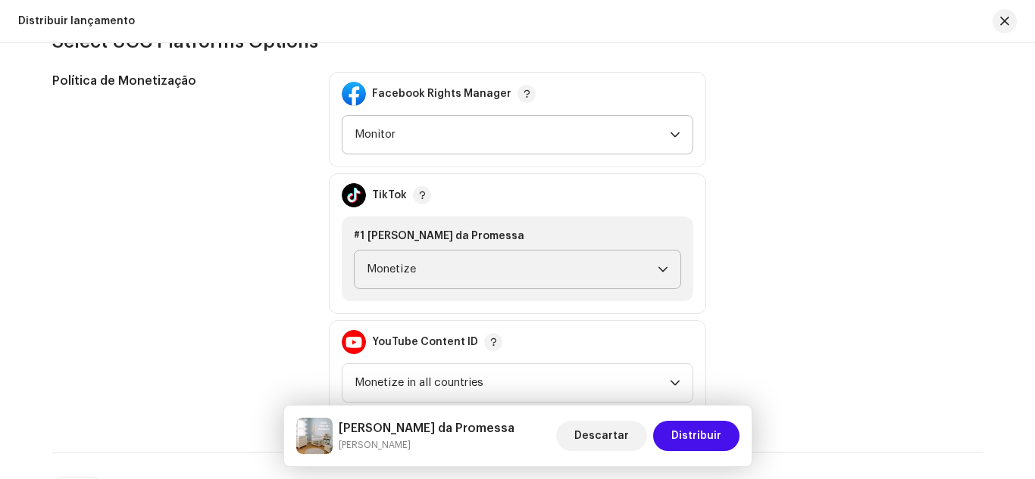
click at [780, 220] on div "Política de Monetização Facebook Rights Manager Monitor TikTok #1 [PERSON_NAME]…" at bounding box center [517, 244] width 930 height 344
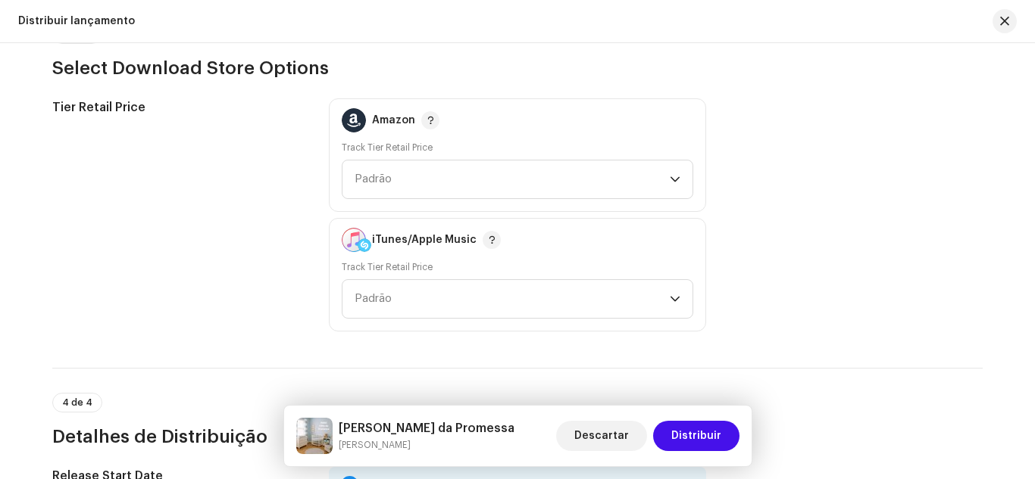
scroll to position [2181, 0]
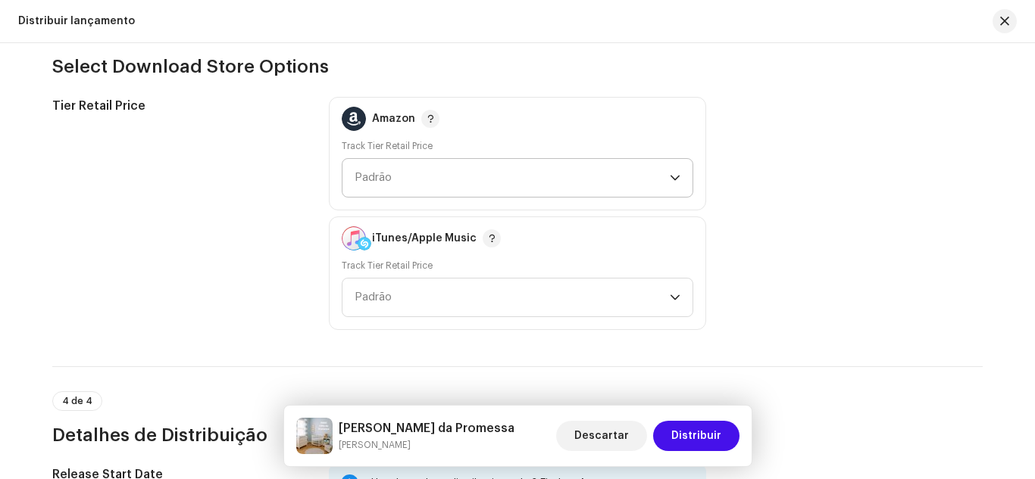
click at [670, 173] on icon "dropdown trigger" at bounding box center [675, 178] width 11 height 11
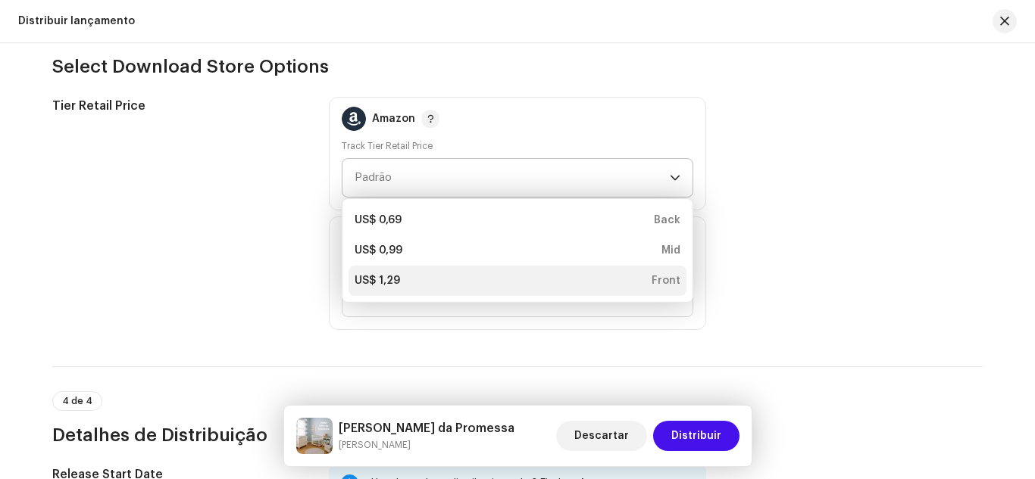
click at [573, 278] on div "US$ 1,29 Front" at bounding box center [517, 280] width 326 height 15
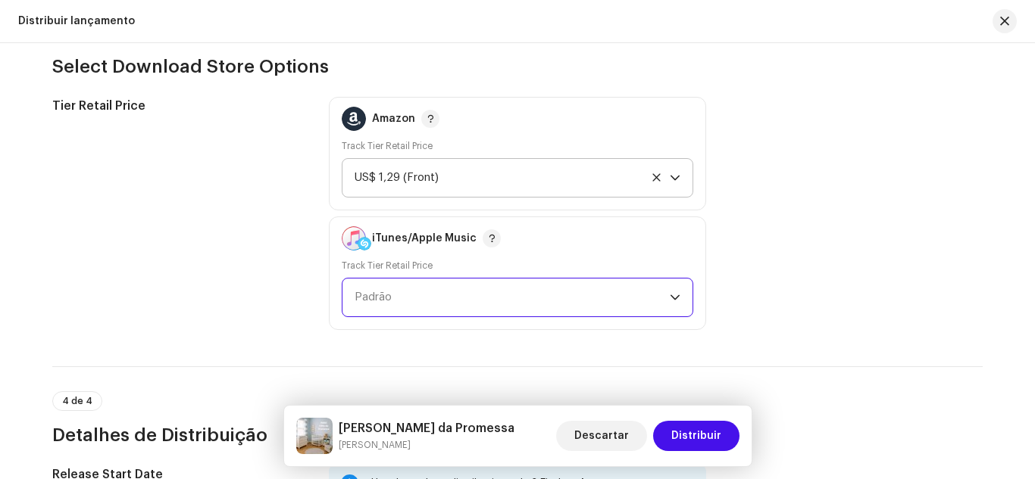
click at [567, 282] on span "Padrão" at bounding box center [511, 298] width 315 height 38
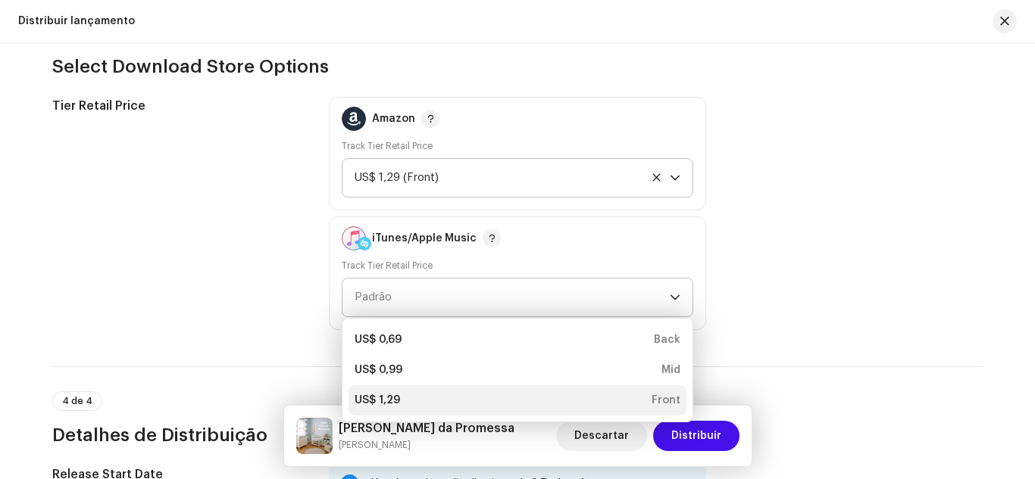
click at [527, 398] on div "US$ 1,29 Front" at bounding box center [517, 400] width 326 height 15
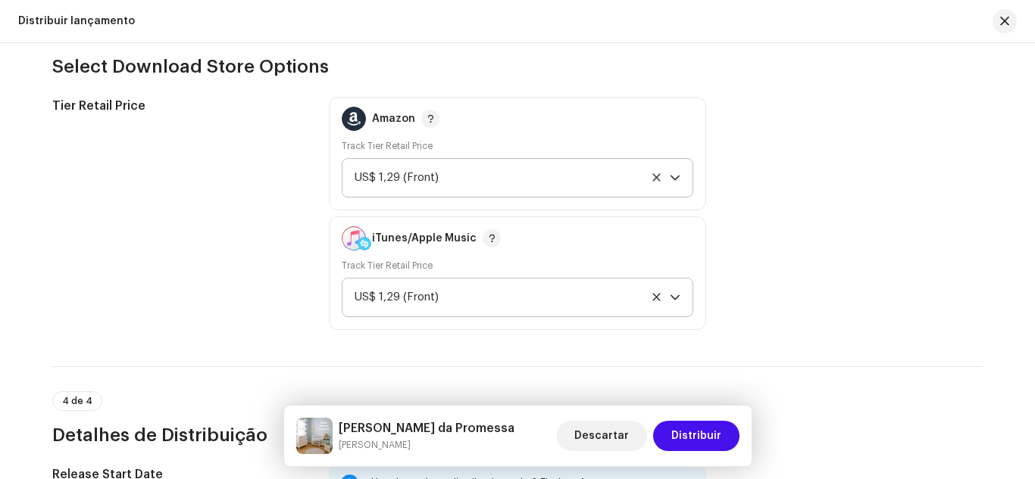
click at [764, 276] on div "Tier Retail Price Amazon Track Tier Retail Price US$ 1,29 (Front) iTunes/Apple …" at bounding box center [517, 213] width 930 height 233
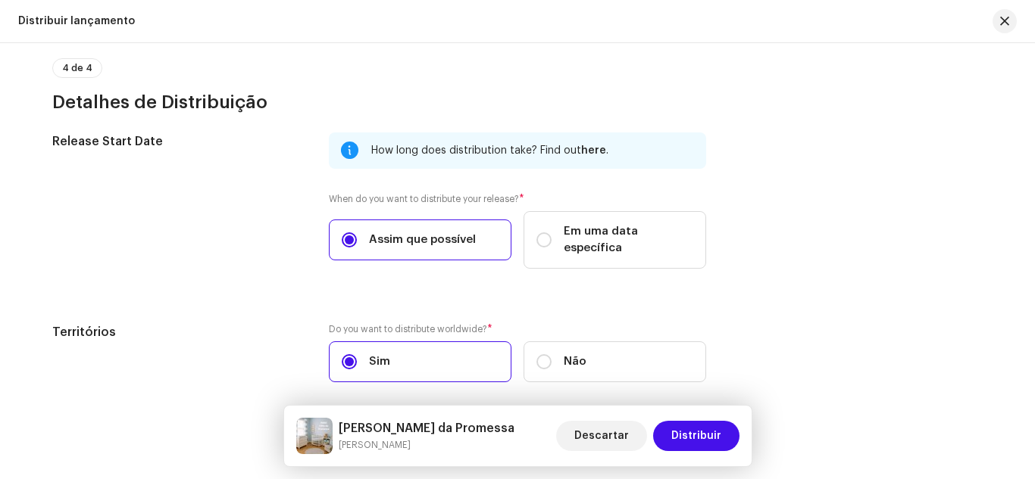
scroll to position [2565, 0]
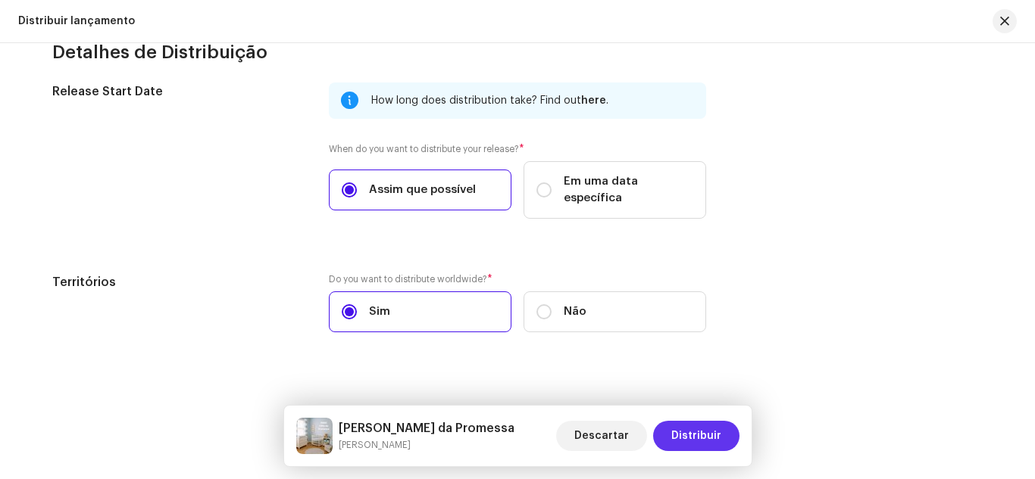
click at [714, 438] on span "Distribuir" at bounding box center [696, 436] width 50 height 30
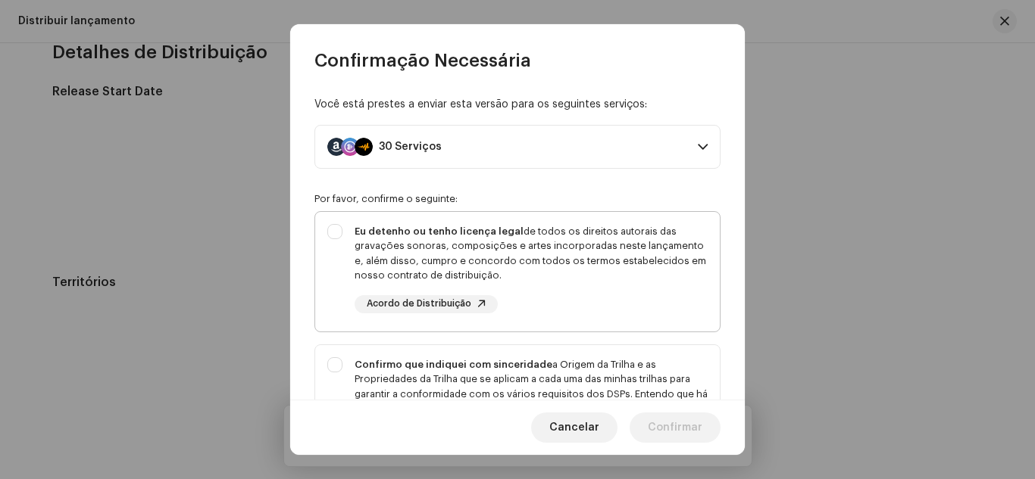
click at [341, 233] on div "Eu detenho ou tenho licença legal de todos os direitos autorais das gravações s…" at bounding box center [517, 269] width 404 height 114
checkbox input "true"
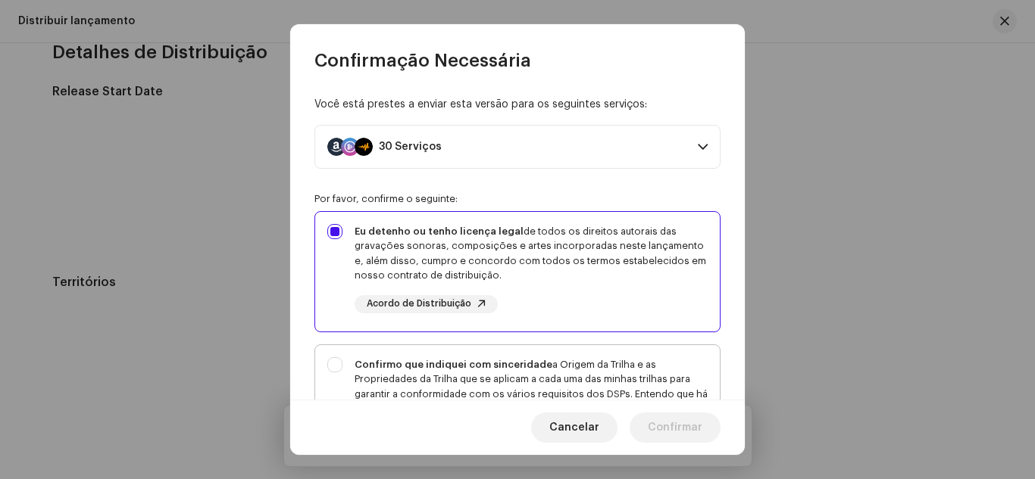
click at [334, 360] on div "Confirmo que indiquei com sinceridade a Origem da Trilha e as Propriedades da T…" at bounding box center [517, 409] width 404 height 129
checkbox input "true"
click at [298, 359] on div "Você está prestes a enviar esta versão para os seguintes serviços: 30 Serviços …" at bounding box center [517, 237] width 454 height 328
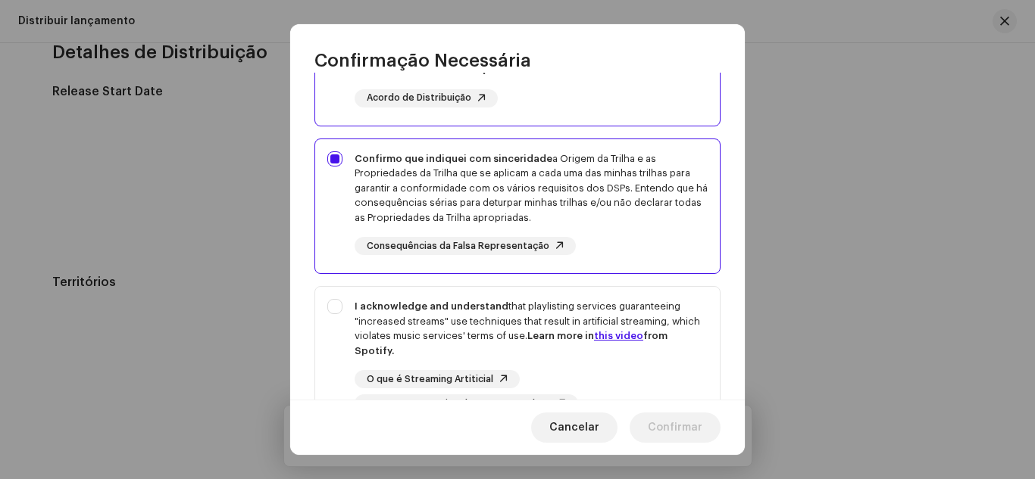
scroll to position [333, 0]
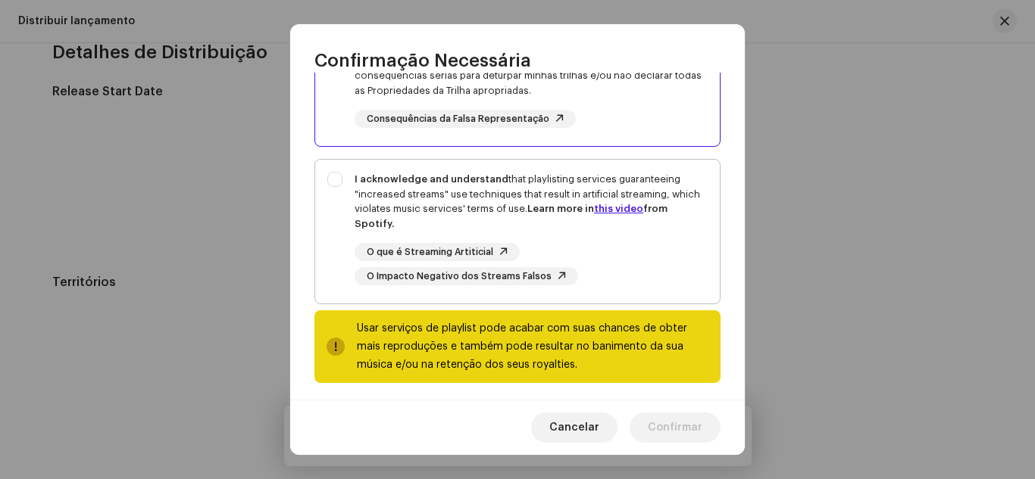
click at [329, 180] on div "I acknowledge and understand that playlisting services guaranteeing "increased …" at bounding box center [517, 229] width 404 height 138
checkbox input "true"
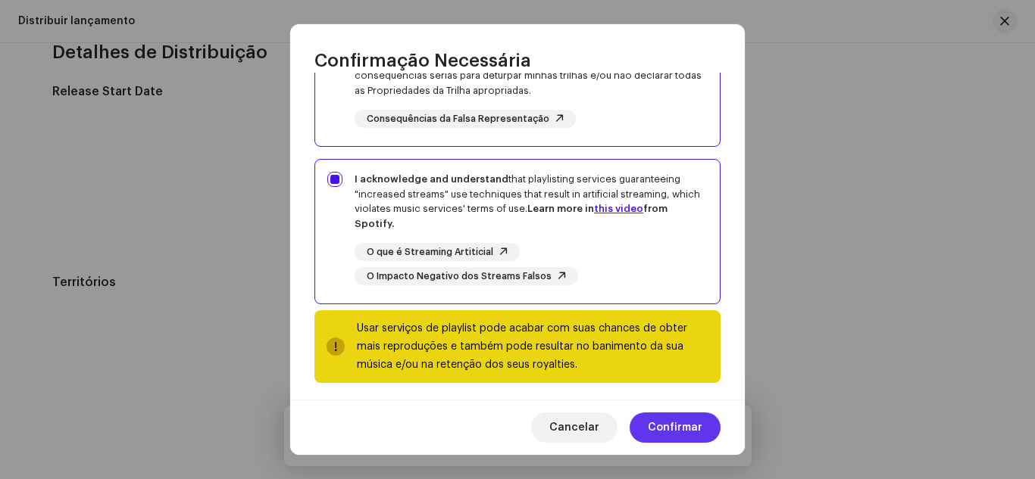
click at [657, 426] on span "Confirmar" at bounding box center [675, 428] width 55 height 30
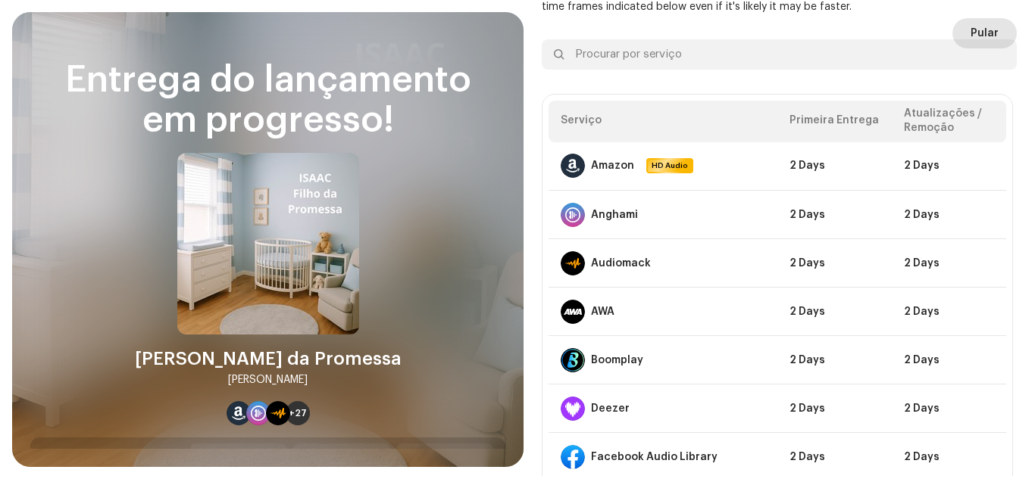
click at [981, 33] on span "Pular" at bounding box center [984, 33] width 28 height 30
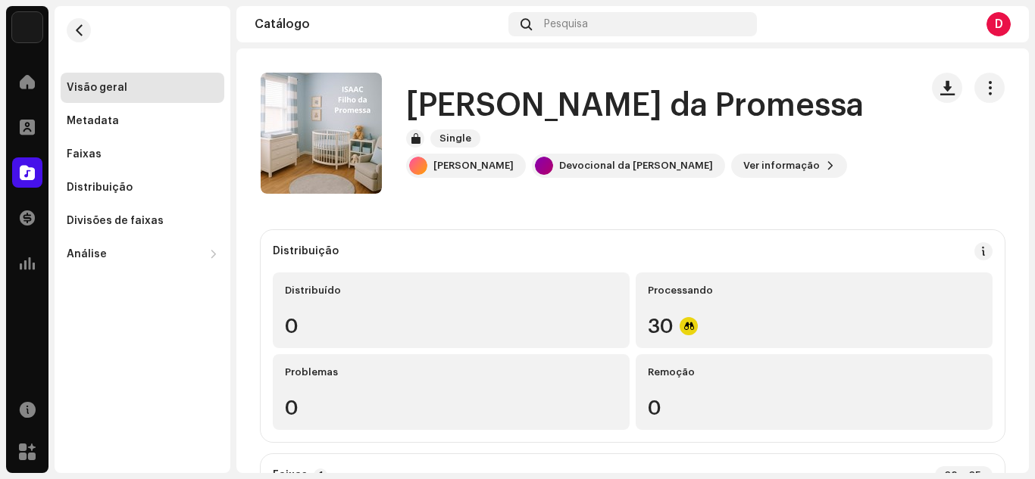
click at [575, 176] on div "[PERSON_NAME] da Promessa Single [PERSON_NAME] Devocional da [PERSON_NAME] Ver …" at bounding box center [584, 133] width 647 height 121
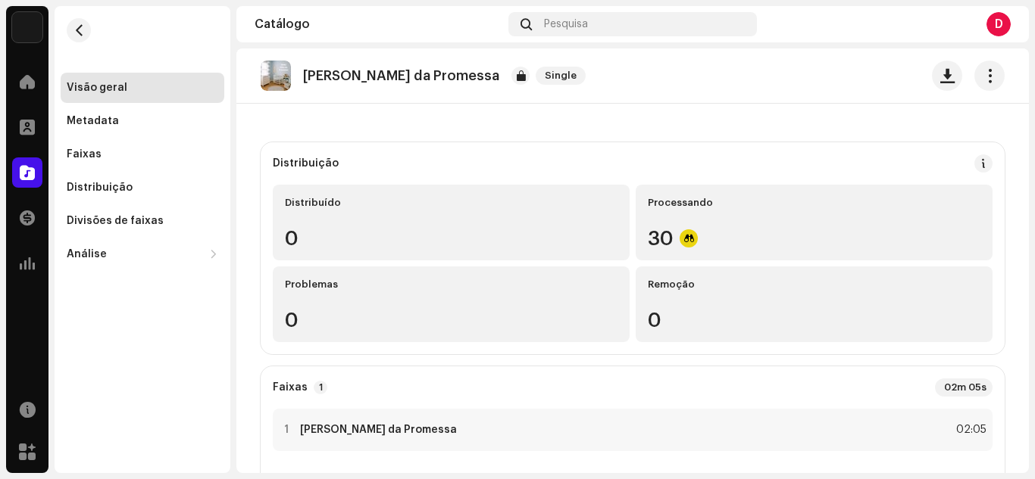
scroll to position [121, 0]
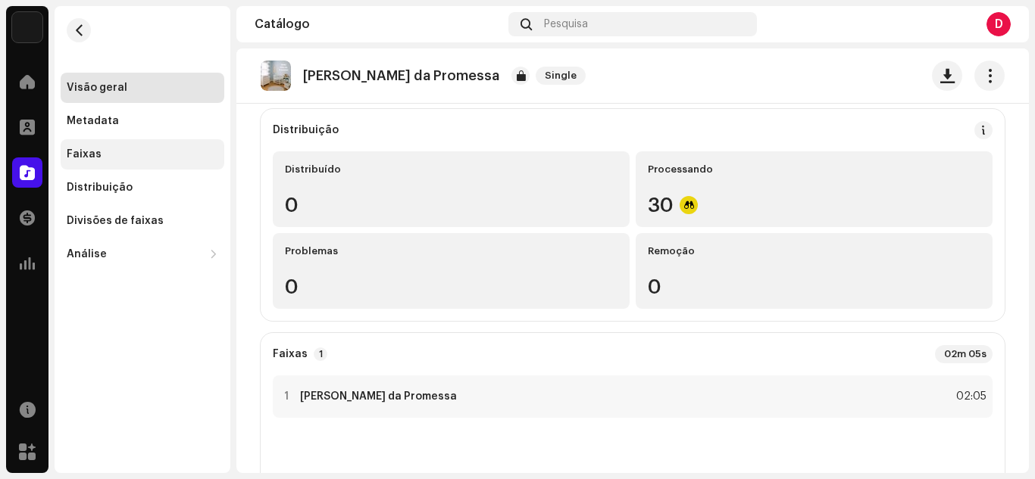
click at [109, 164] on div "Faixas" at bounding box center [143, 154] width 164 height 30
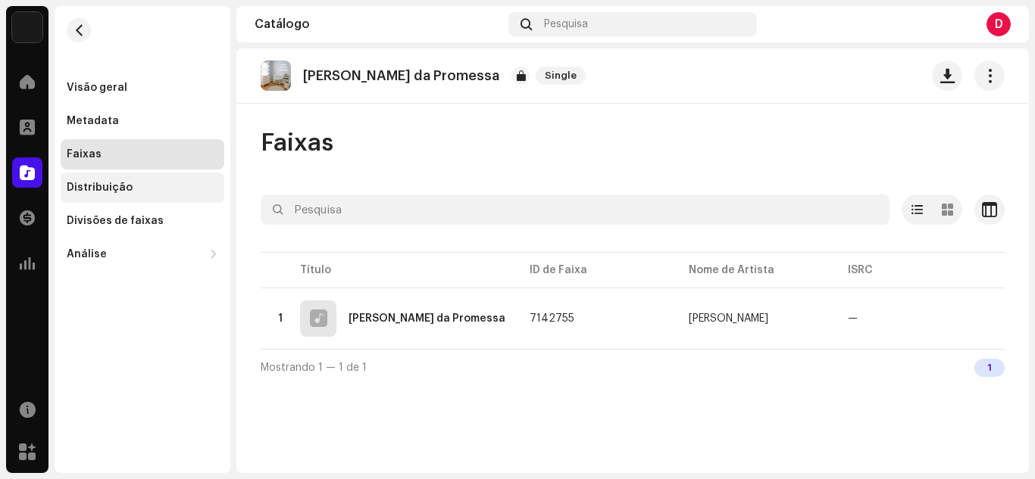
click at [126, 195] on div "Distribuição" at bounding box center [143, 188] width 164 height 30
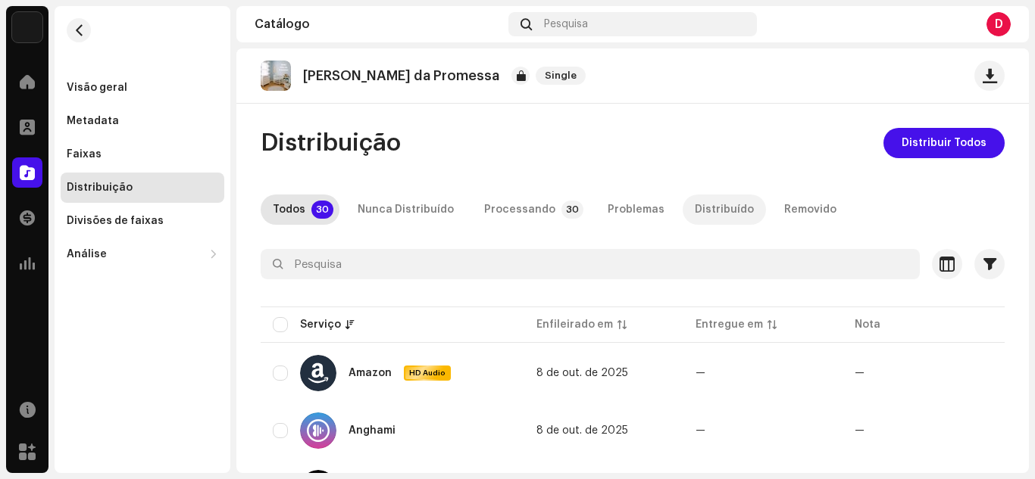
click at [695, 208] on div "Distribuído" at bounding box center [724, 210] width 59 height 30
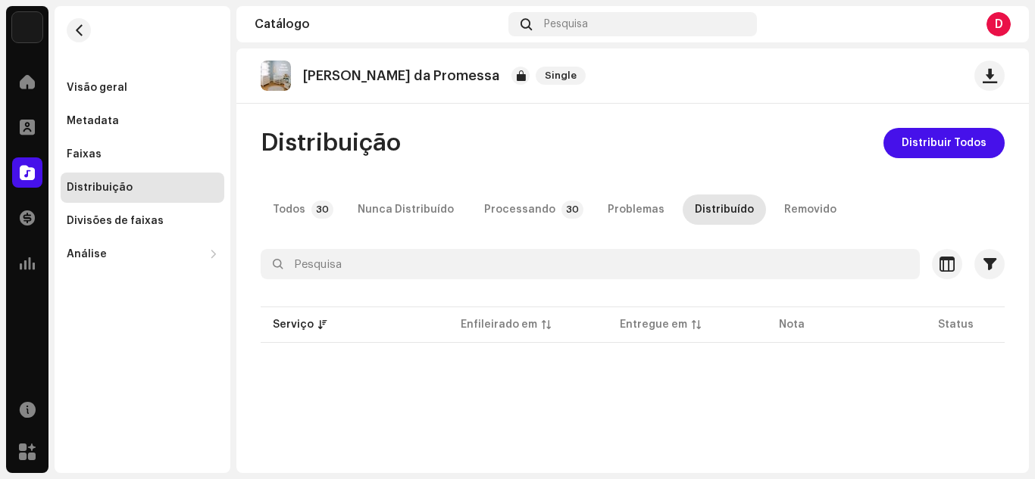
click at [604, 136] on div "Distribuição Distribuir Todos" at bounding box center [633, 143] width 744 height 30
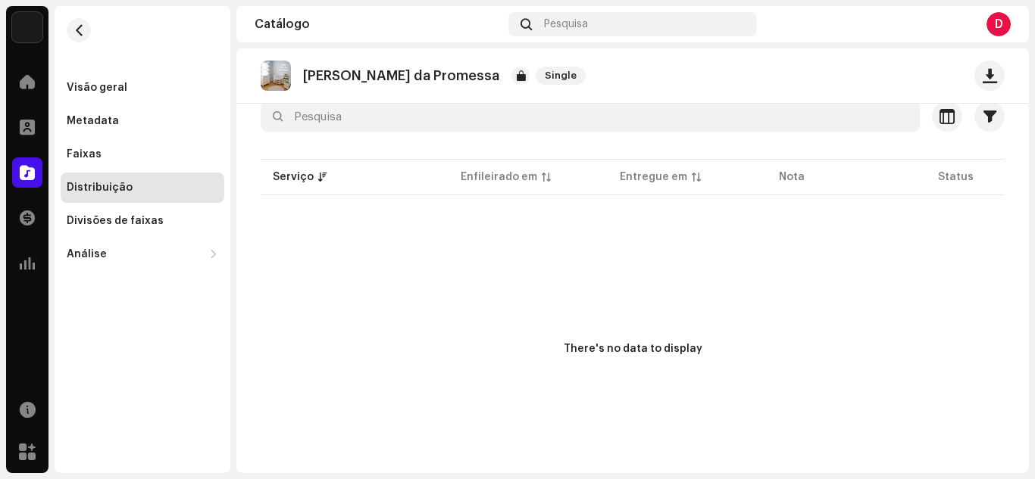
scroll to position [145, 0]
click at [129, 83] on div "Visão geral" at bounding box center [142, 88] width 151 height 12
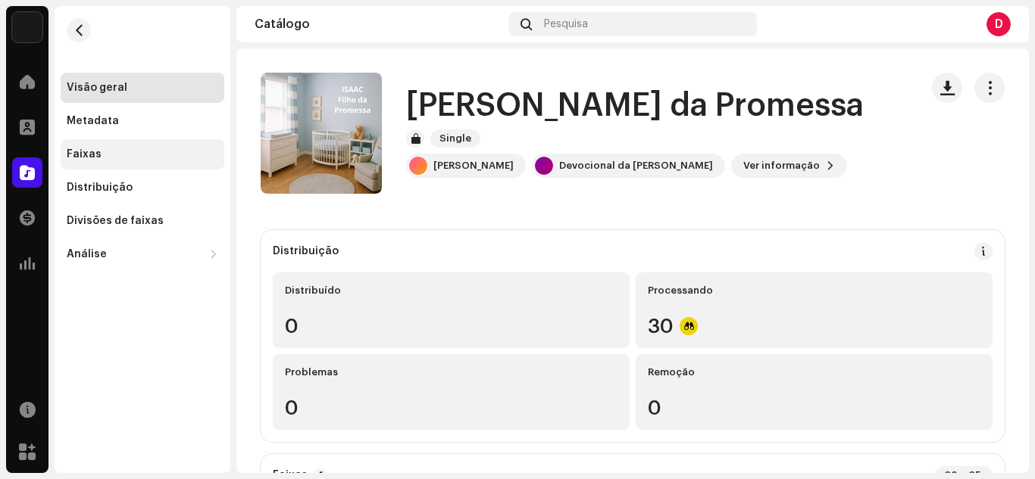
click at [92, 150] on div "Faixas" at bounding box center [84, 154] width 35 height 12
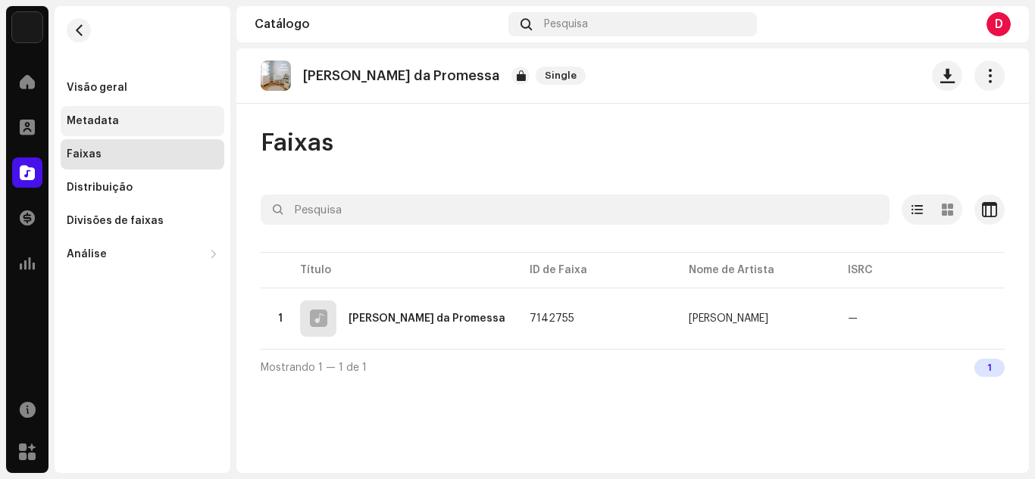
click at [132, 111] on div "Metadata" at bounding box center [143, 121] width 164 height 30
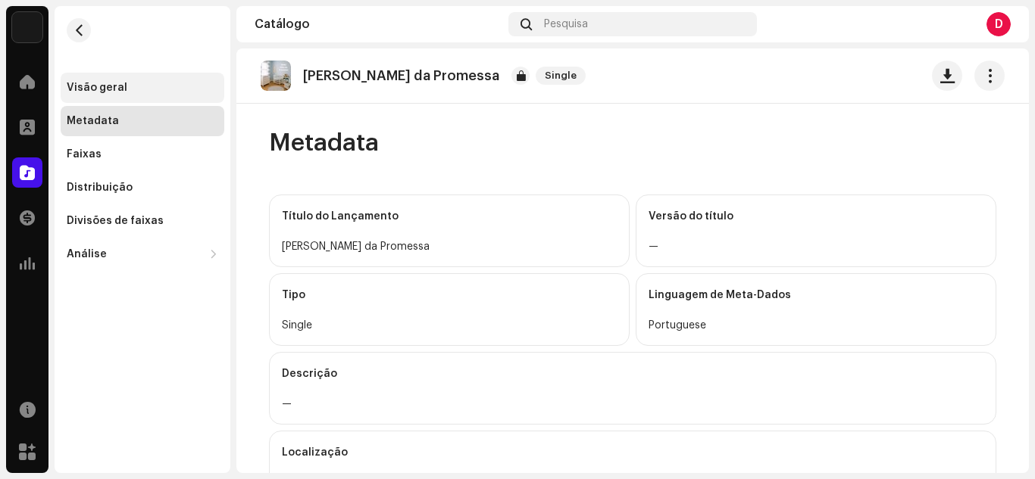
click at [141, 89] on div "Visão geral" at bounding box center [142, 88] width 151 height 12
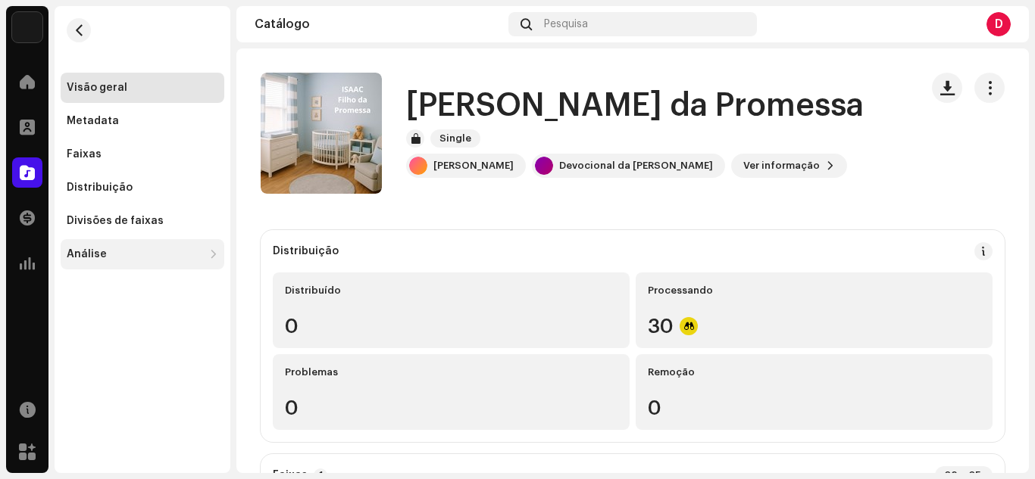
click at [131, 252] on div "Análise" at bounding box center [135, 254] width 136 height 12
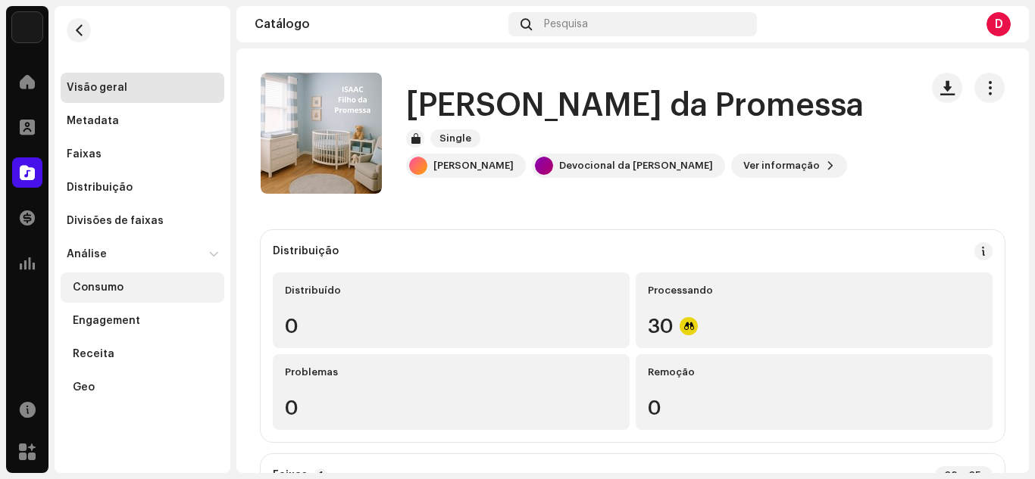
click at [125, 284] on div "Consumo" at bounding box center [145, 288] width 145 height 12
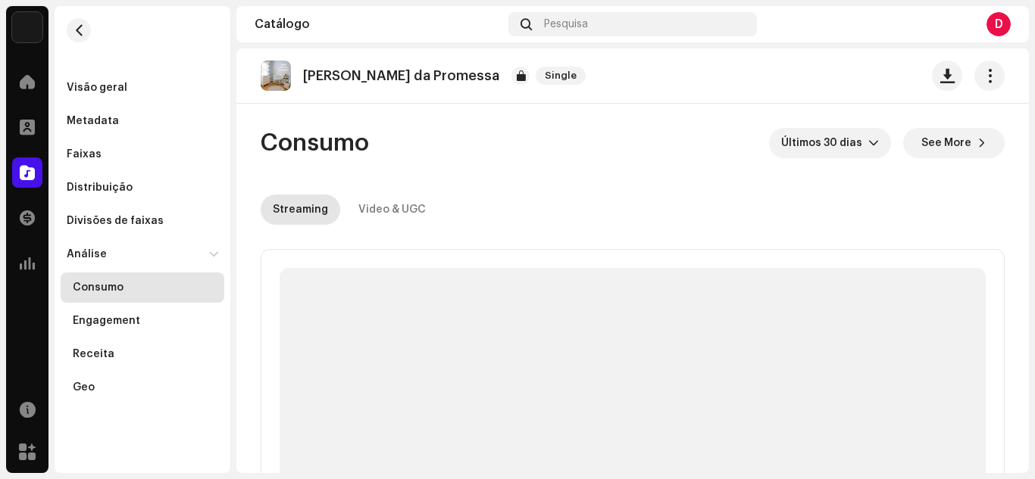
click at [125, 284] on div "Consumo" at bounding box center [145, 288] width 145 height 12
click at [816, 147] on span "Últimos 30 dias" at bounding box center [824, 143] width 87 height 30
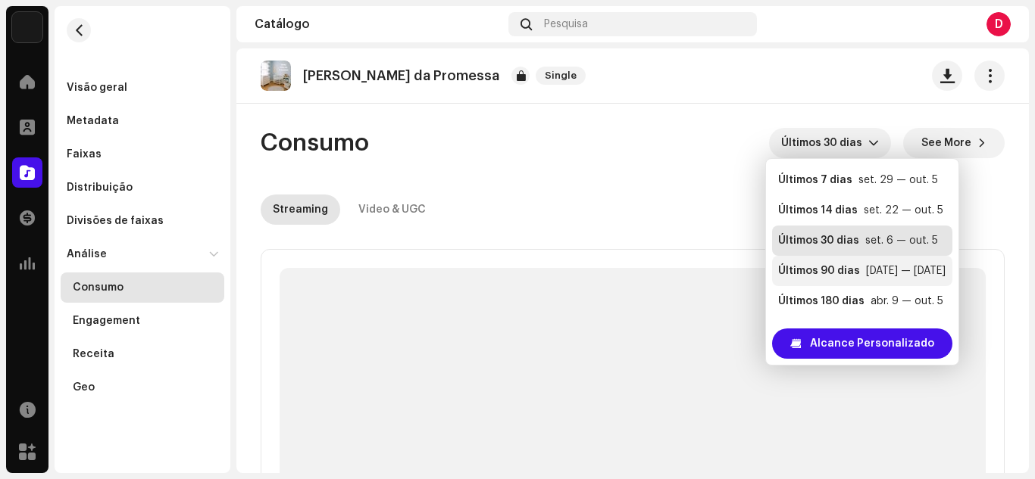
click at [825, 273] on div "Últimos 90 dias" at bounding box center [819, 271] width 82 height 15
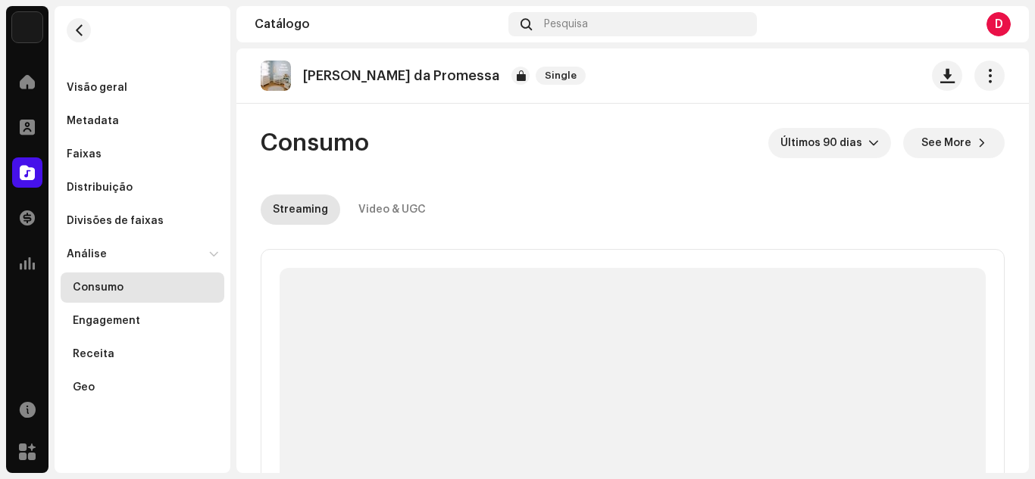
click at [436, 235] on re-o-consumption-dashboard-header "Consumo Últimos 90 dias See More Streaming Video & UGC" at bounding box center [633, 170] width 744 height 133
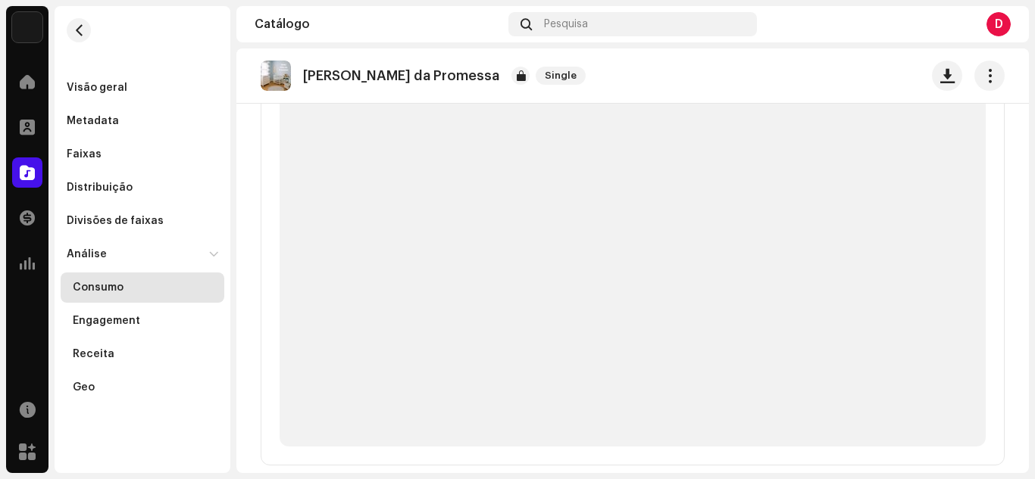
scroll to position [182, 0]
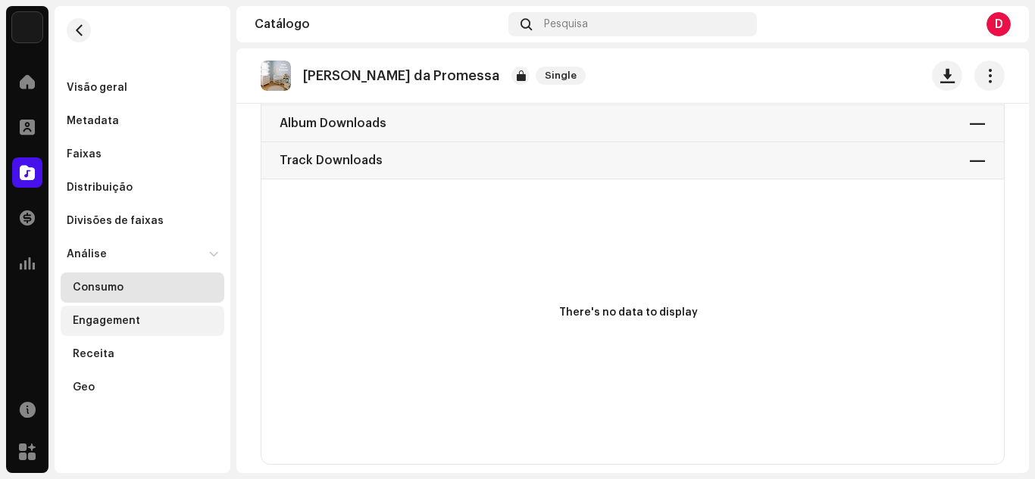
click at [153, 322] on div "Engagement" at bounding box center [145, 321] width 145 height 12
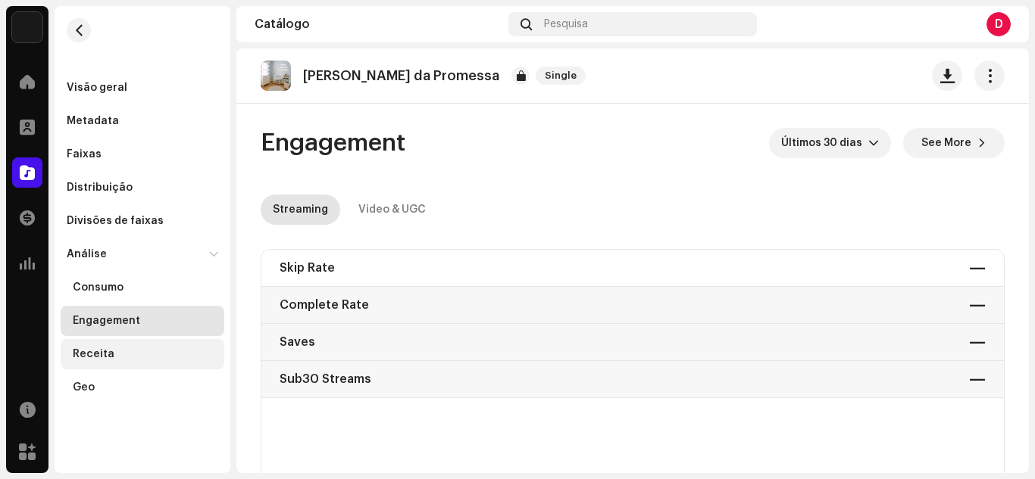
click at [185, 354] on div "Receita" at bounding box center [145, 354] width 145 height 12
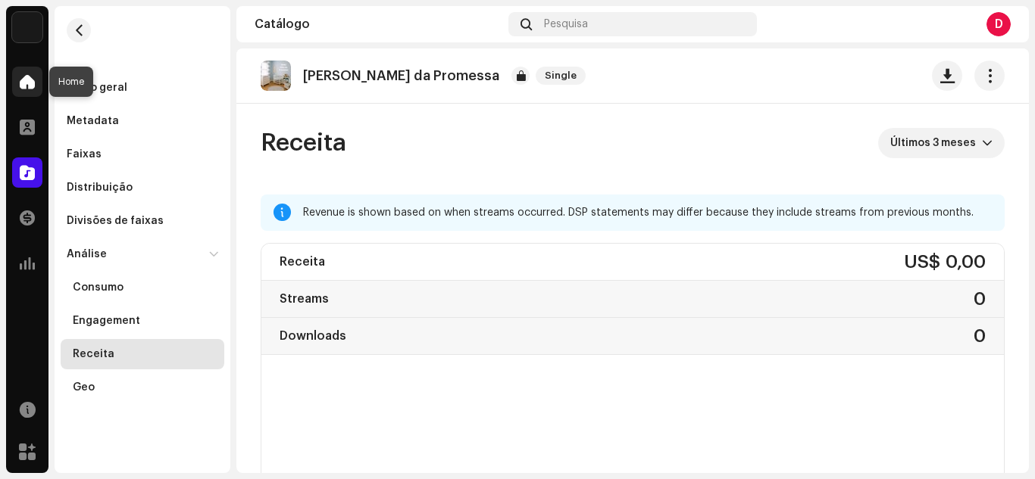
click at [32, 77] on span at bounding box center [27, 82] width 15 height 12
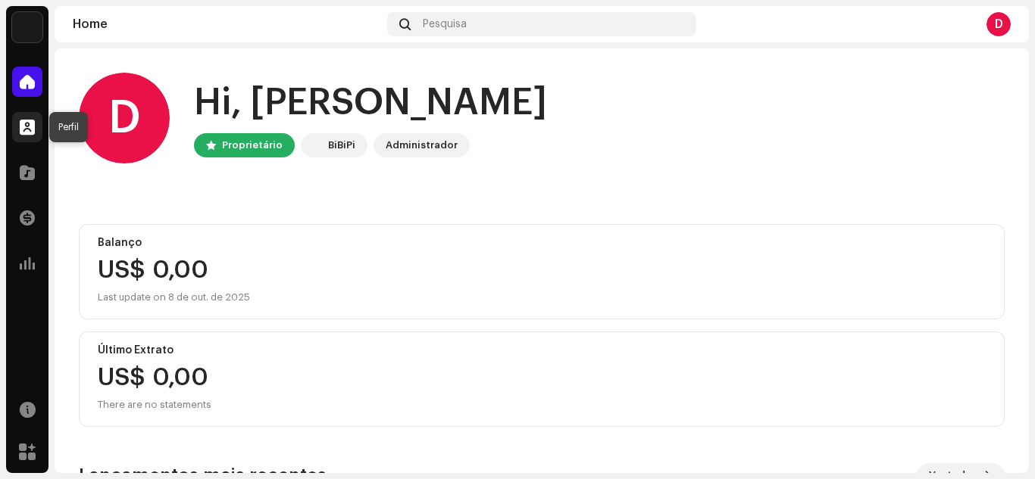
click at [37, 123] on div at bounding box center [27, 127] width 30 height 30
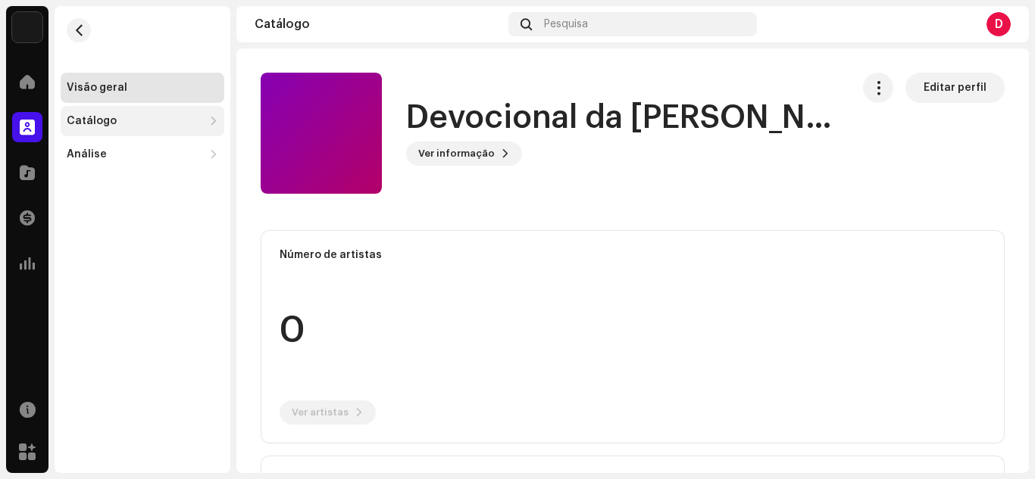
click at [163, 122] on div "Catálogo" at bounding box center [135, 121] width 136 height 12
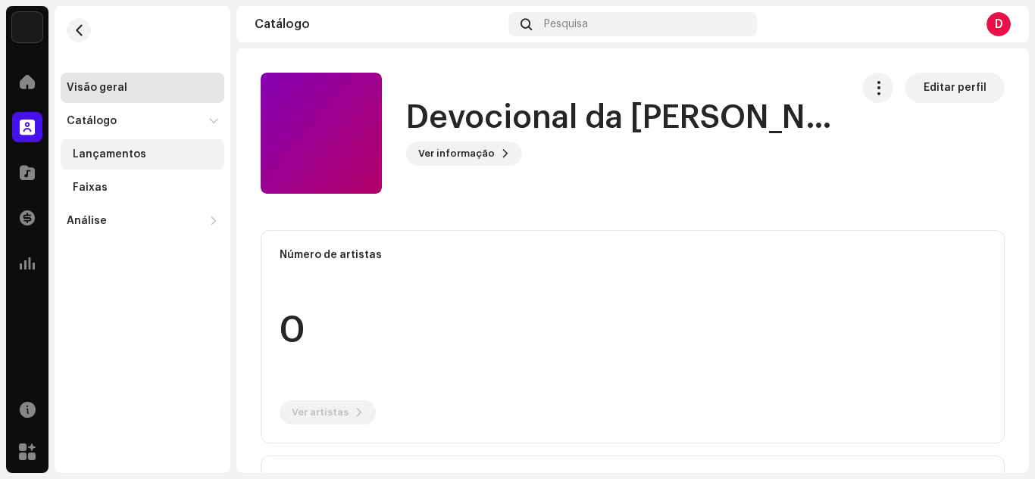
click at [164, 148] on div "Lançamentos" at bounding box center [143, 154] width 164 height 30
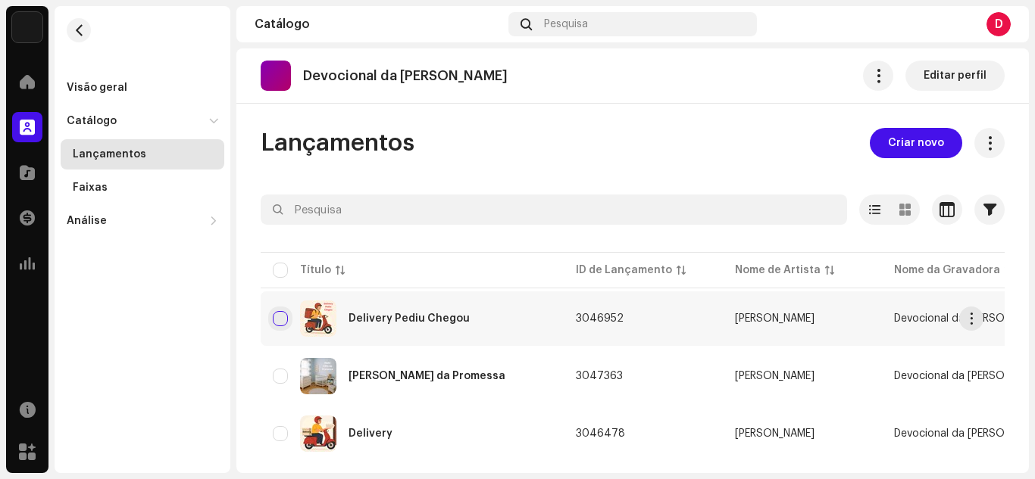
click at [284, 315] on input "checkbox" at bounding box center [280, 318] width 15 height 15
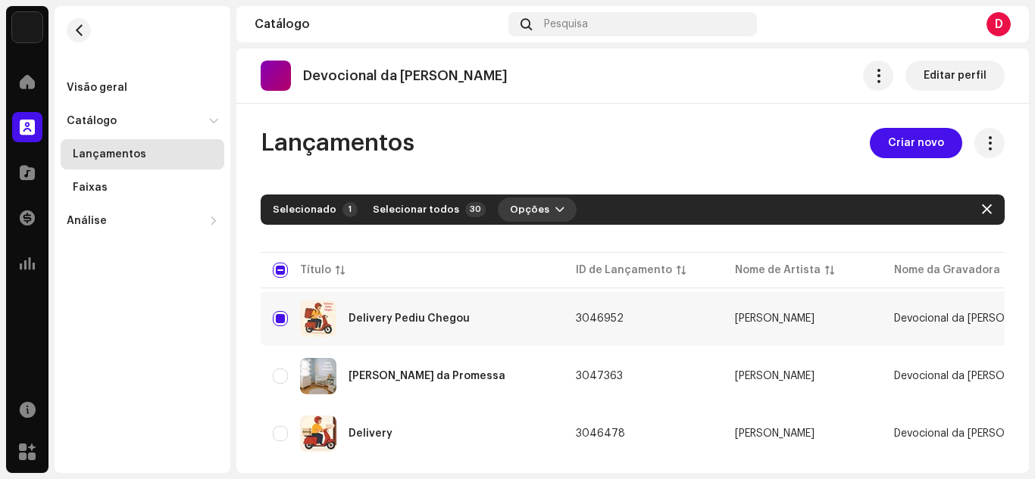
click at [555, 204] on span "button" at bounding box center [559, 210] width 9 height 12
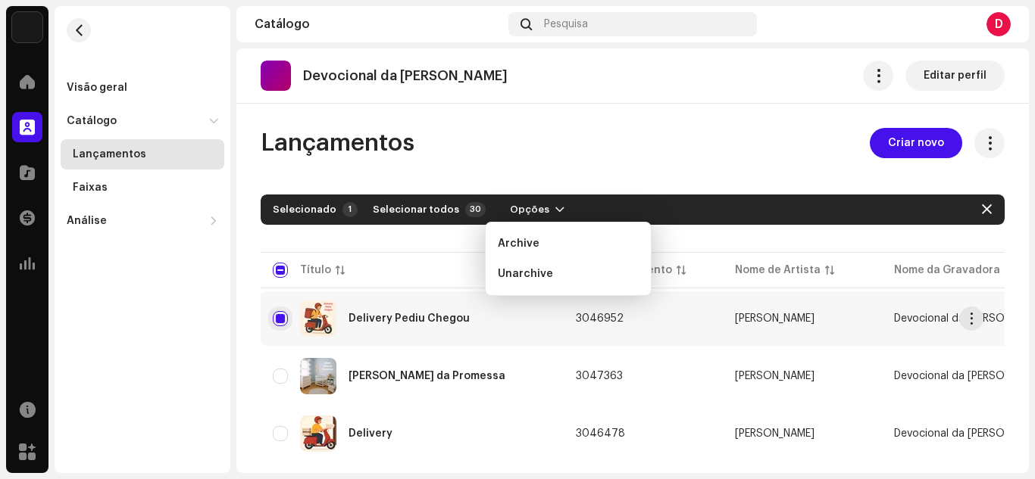
click at [285, 314] on input "Row Selected" at bounding box center [280, 318] width 15 height 15
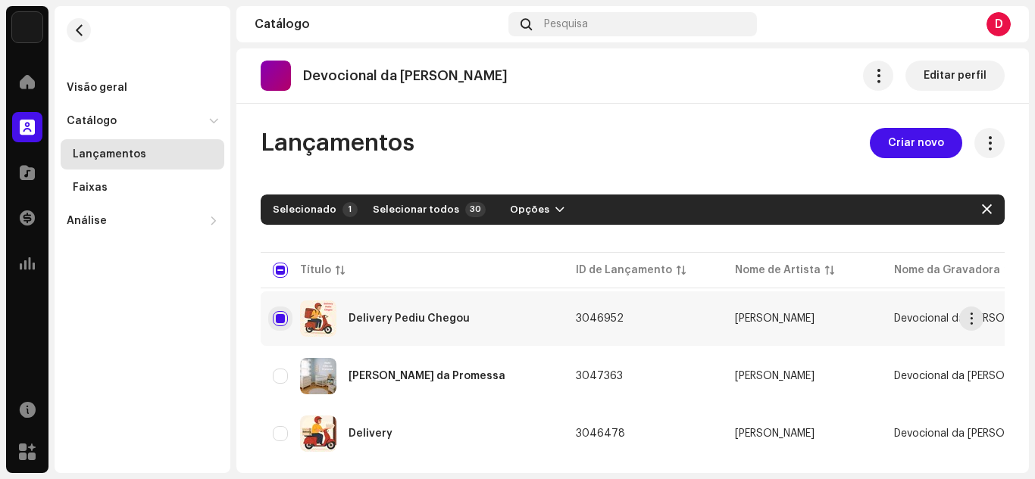
checkbox input "false"
